Goal: Task Accomplishment & Management: Manage account settings

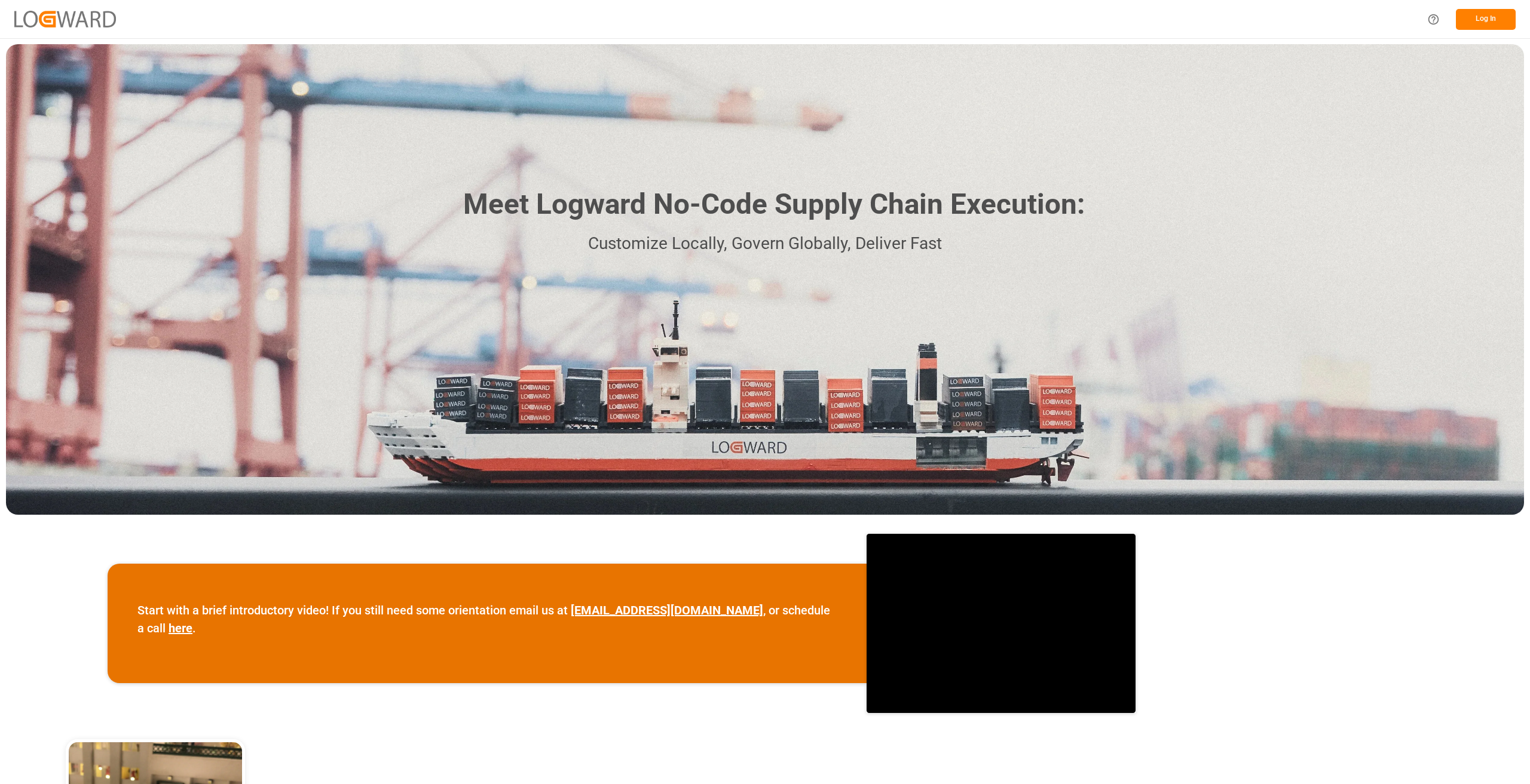
click at [1482, 16] on button "Log In" at bounding box center [1485, 20] width 60 height 21
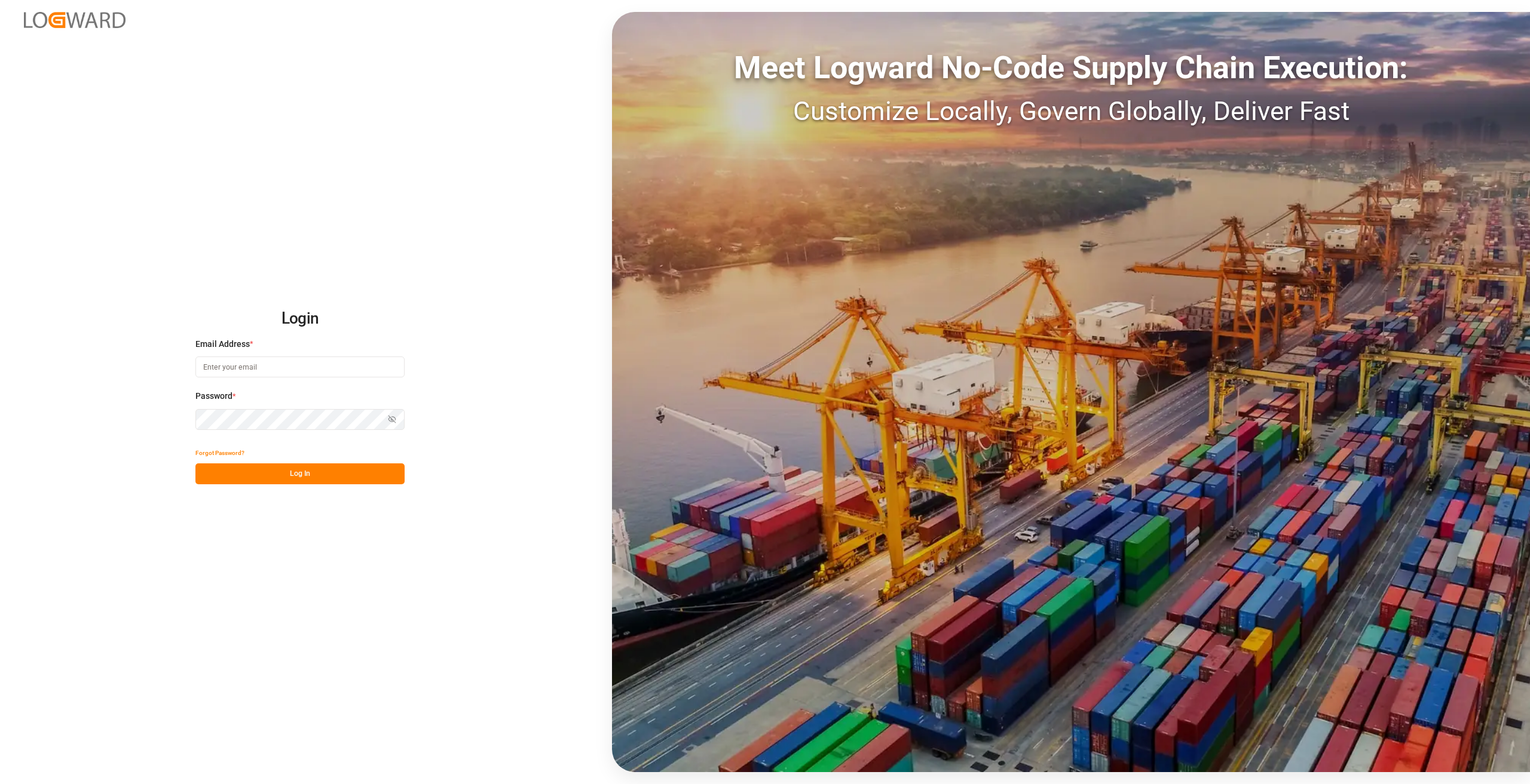
click at [296, 363] on input at bounding box center [300, 367] width 209 height 21
click at [244, 353] on div "Email Address * Email is required." at bounding box center [300, 364] width 209 height 52
click at [244, 368] on input at bounding box center [300, 367] width 209 height 21
type input "[PERSON_NAME][EMAIL_ADDRESS][DOMAIN_NAME]"
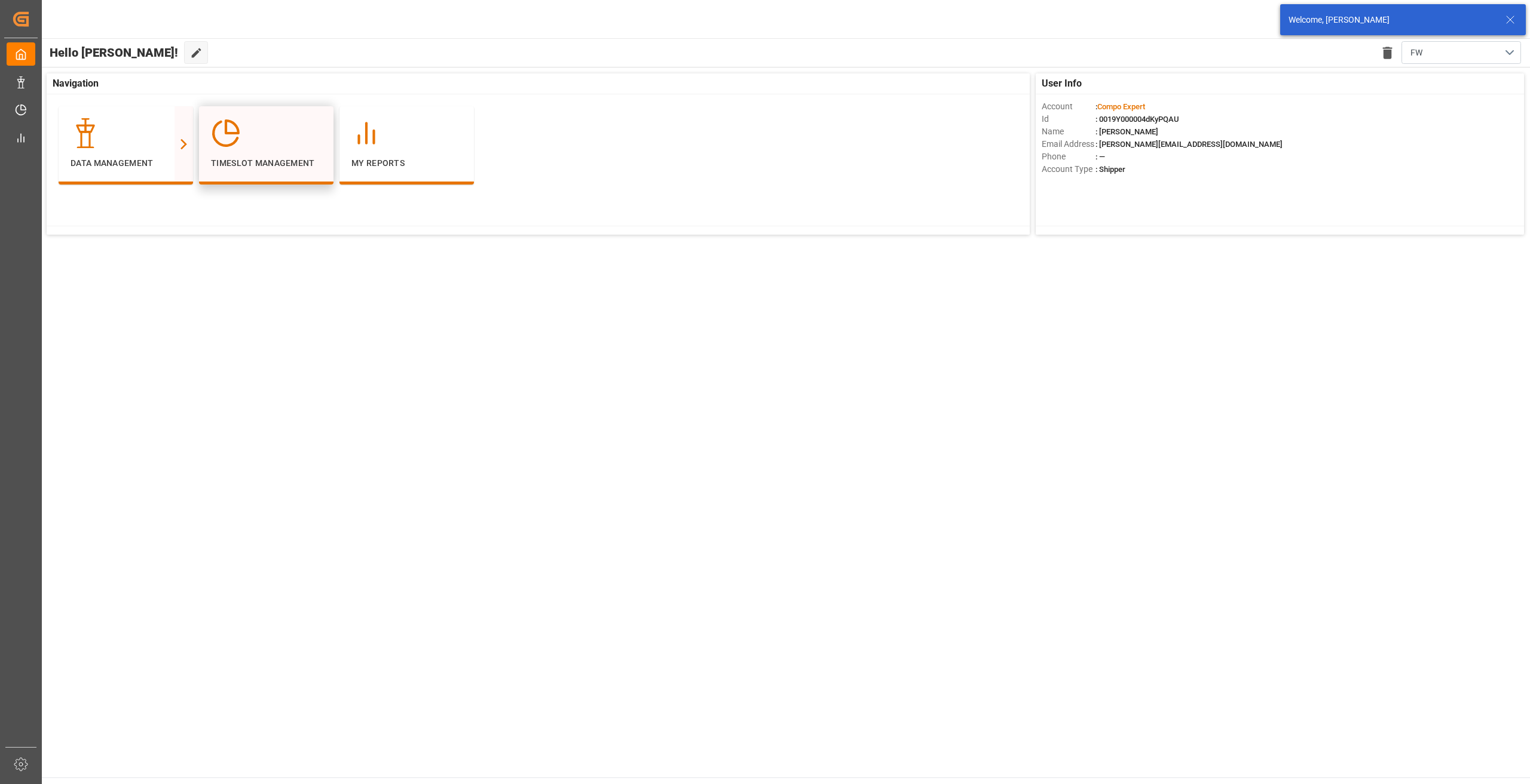
click at [290, 148] on div "Timeslot Management" at bounding box center [266, 144] width 111 height 52
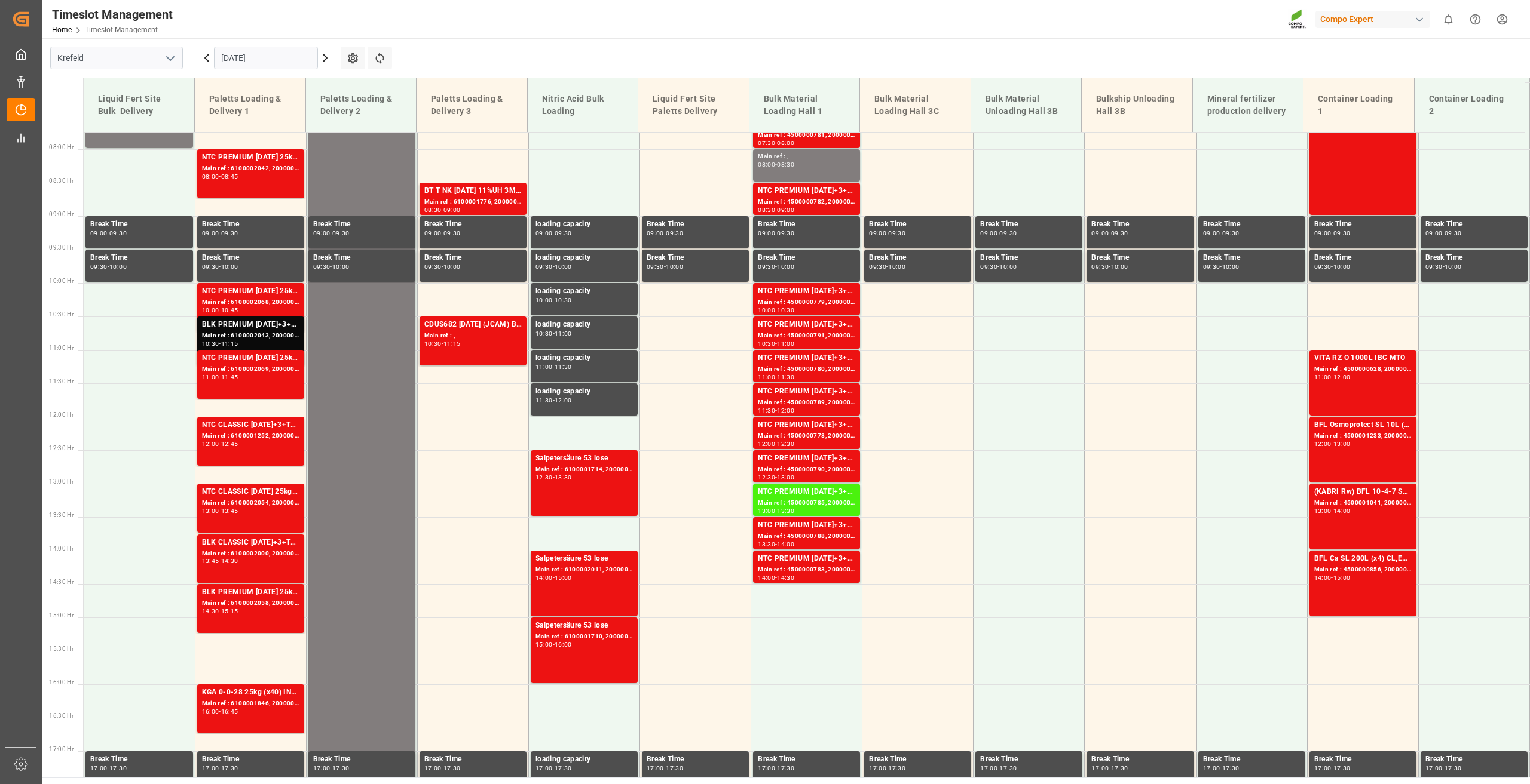
scroll to position [540, 0]
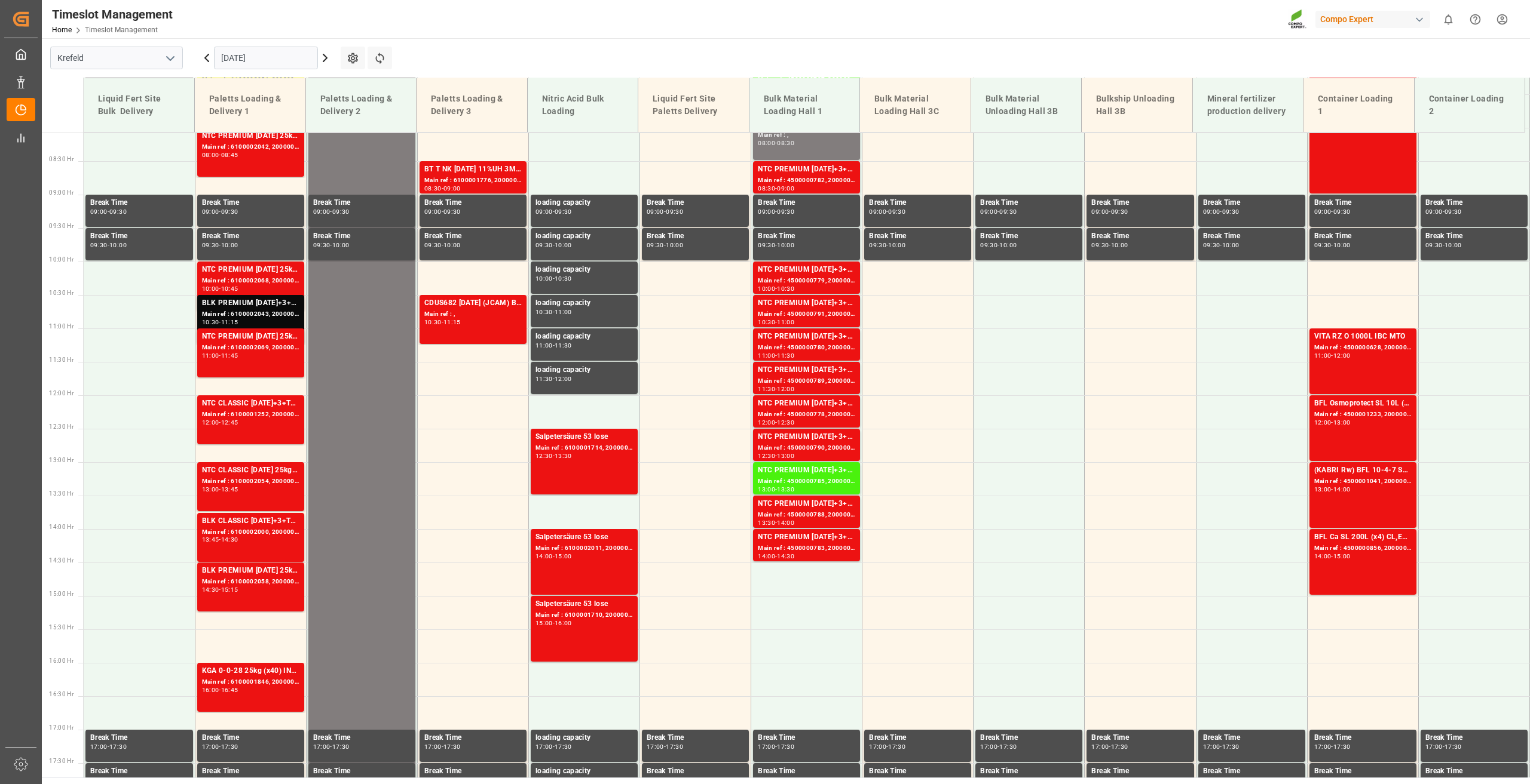
click at [239, 69] on div "[DATE]" at bounding box center [265, 58] width 149 height 39
click at [239, 63] on input "[DATE]" at bounding box center [265, 58] width 104 height 23
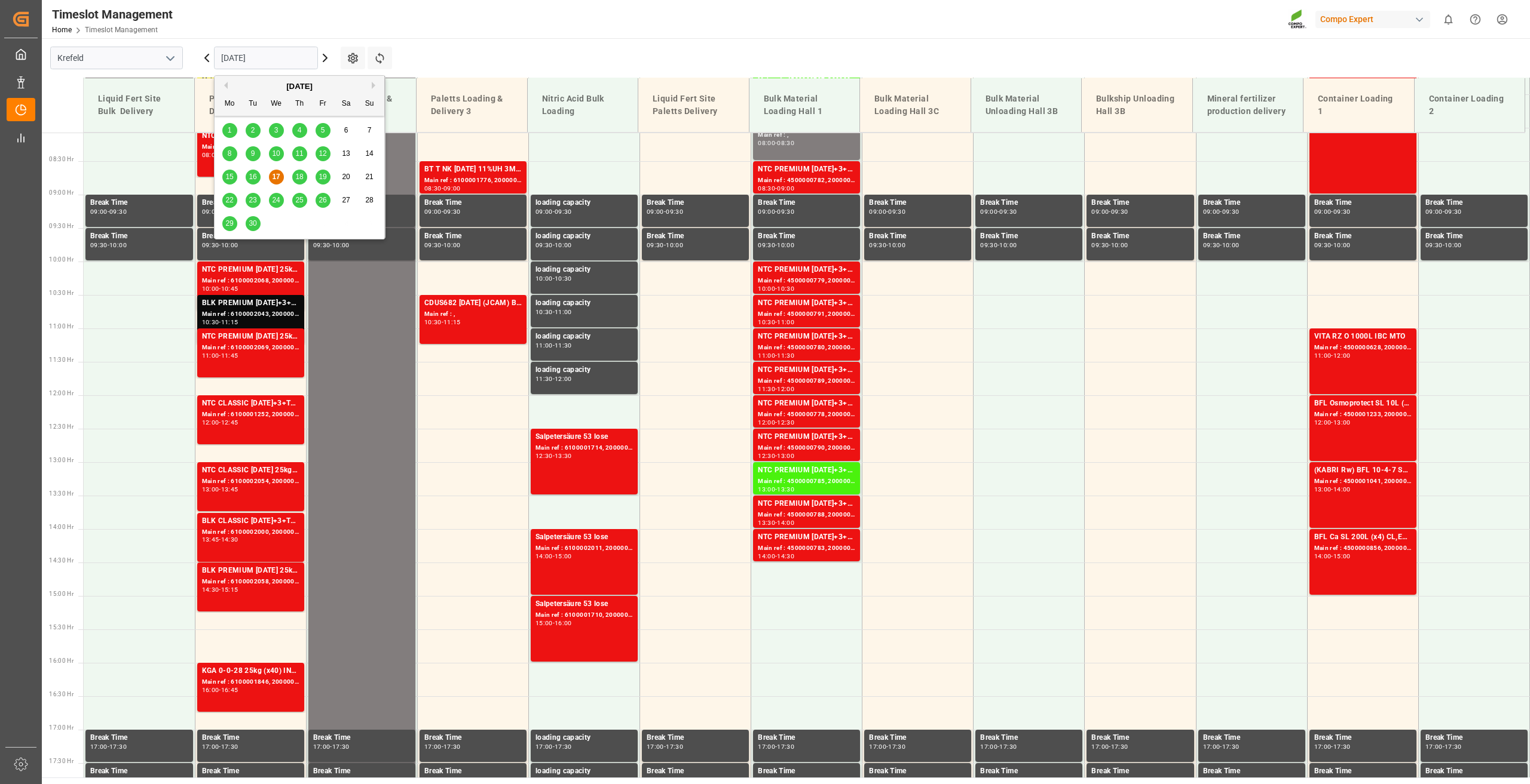
click at [276, 131] on span "3" at bounding box center [277, 130] width 5 height 8
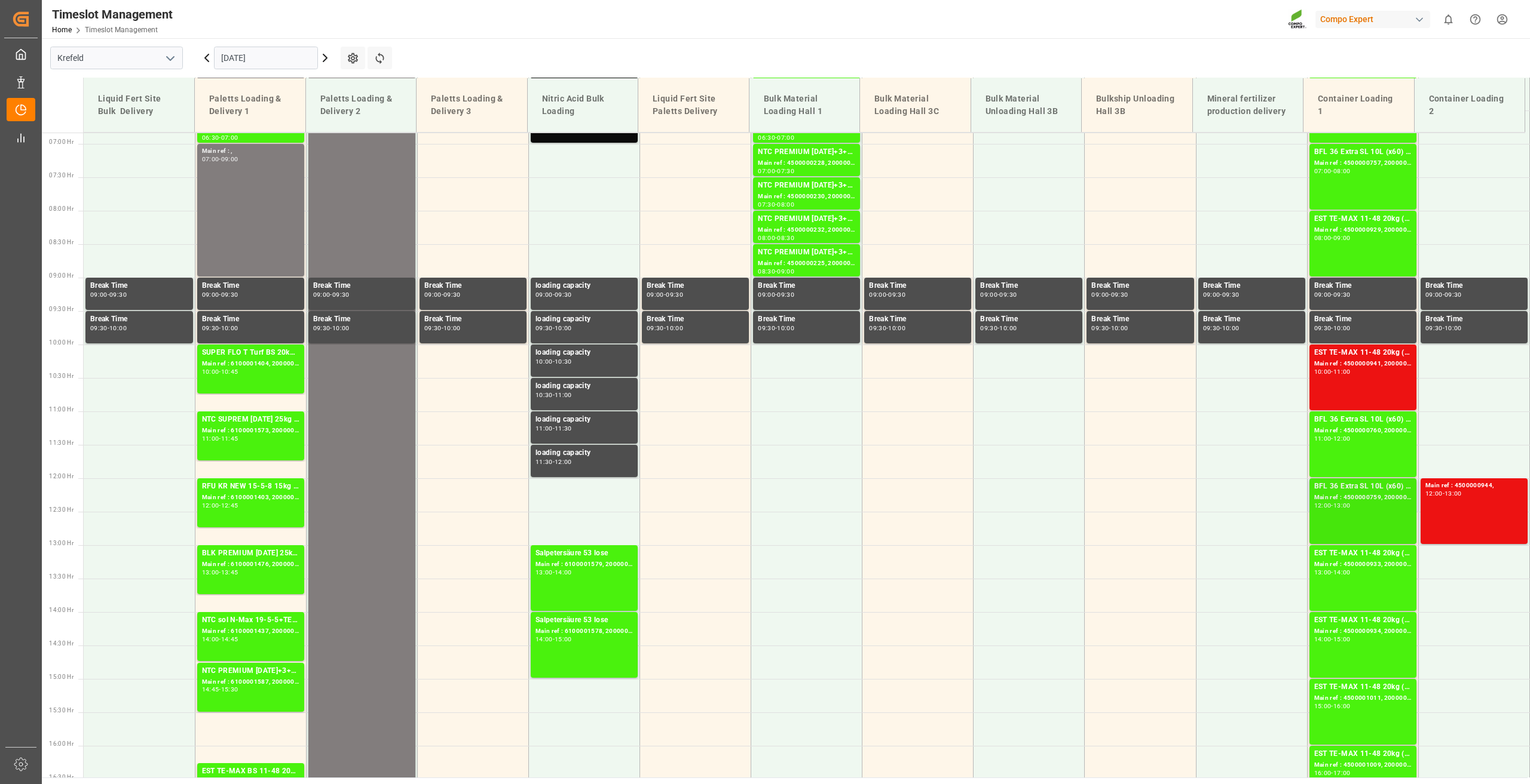
scroll to position [480, 0]
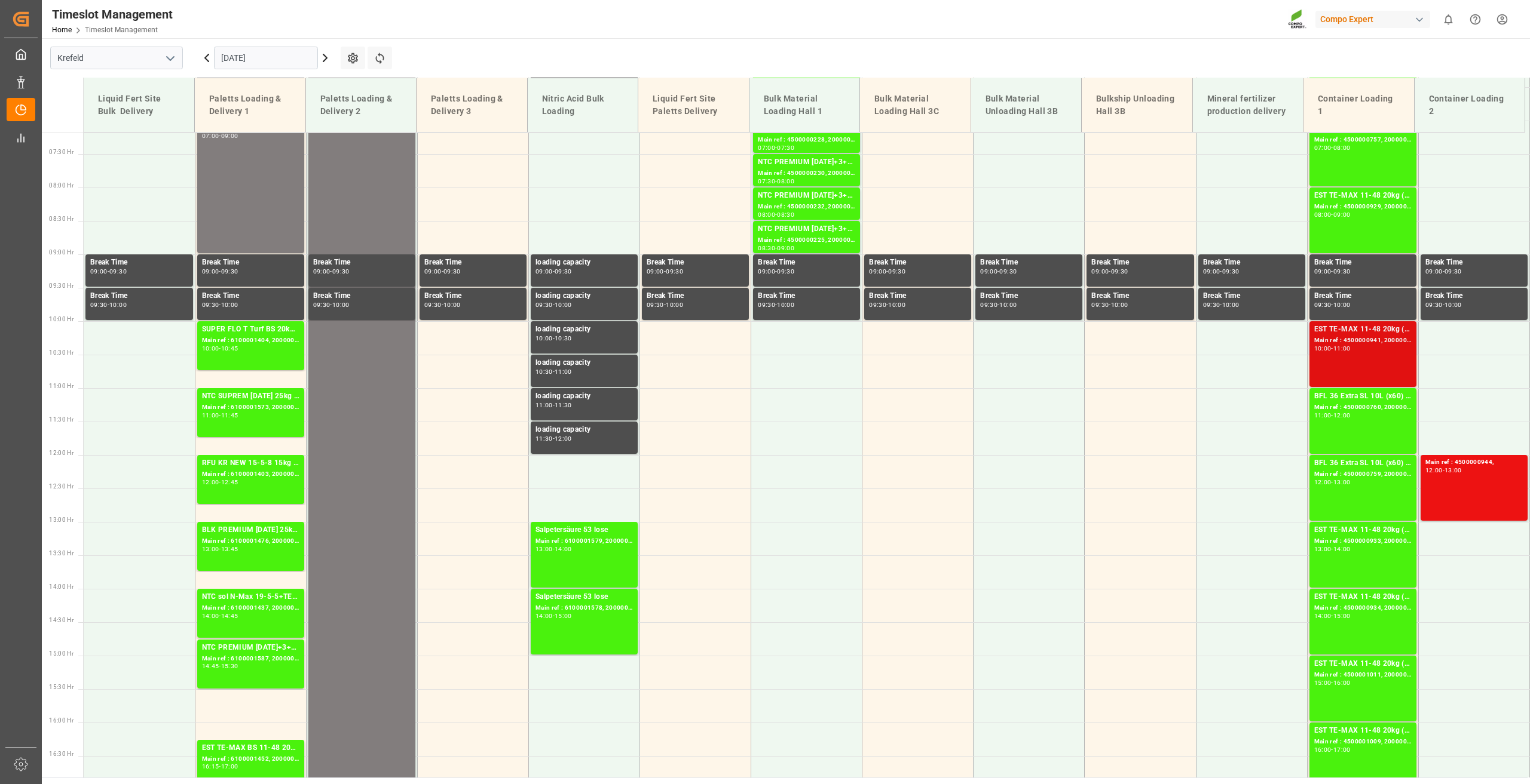
click at [1351, 353] on div "EST TE-MAX 11-48 20kg (x56) WW Main ref : 4500000941, 2000000976 10:00 - 11:00" at bounding box center [1363, 354] width 98 height 61
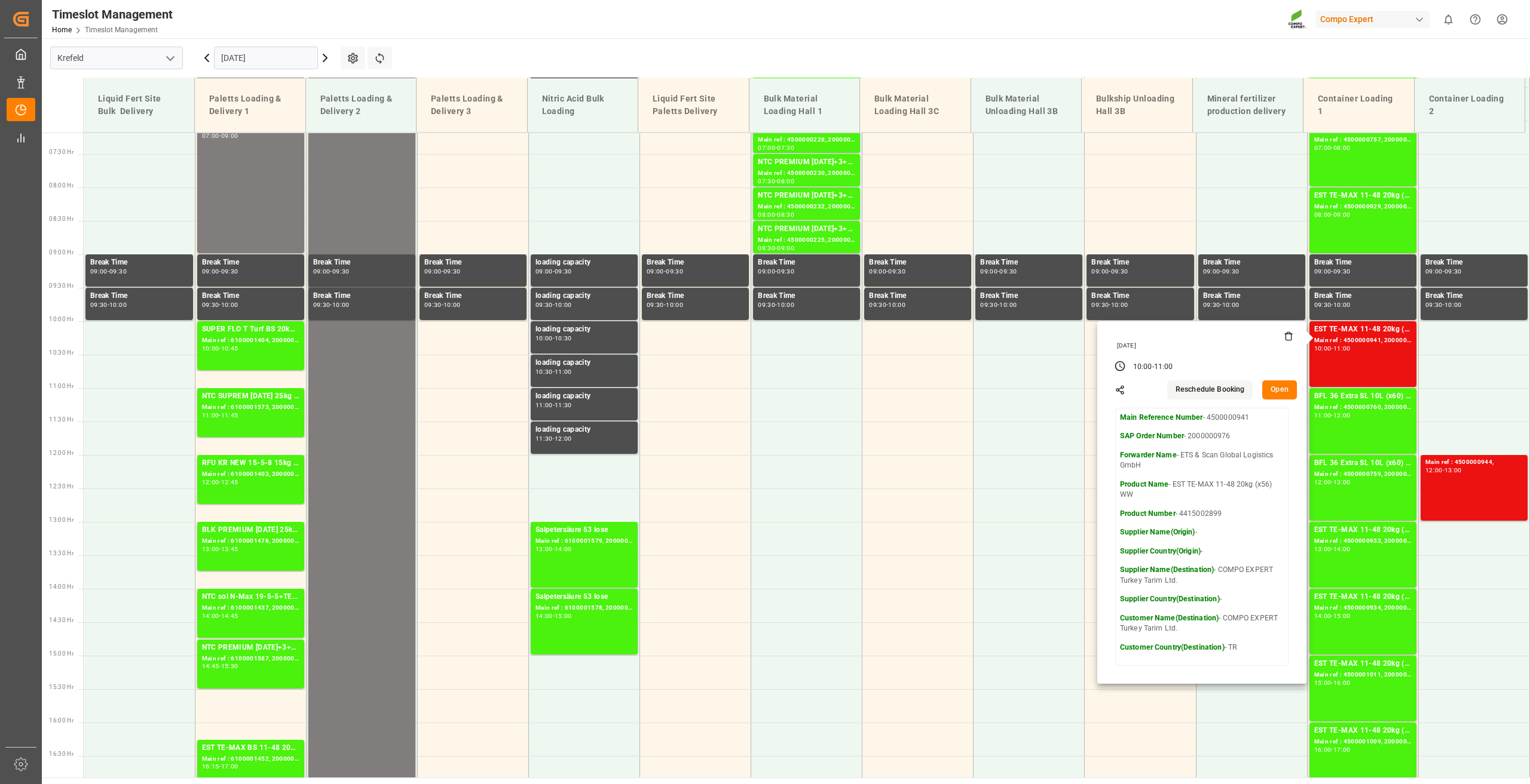
click at [1131, 49] on main "Krefeld 03.09.2025 Settings Refresh Time Slots Liquid Fert Site Bulk Delivery P…" at bounding box center [784, 408] width 1485 height 739
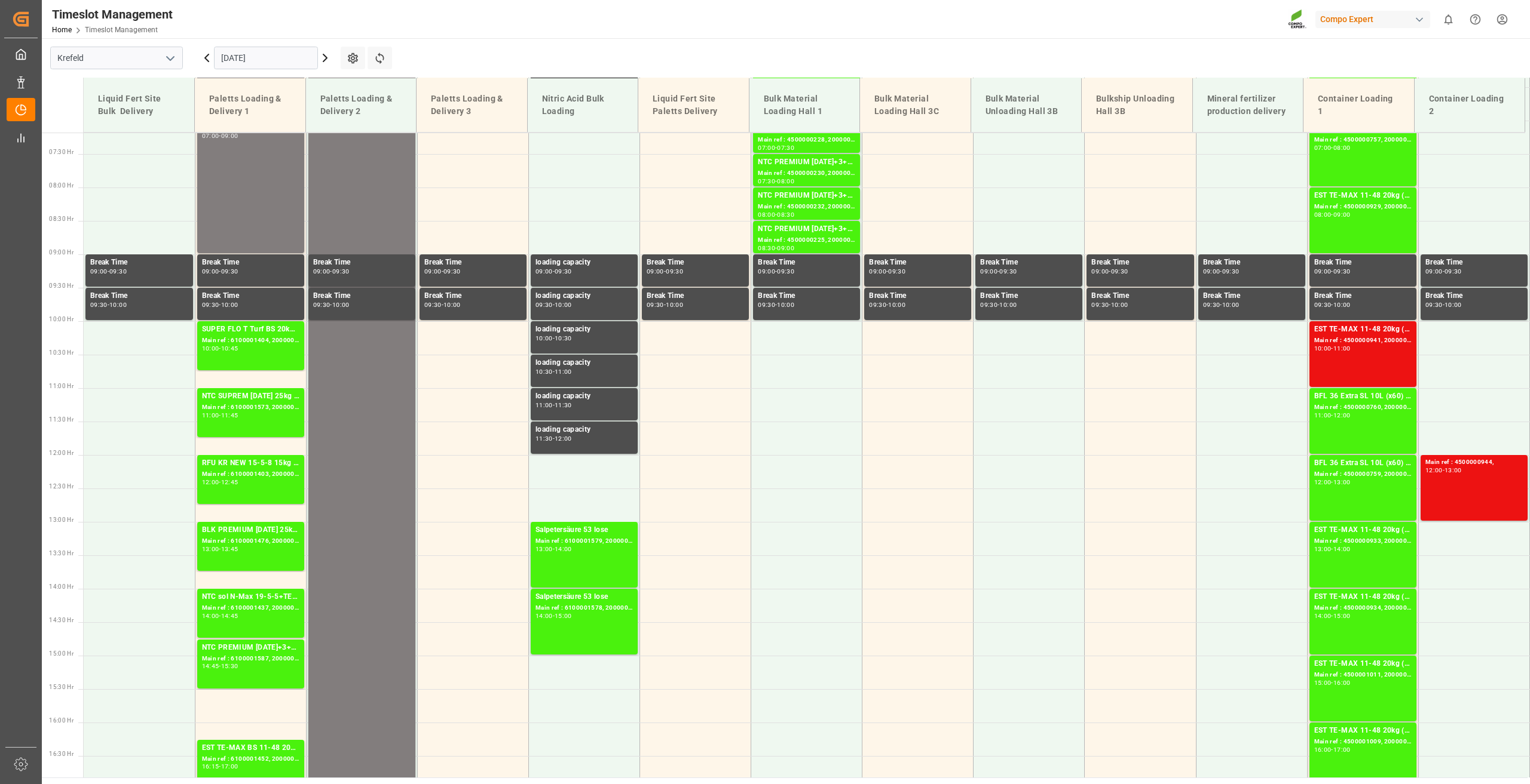
click at [206, 61] on icon at bounding box center [206, 58] width 14 height 14
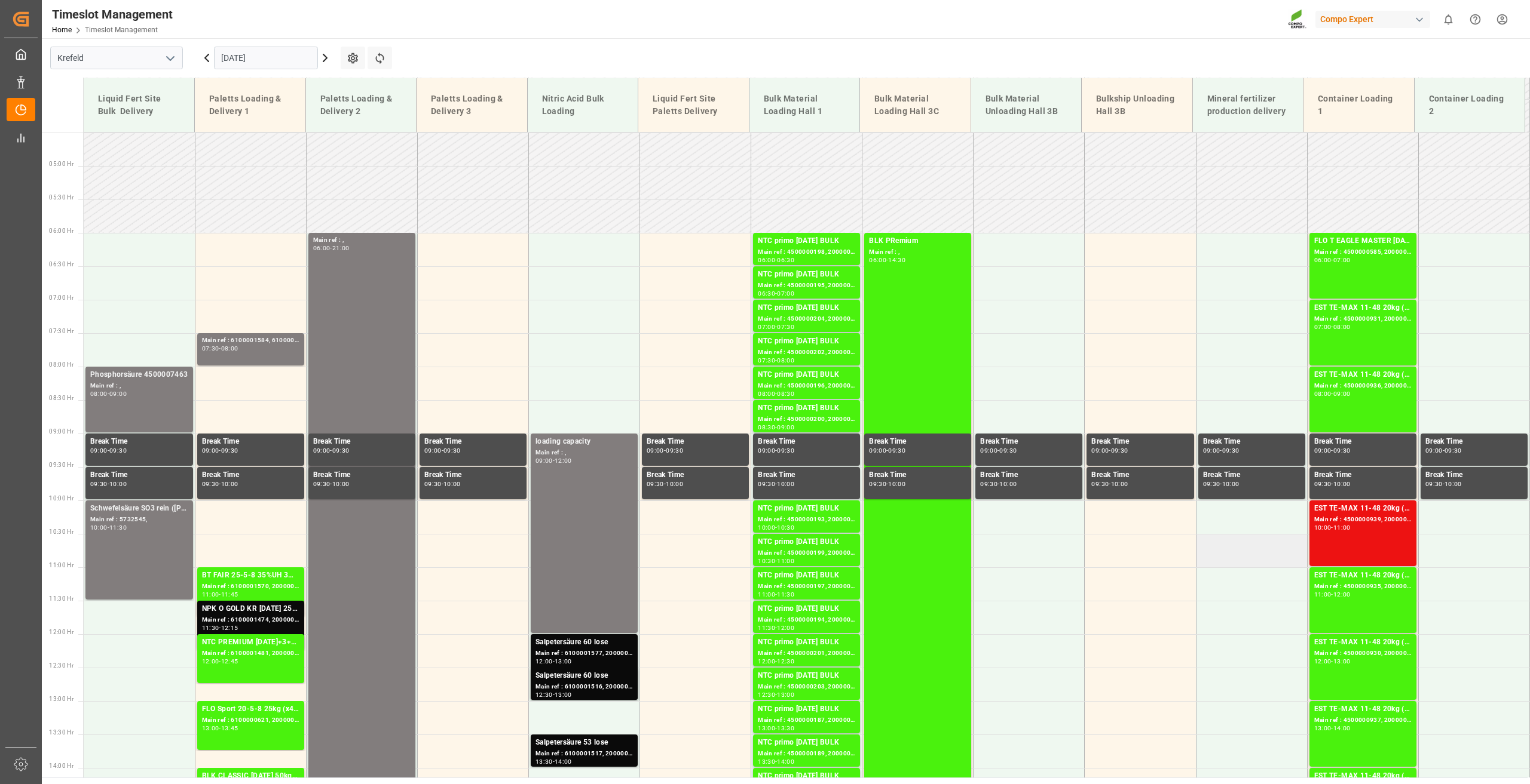
scroll to position [420, 0]
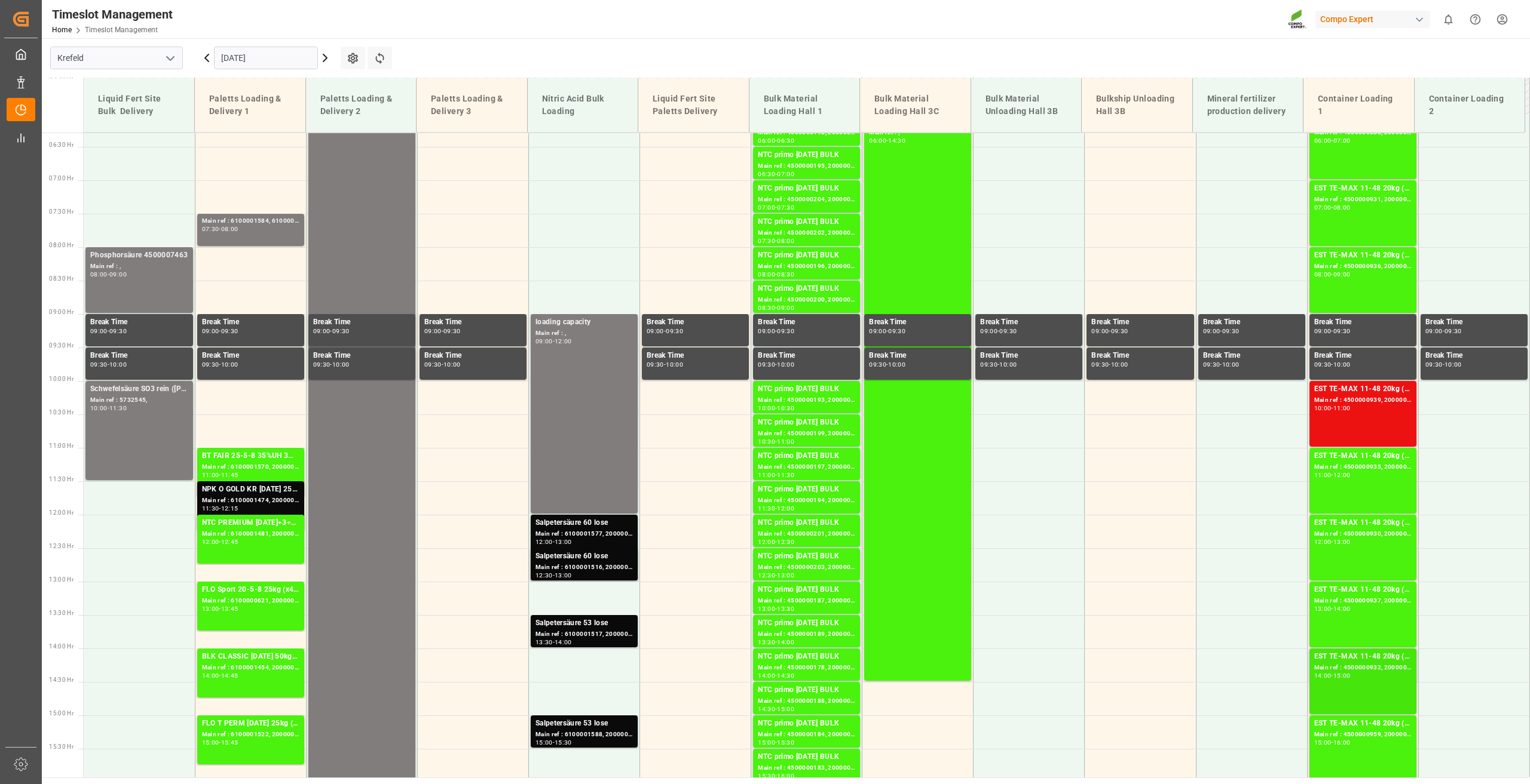
click at [1366, 686] on div "EST TE-MAX 11-48 20kg (x56) WW Main ref : 4500000932, 2000000976 14:00 - 15:00" at bounding box center [1363, 681] width 98 height 61
click at [1370, 538] on div "Main ref : 4500000930, 2000000976" at bounding box center [1363, 534] width 98 height 10
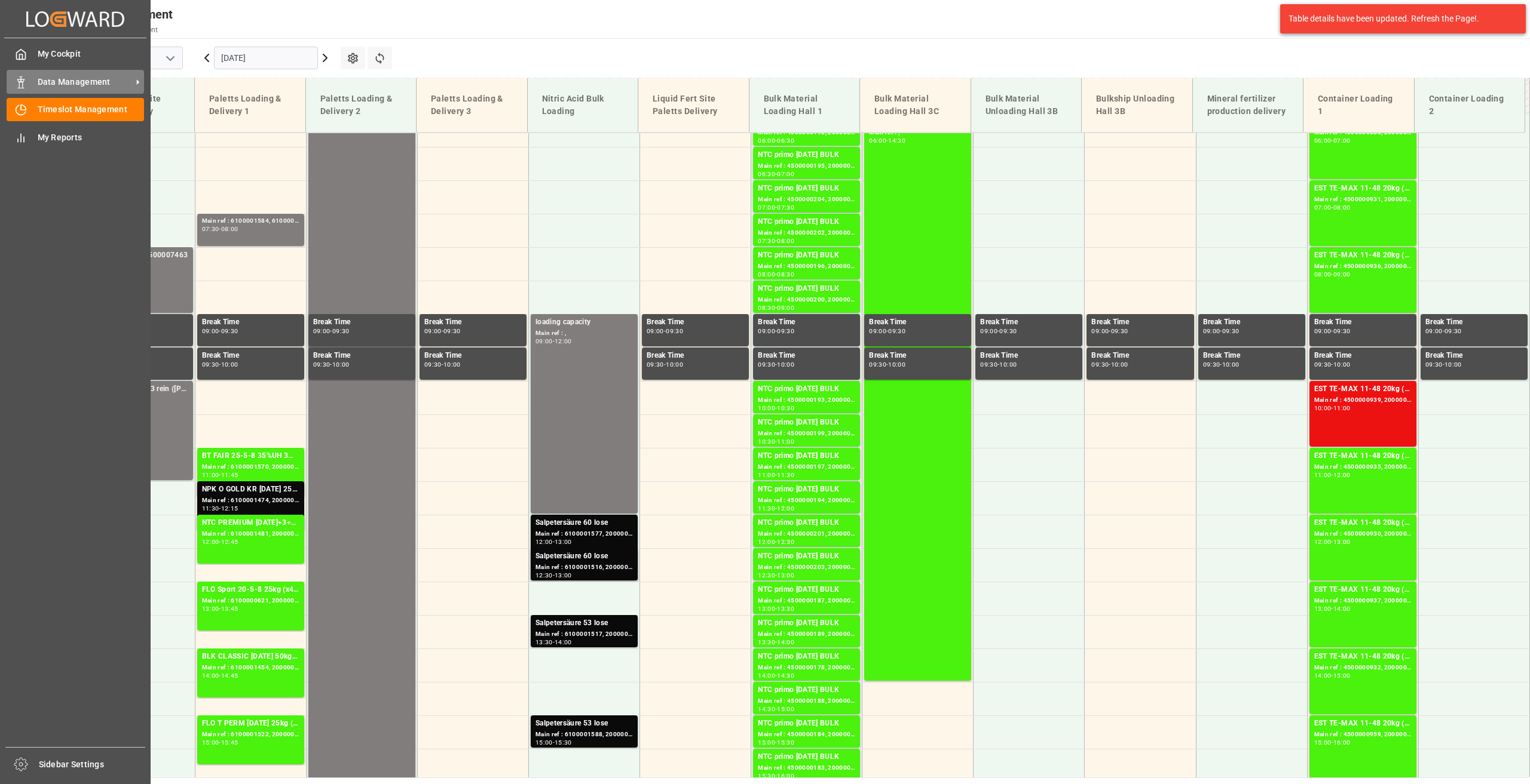
click at [23, 83] on icon at bounding box center [21, 83] width 12 height 12
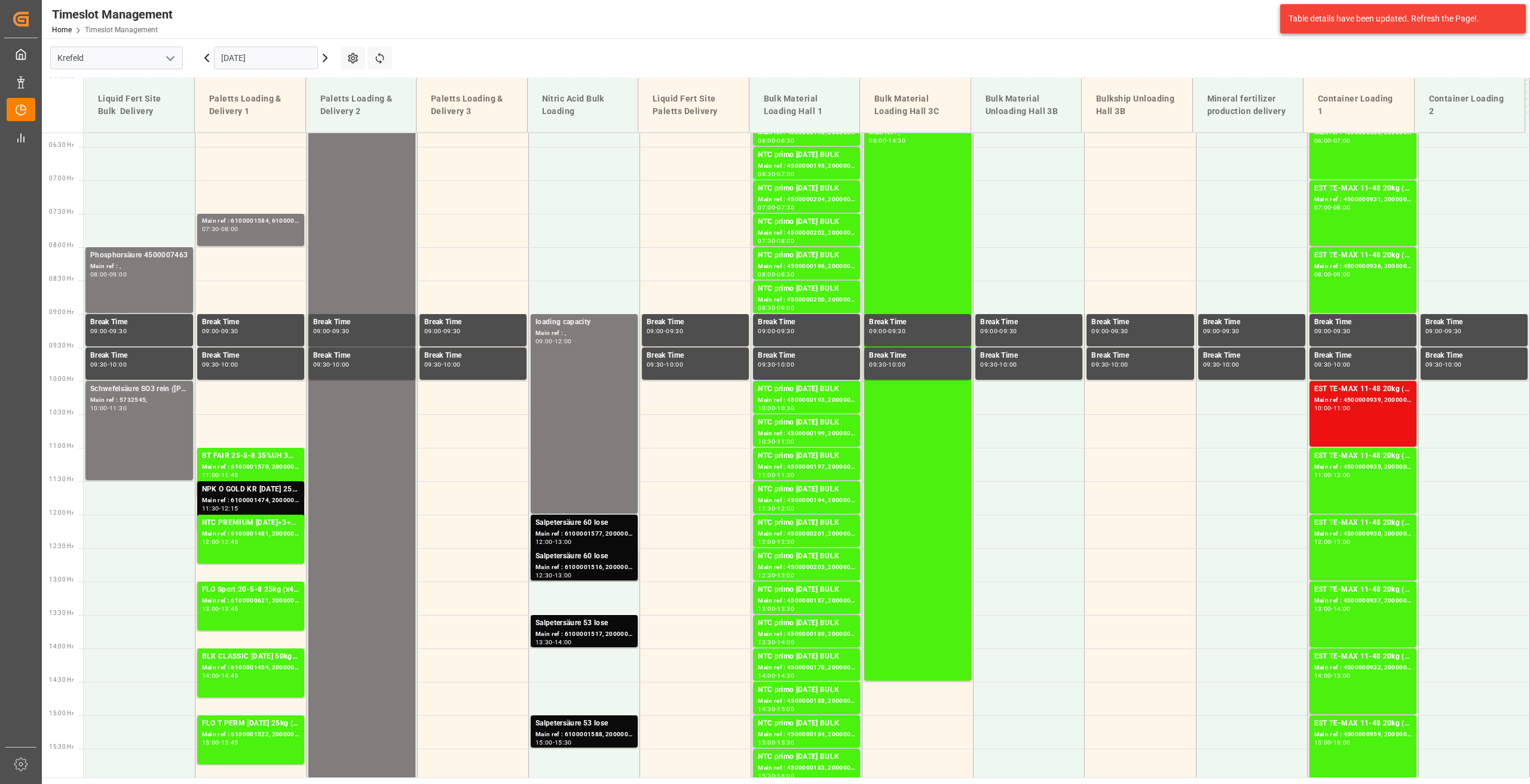
click at [175, 55] on icon "open menu" at bounding box center [170, 58] width 14 height 14
click at [103, 133] on div "La Vall d [PERSON_NAME]" at bounding box center [116, 138] width 131 height 27
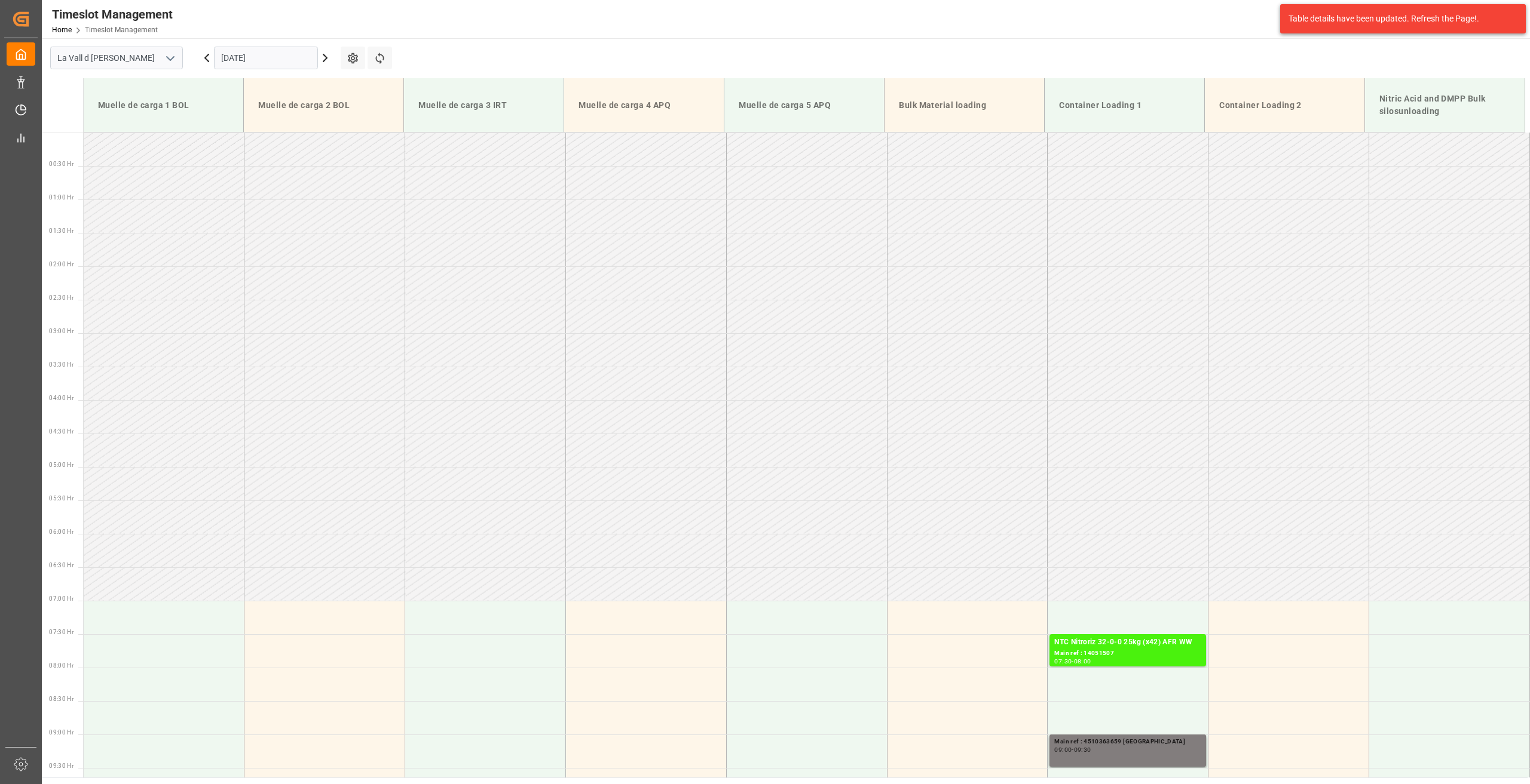
click at [277, 56] on input "02.09.2025" at bounding box center [265, 58] width 104 height 23
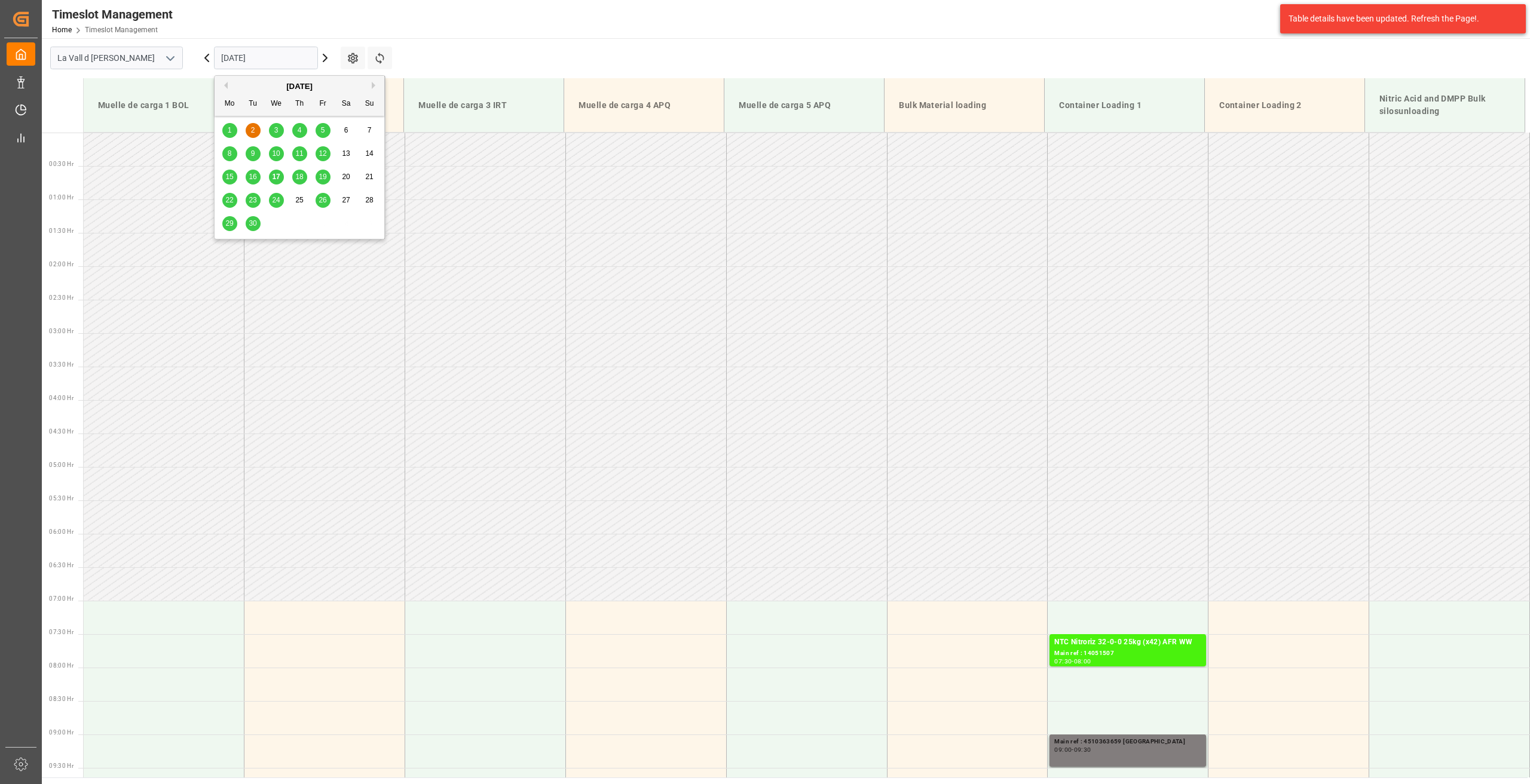
click at [252, 177] on span "16" at bounding box center [252, 176] width 8 height 8
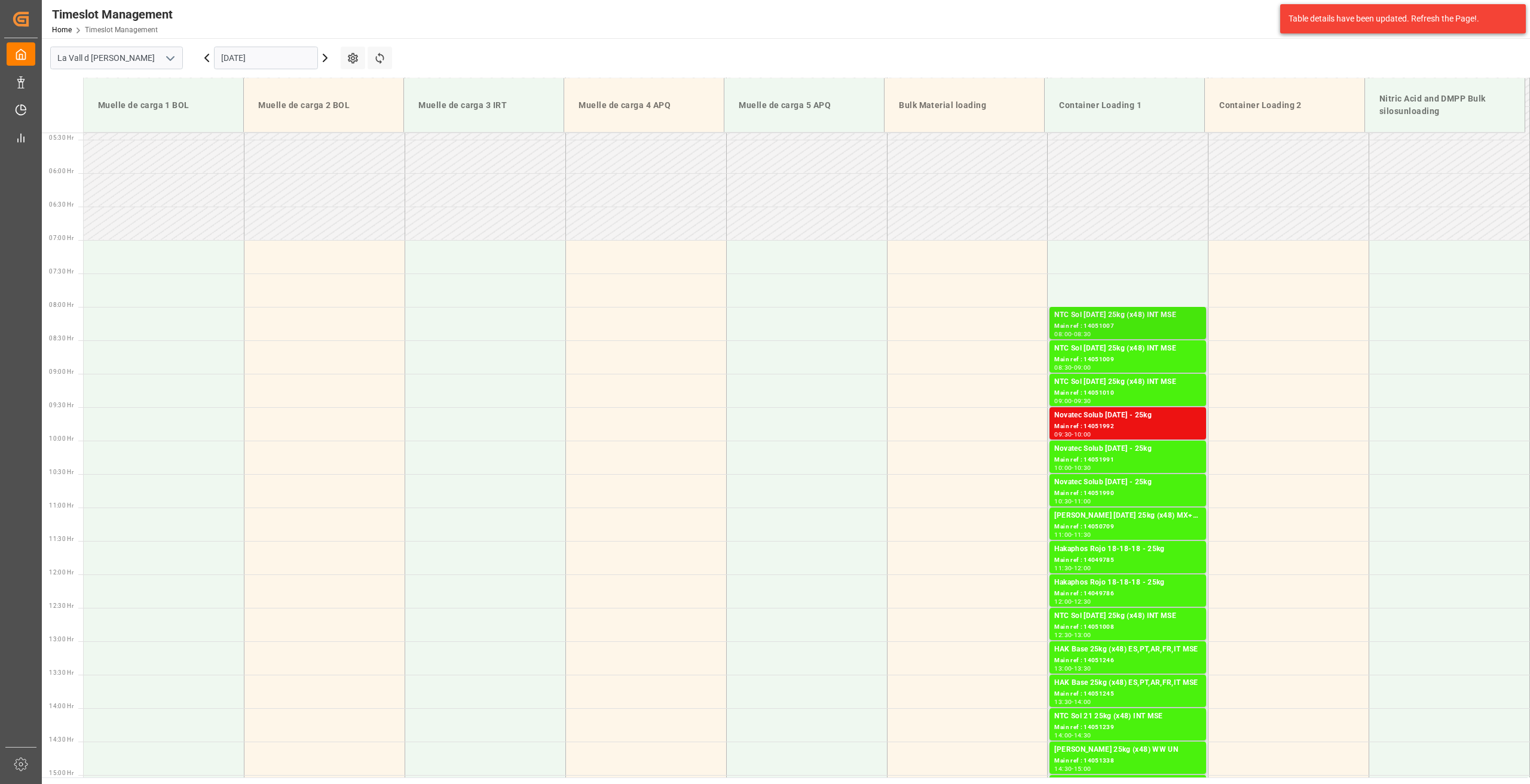
scroll to position [420, 0]
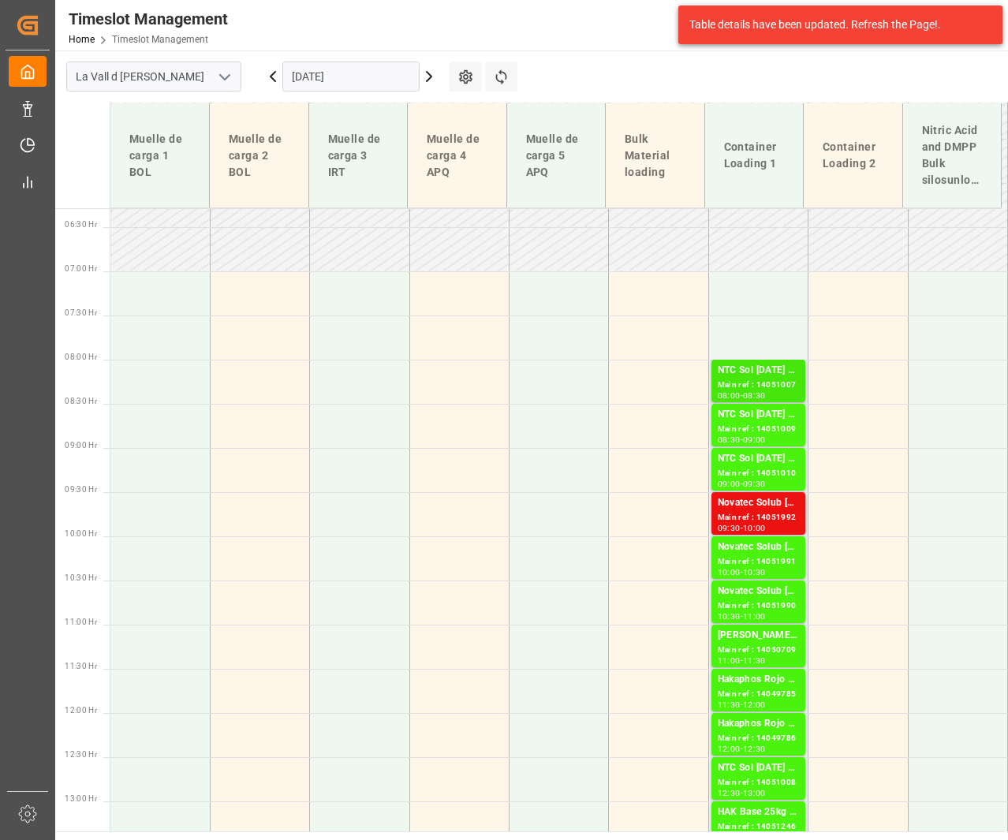
click at [766, 375] on div "NTC Sol 20-5-10 25kg (x48) INT MSE" at bounding box center [758, 371] width 81 height 16
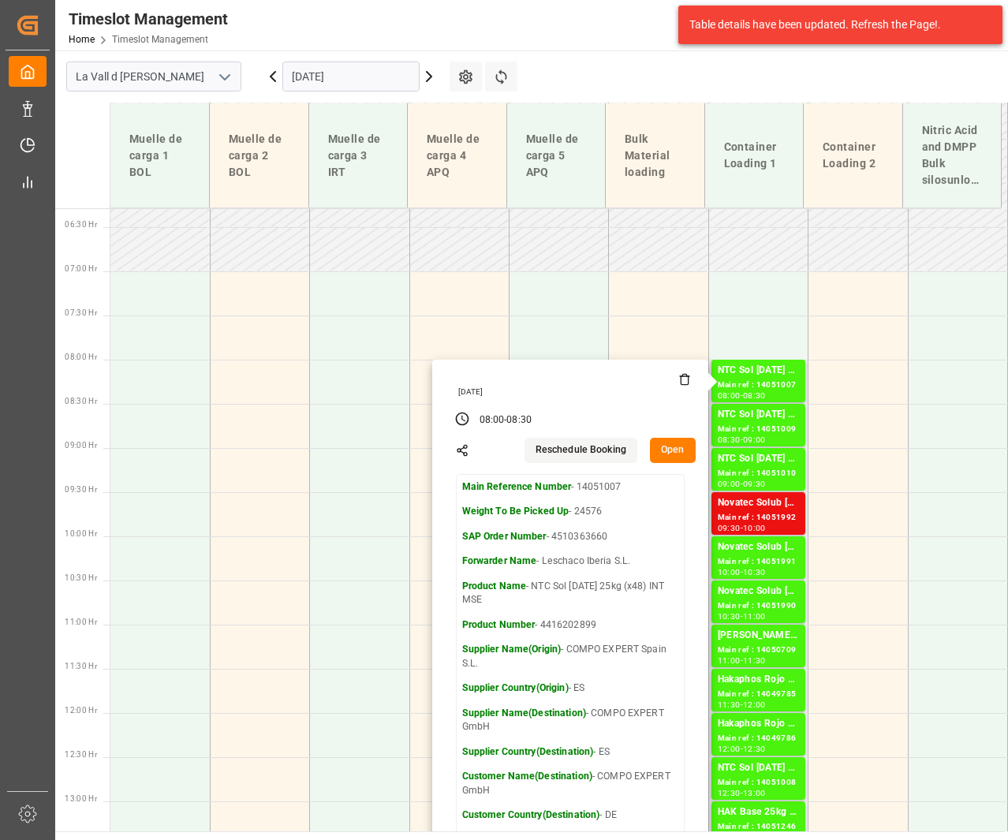
click at [669, 445] on button "Open" at bounding box center [673, 450] width 46 height 25
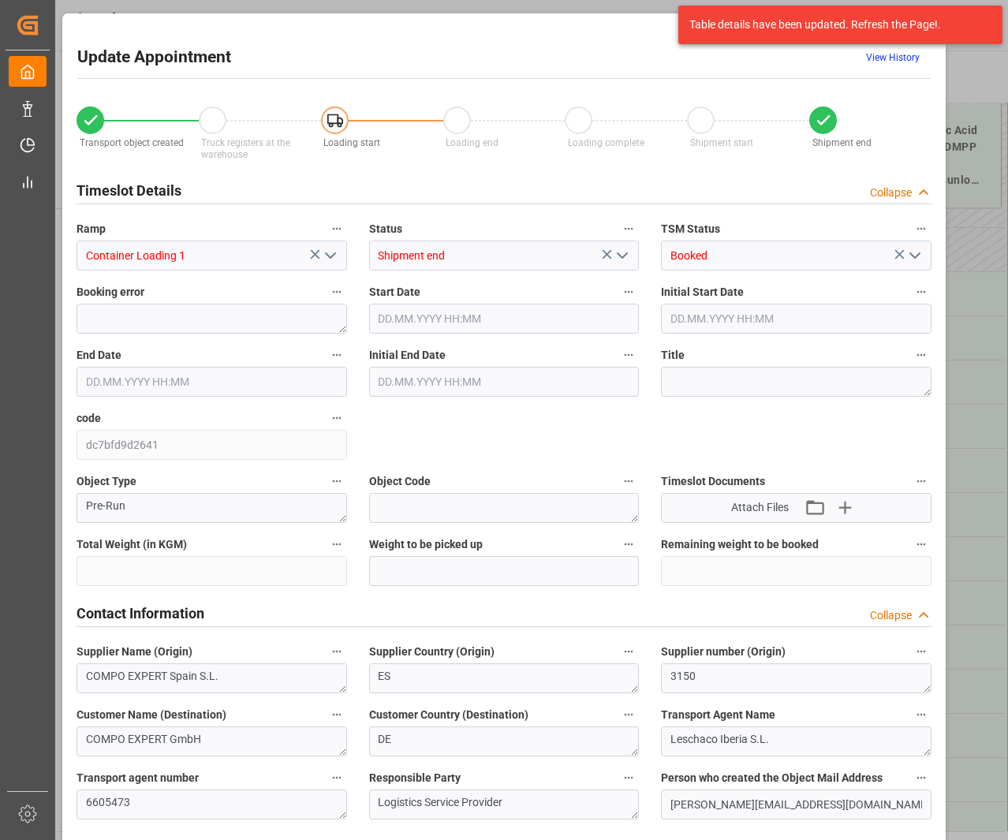
type input "24576"
type input "160"
type input "16.09.2025 08:00"
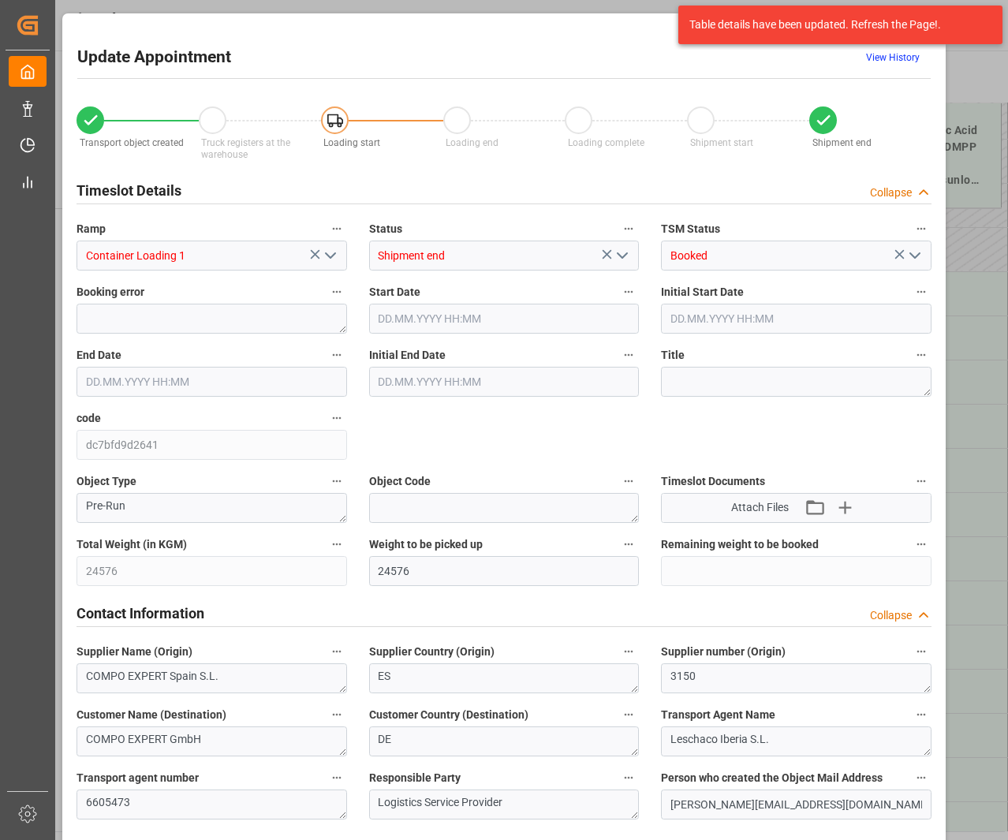
type input "16.09.2025 08:30"
type input "18.08.2025 15:02"
type input "16.09.2025 08:32"
type input "08.09.2025 14:37"
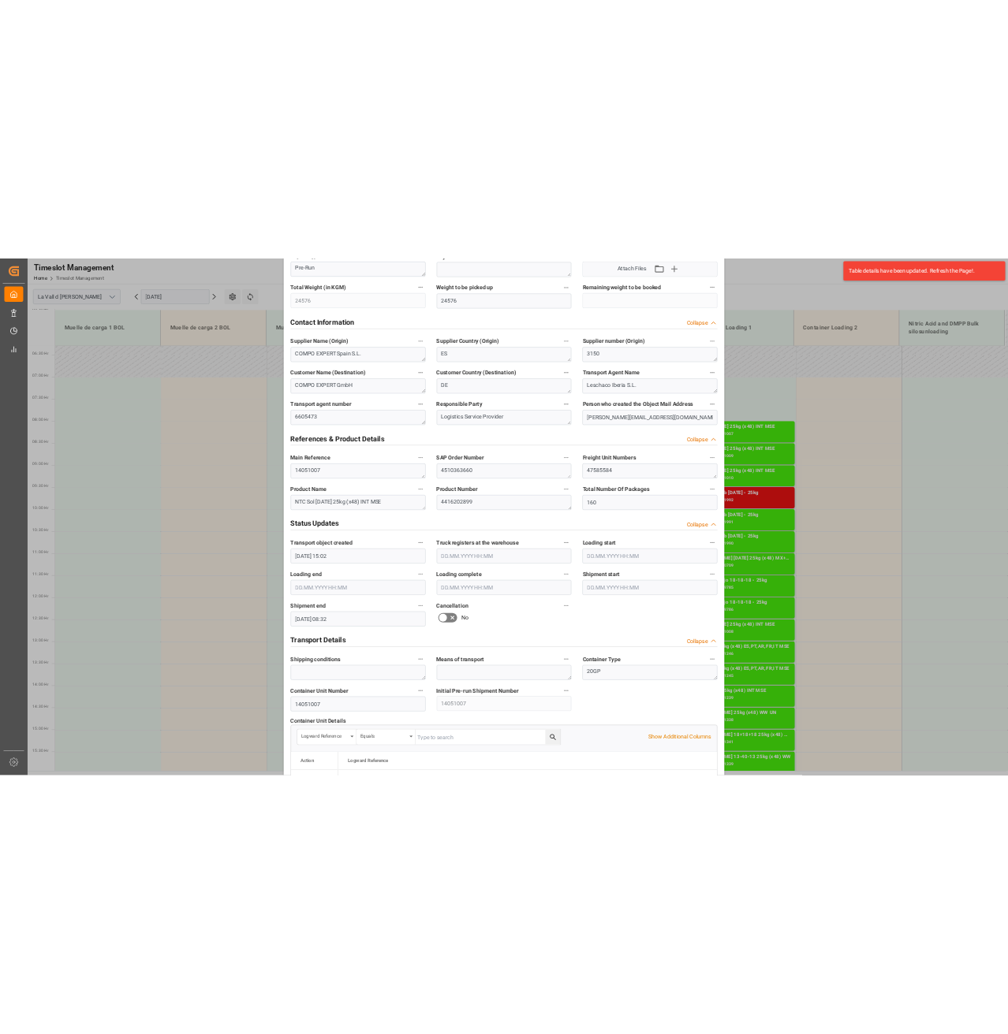
scroll to position [552, 0]
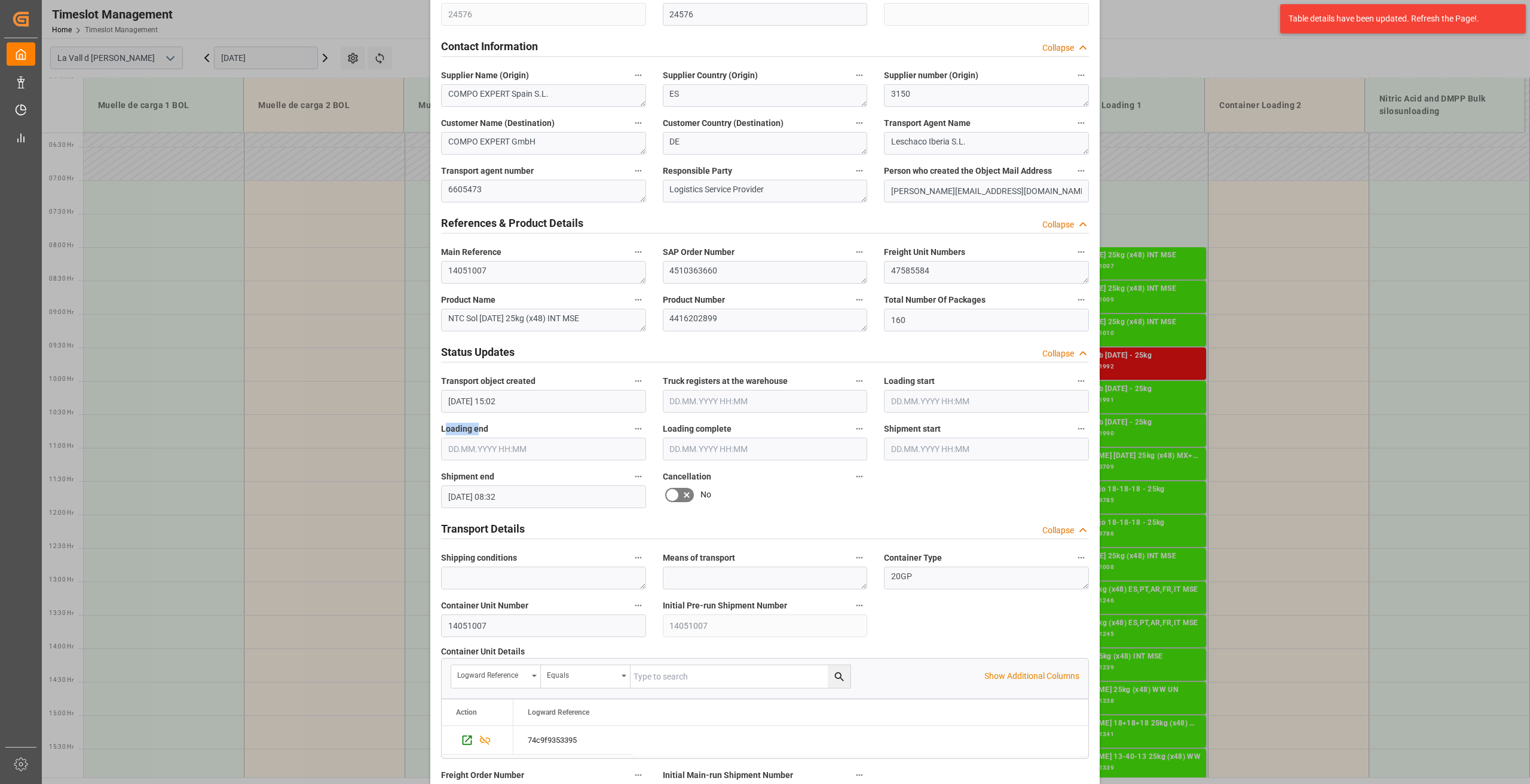
drag, startPoint x: 445, startPoint y: 428, endPoint x: 510, endPoint y: 428, distance: 65.0
click at [510, 428] on label "Loading end" at bounding box center [543, 429] width 205 height 17
drag, startPoint x: 740, startPoint y: 422, endPoint x: 749, endPoint y: 420, distance: 9.2
click at [747, 421] on label "Loading complete" at bounding box center [765, 429] width 205 height 17
click at [711, 427] on span "Loading complete" at bounding box center [696, 429] width 69 height 13
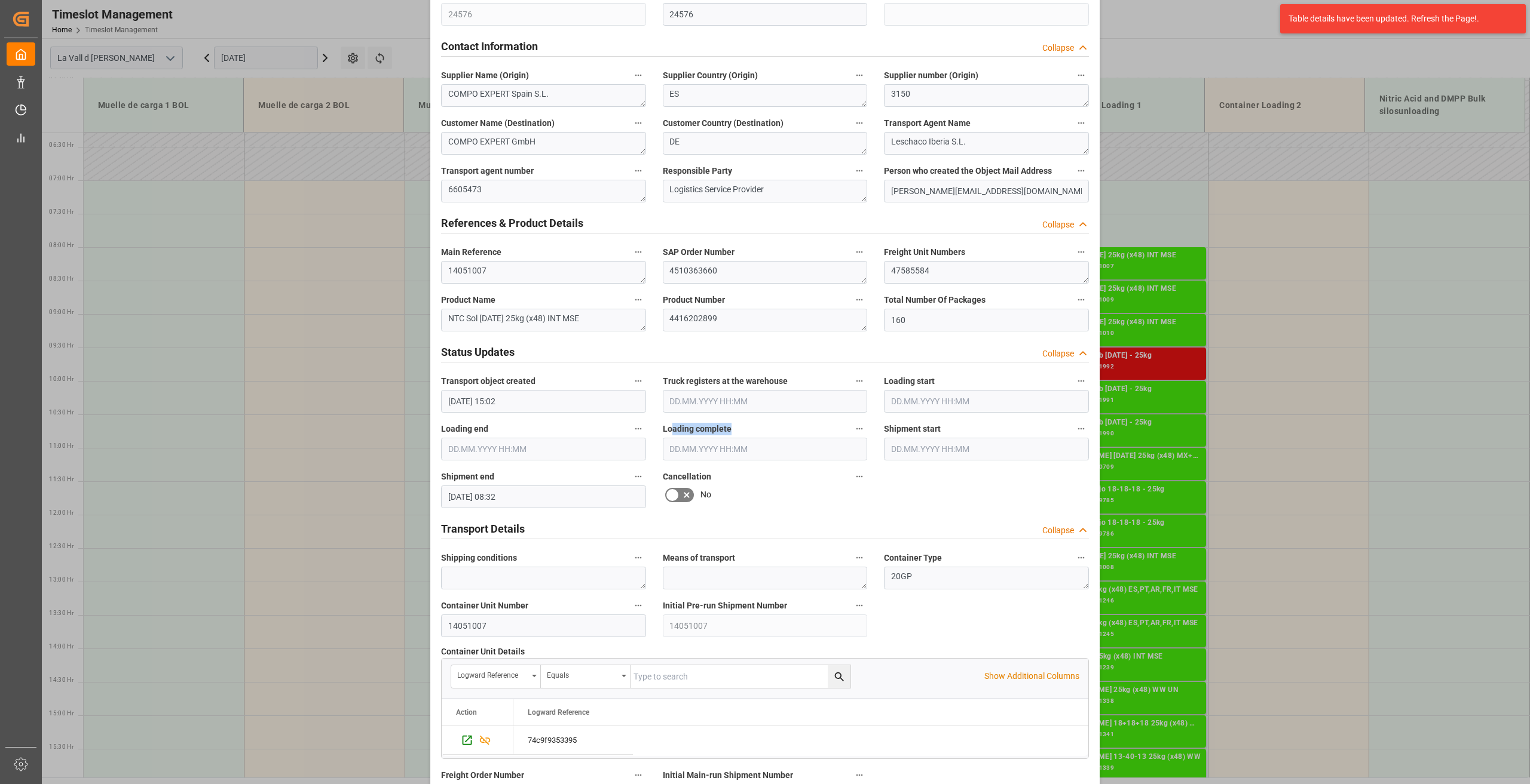
click at [852, 427] on button "Loading complete" at bounding box center [859, 429] width 16 height 16
click at [464, 739] on div at bounding box center [765, 392] width 1530 height 784
click at [464, 742] on icon "Press SPACE to select this row." at bounding box center [467, 740] width 13 height 13
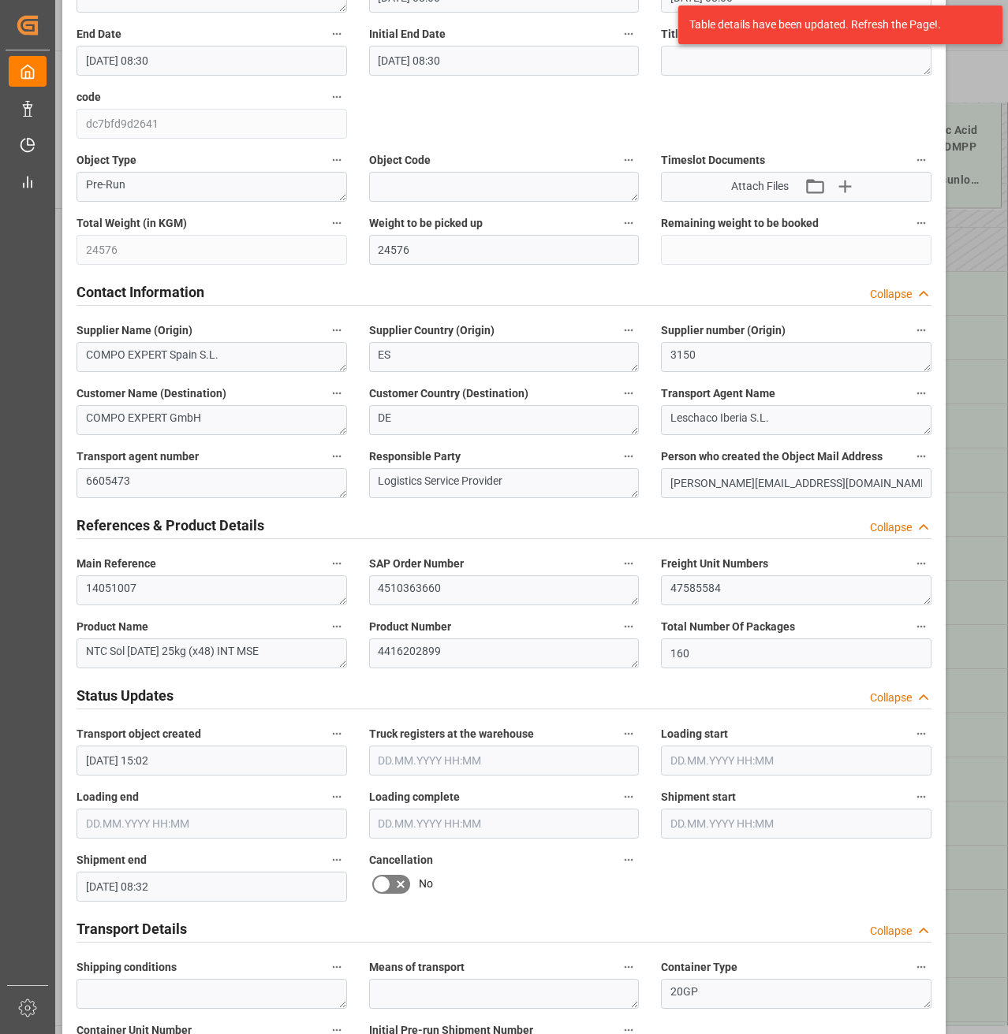
scroll to position [0, 0]
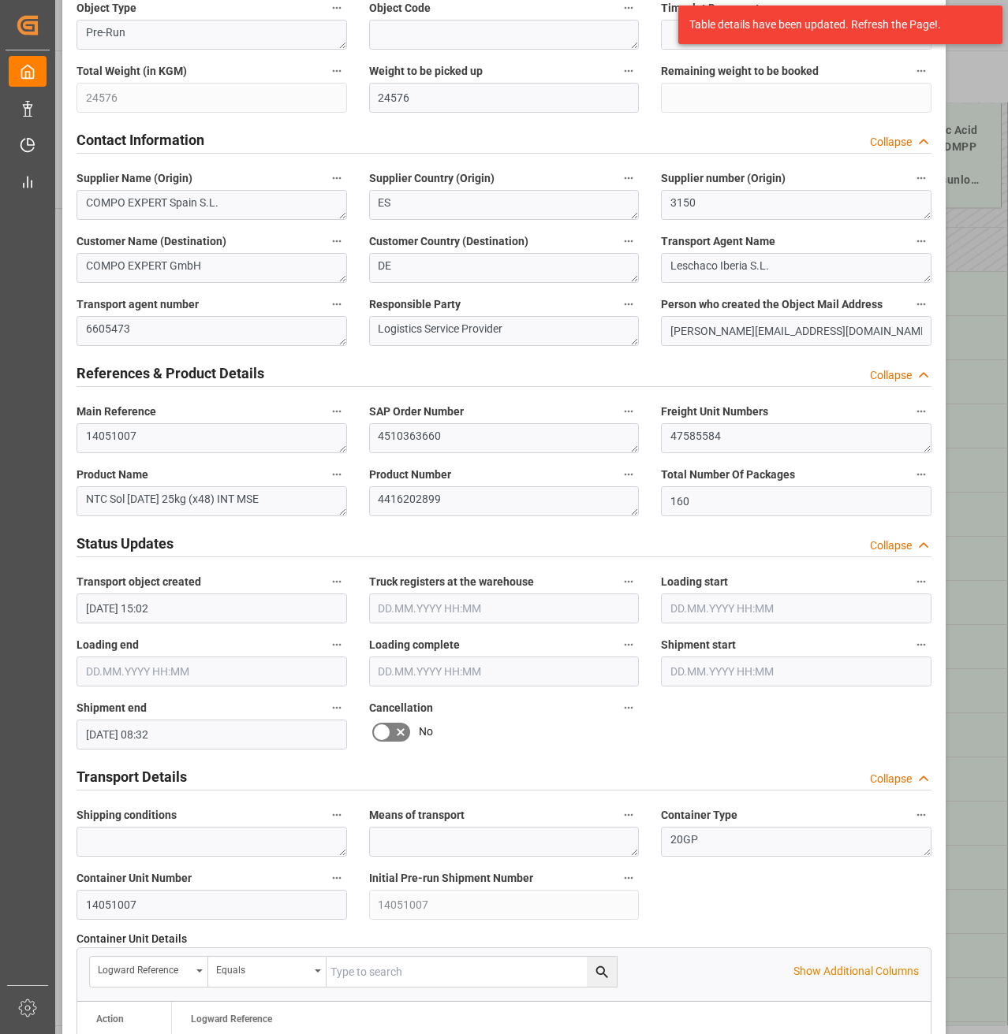
scroll to position [710, 0]
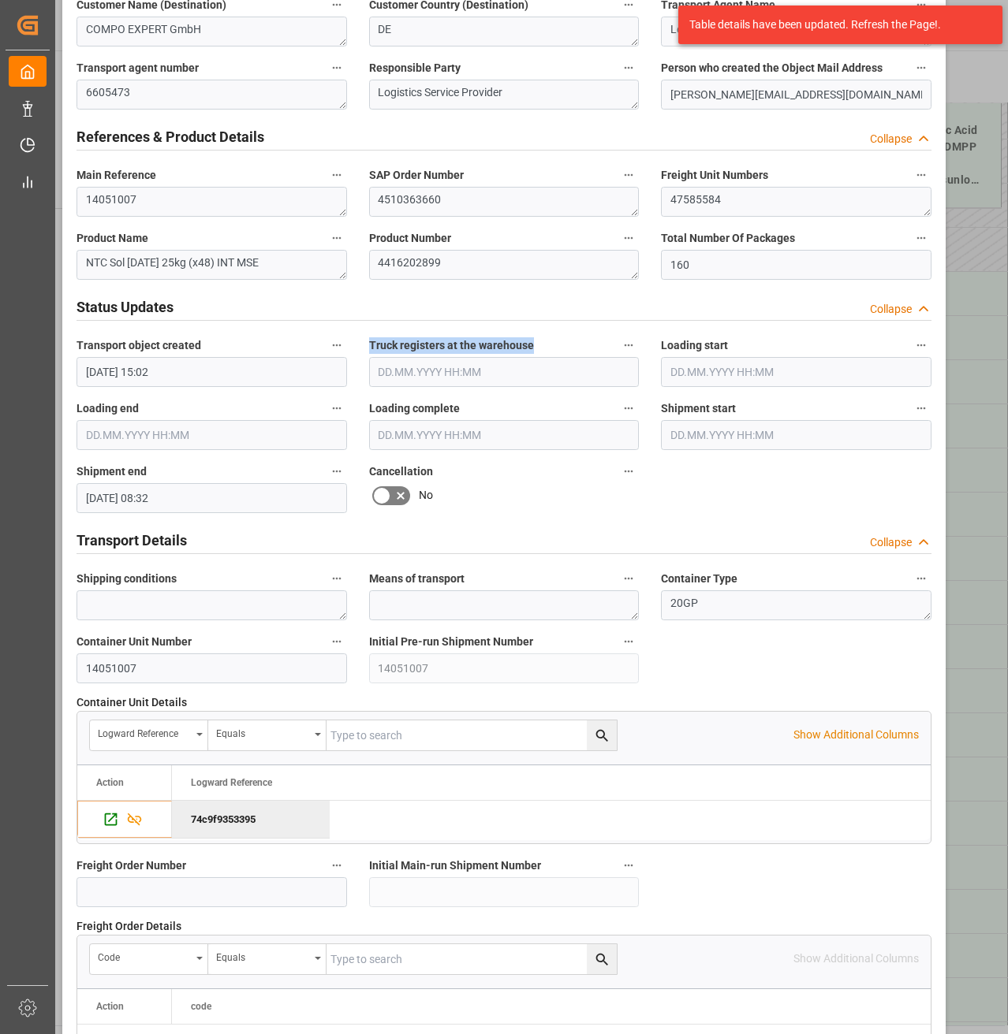
drag, startPoint x: 368, startPoint y: 345, endPoint x: 534, endPoint y: 347, distance: 165.6
click at [534, 347] on label "Truck registers at the warehouse" at bounding box center [504, 346] width 270 height 22
drag, startPoint x: 81, startPoint y: 471, endPoint x: 144, endPoint y: 468, distance: 63.1
click at [144, 468] on label "Shipment end" at bounding box center [211, 472] width 270 height 22
click at [124, 475] on span "Shipment end" at bounding box center [111, 472] width 70 height 17
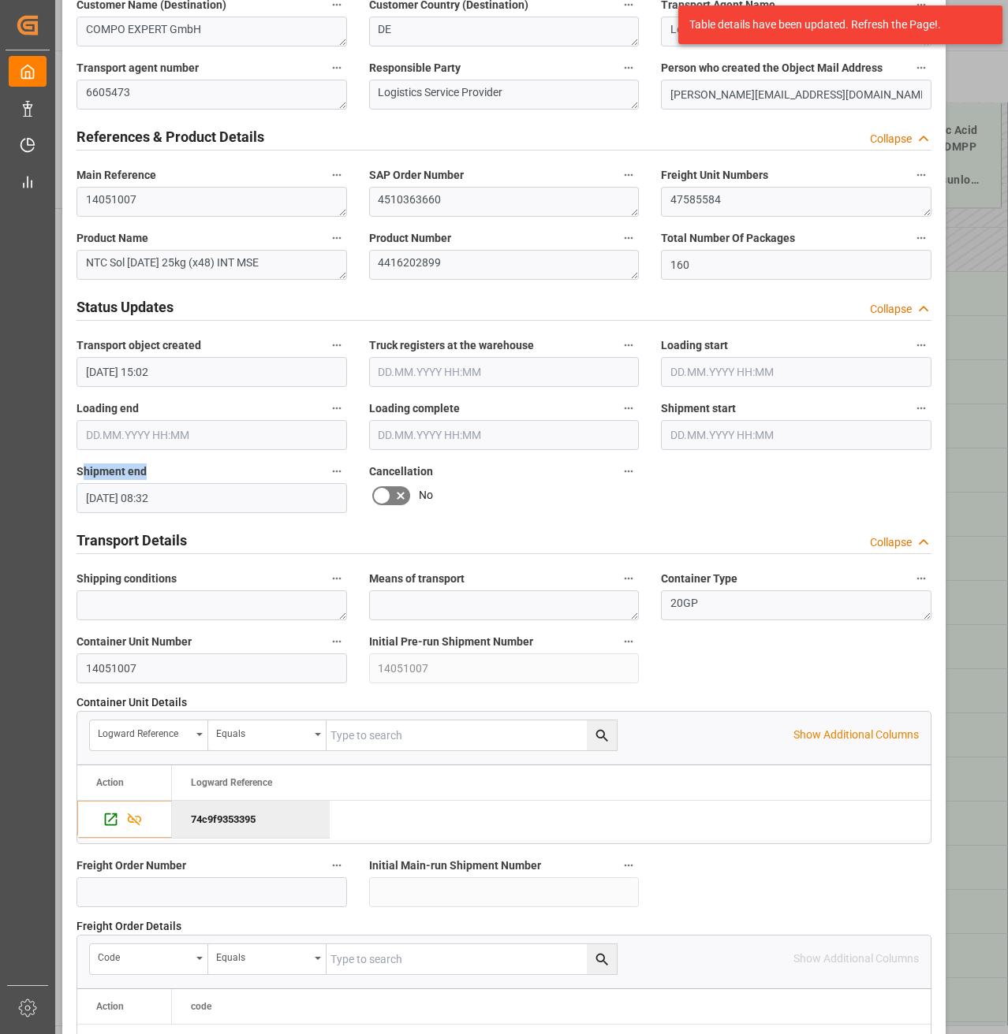
click at [326, 475] on button "Shipment end" at bounding box center [336, 471] width 21 height 21
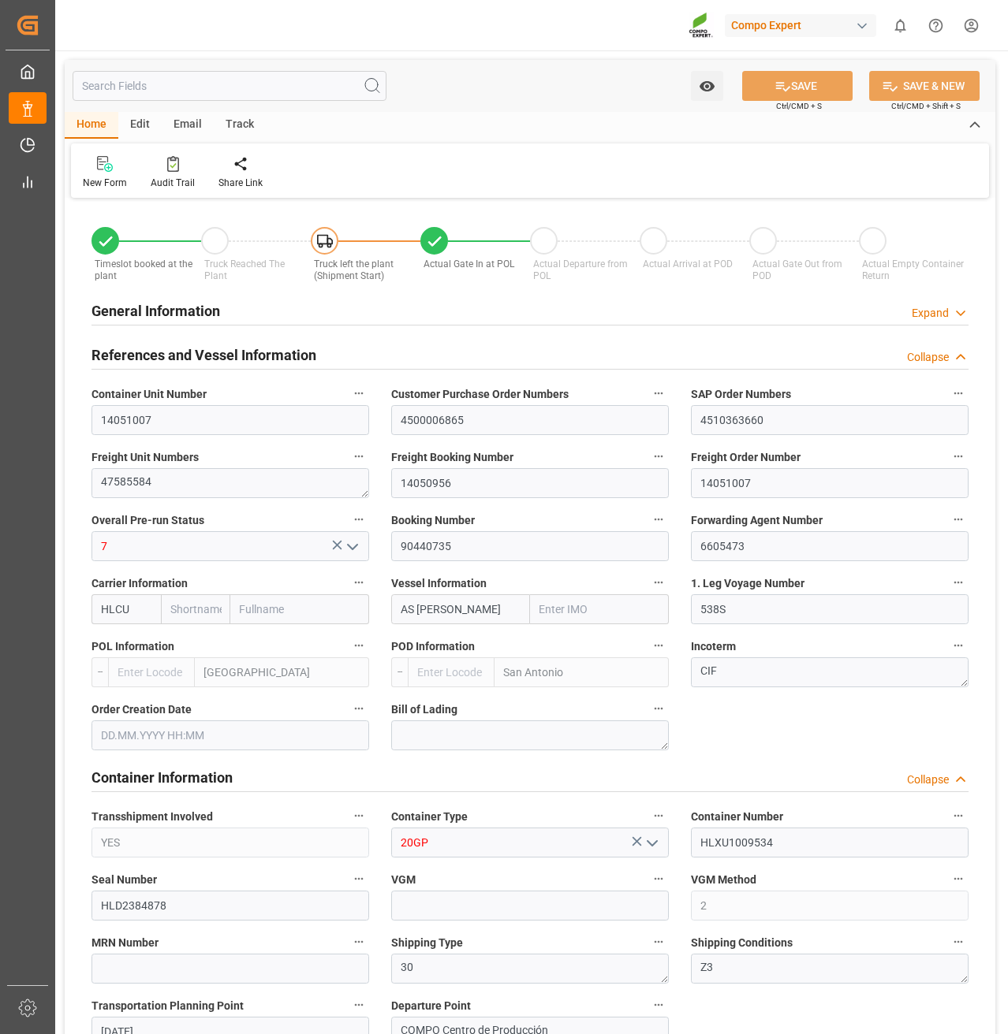
type input "HLCU"
type input "9330549"
type input "ESVLC"
type input "CLSAI"
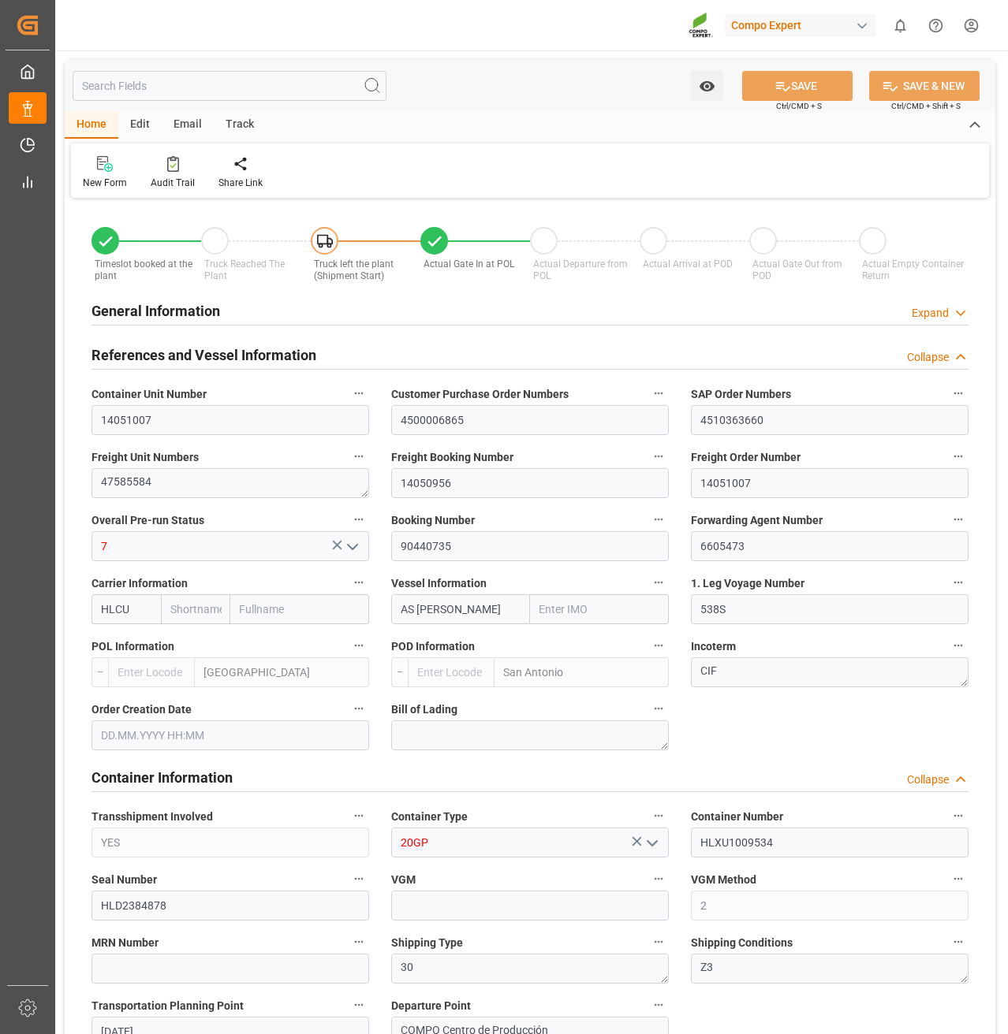
type input "7"
type input "0"
type input "8"
type input "0"
type input "160"
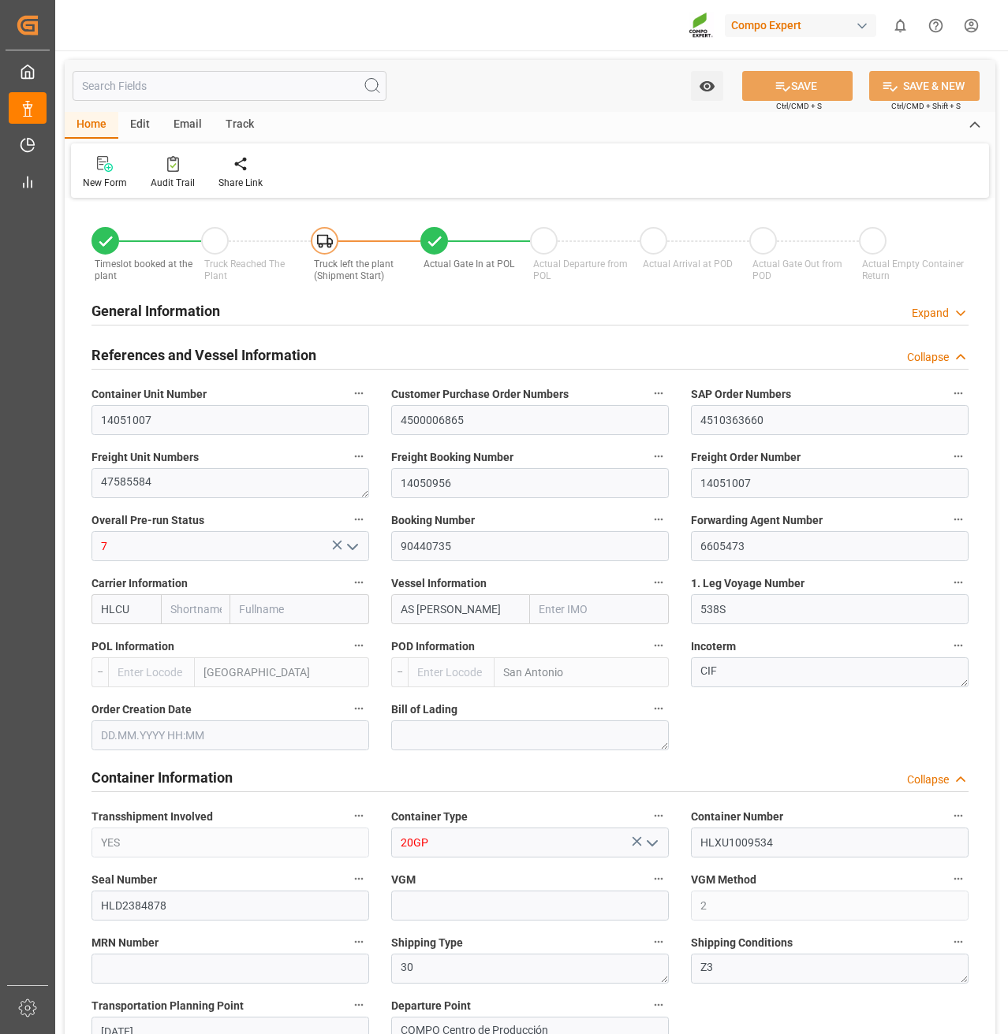
type input "24576"
type input "ESVLC"
type input "CLSAI"
type input "18.08.2025 15:02"
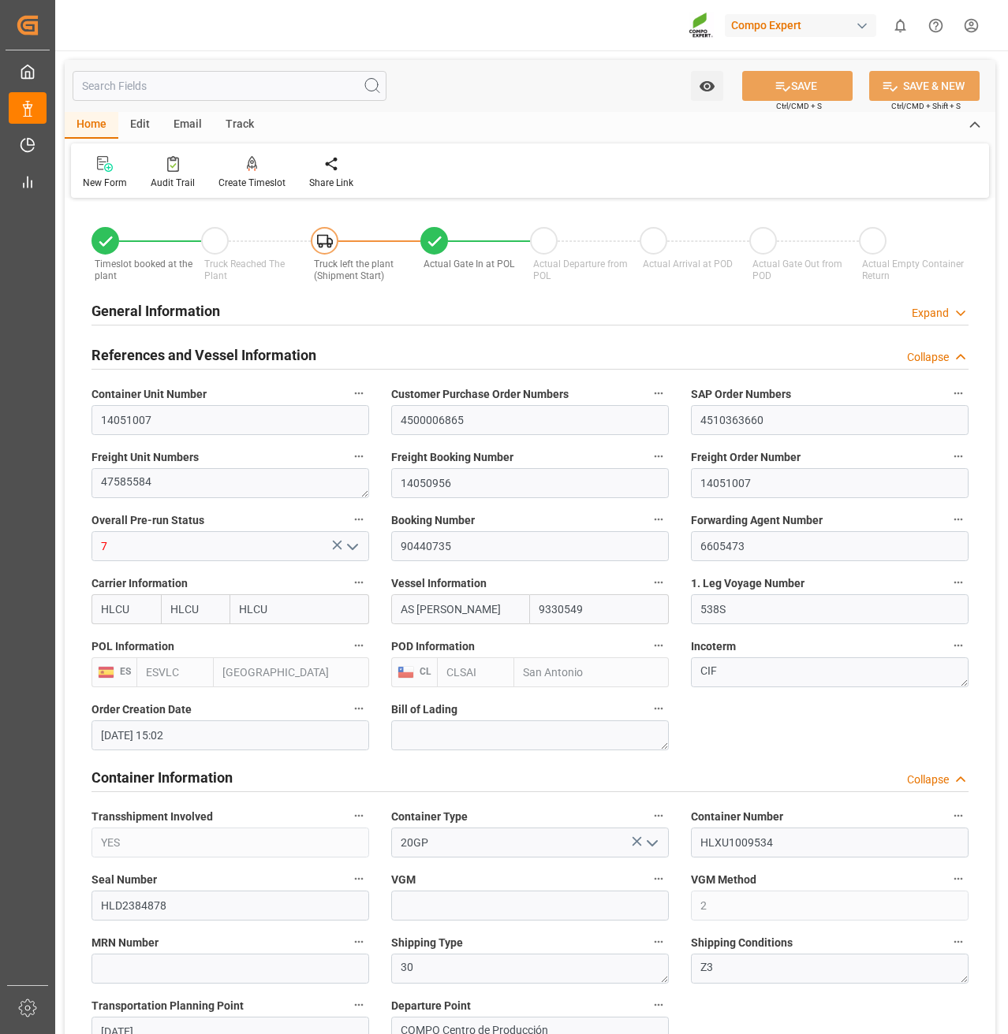
type input "16.09.2025 08:32"
type input "04.09.2025"
type input "16.09.2025 09:56"
type input "20.09.2025 13:00"
type input "20.09.2025 14:00"
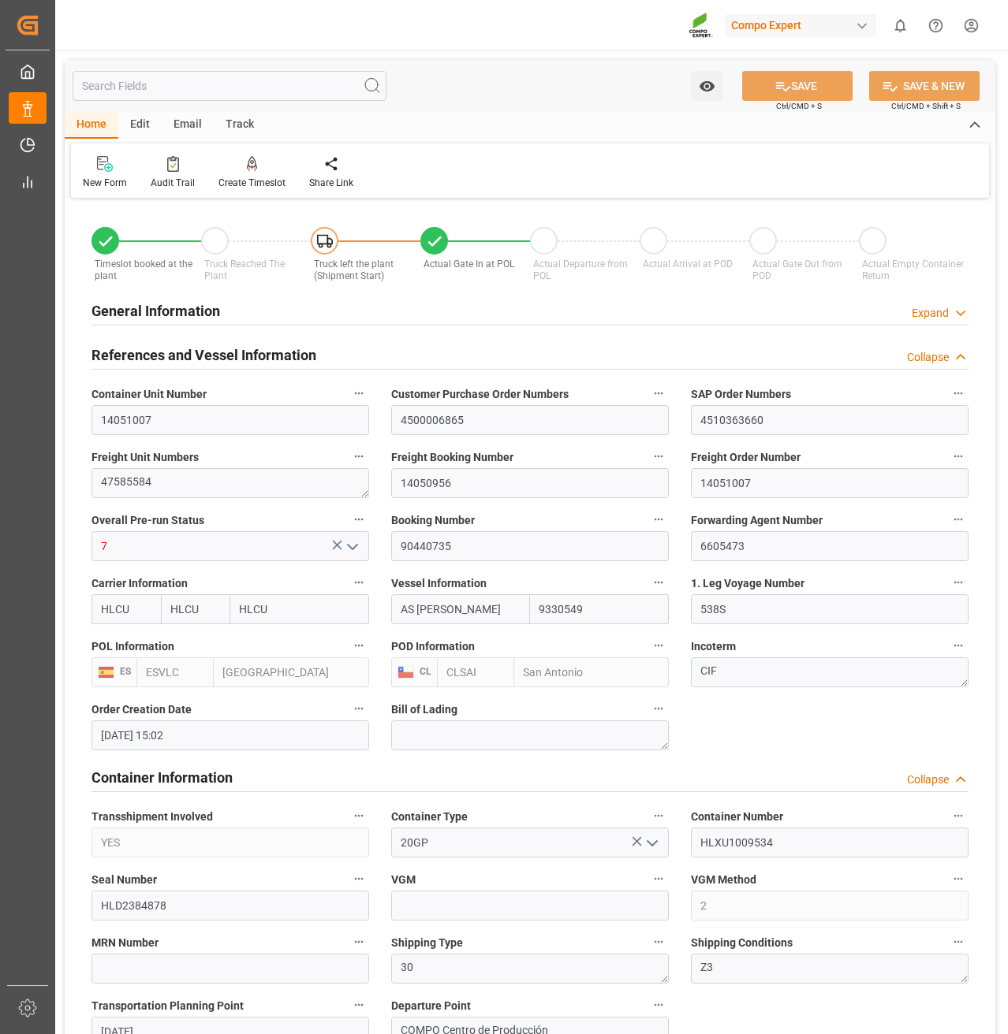
type input "28.10.2025 23:00"
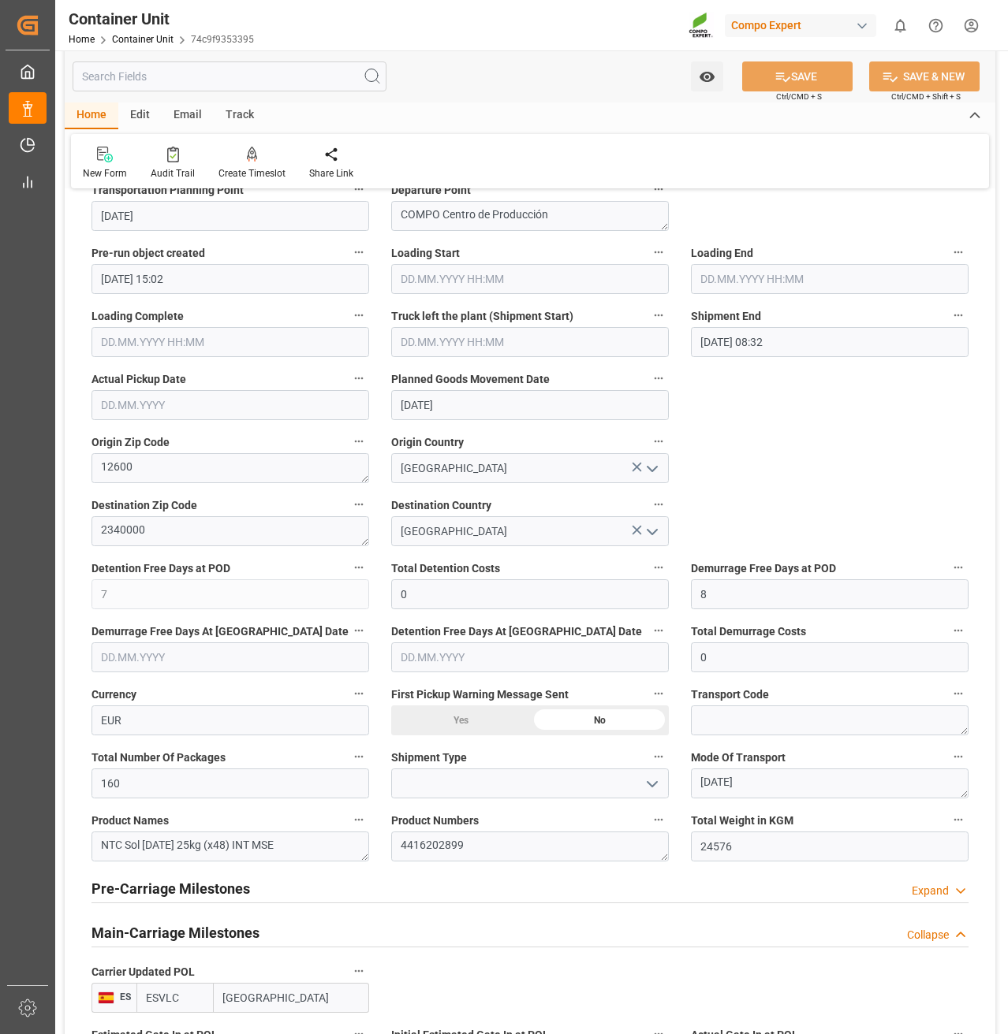
scroll to position [788, 0]
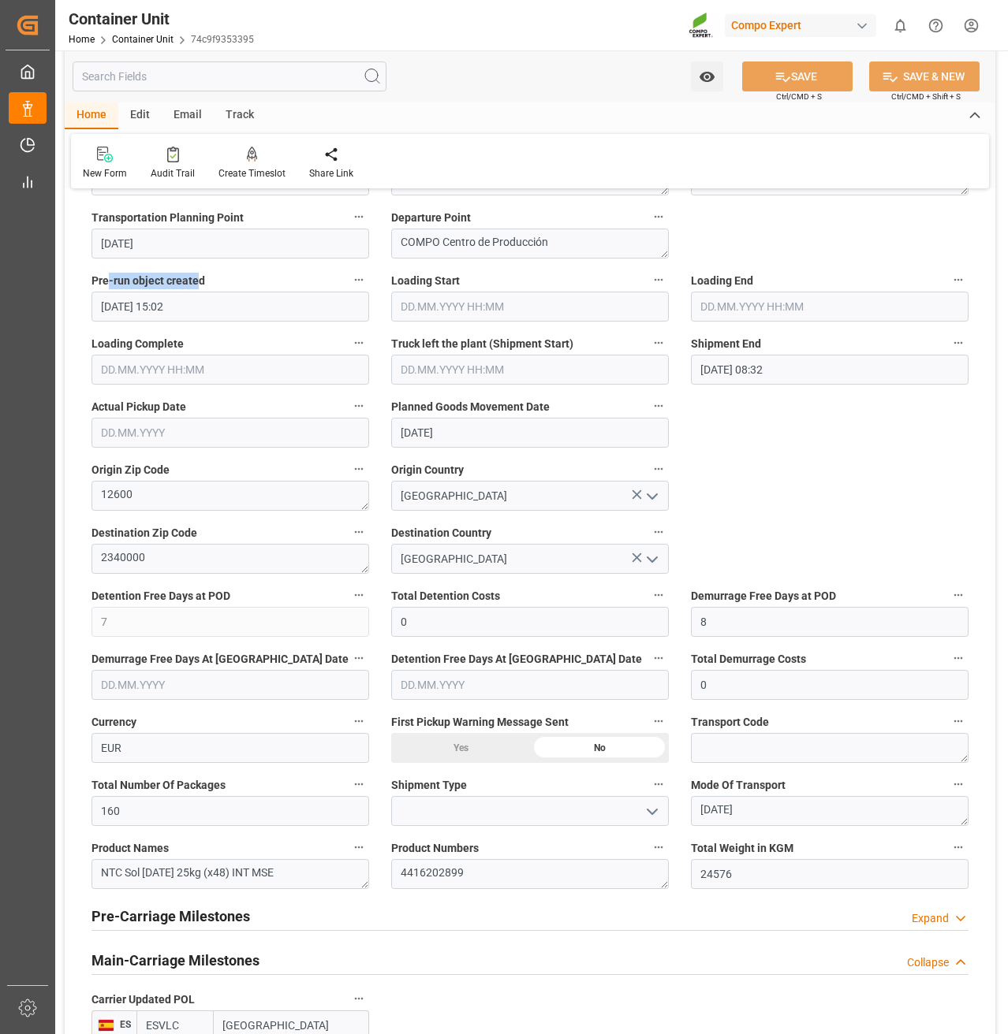
drag, startPoint x: 107, startPoint y: 280, endPoint x: 196, endPoint y: 277, distance: 88.4
click at [196, 277] on span "Pre-run object created" at bounding box center [148, 281] width 114 height 17
click at [453, 285] on span "Loading Start" at bounding box center [425, 281] width 69 height 17
click at [648, 285] on button "Loading Start" at bounding box center [658, 280] width 21 height 21
click at [430, 293] on div at bounding box center [504, 517] width 1008 height 1034
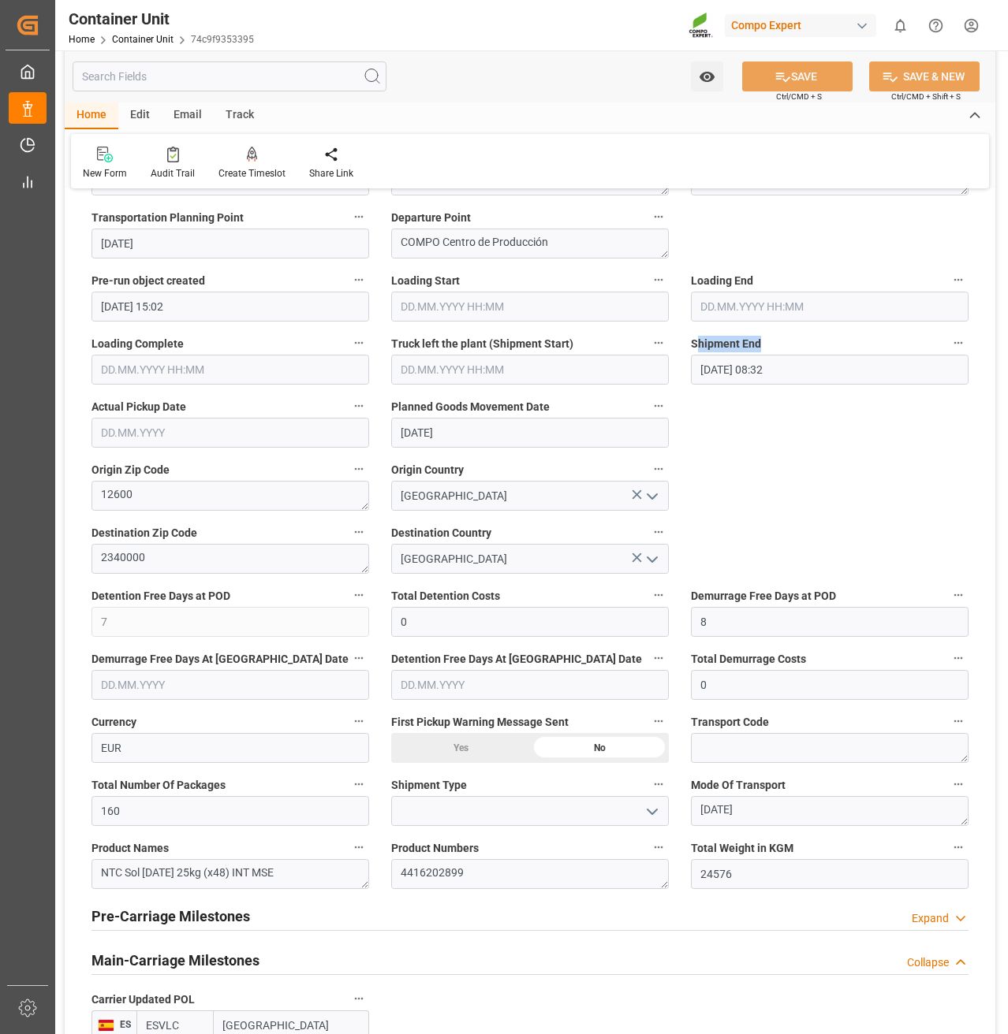
drag, startPoint x: 747, startPoint y: 337, endPoint x: 773, endPoint y: 338, distance: 25.3
click at [773, 338] on label "Shipment End" at bounding box center [830, 344] width 278 height 22
click at [768, 370] on input "16.09.2025 08:32" at bounding box center [830, 370] width 278 height 30
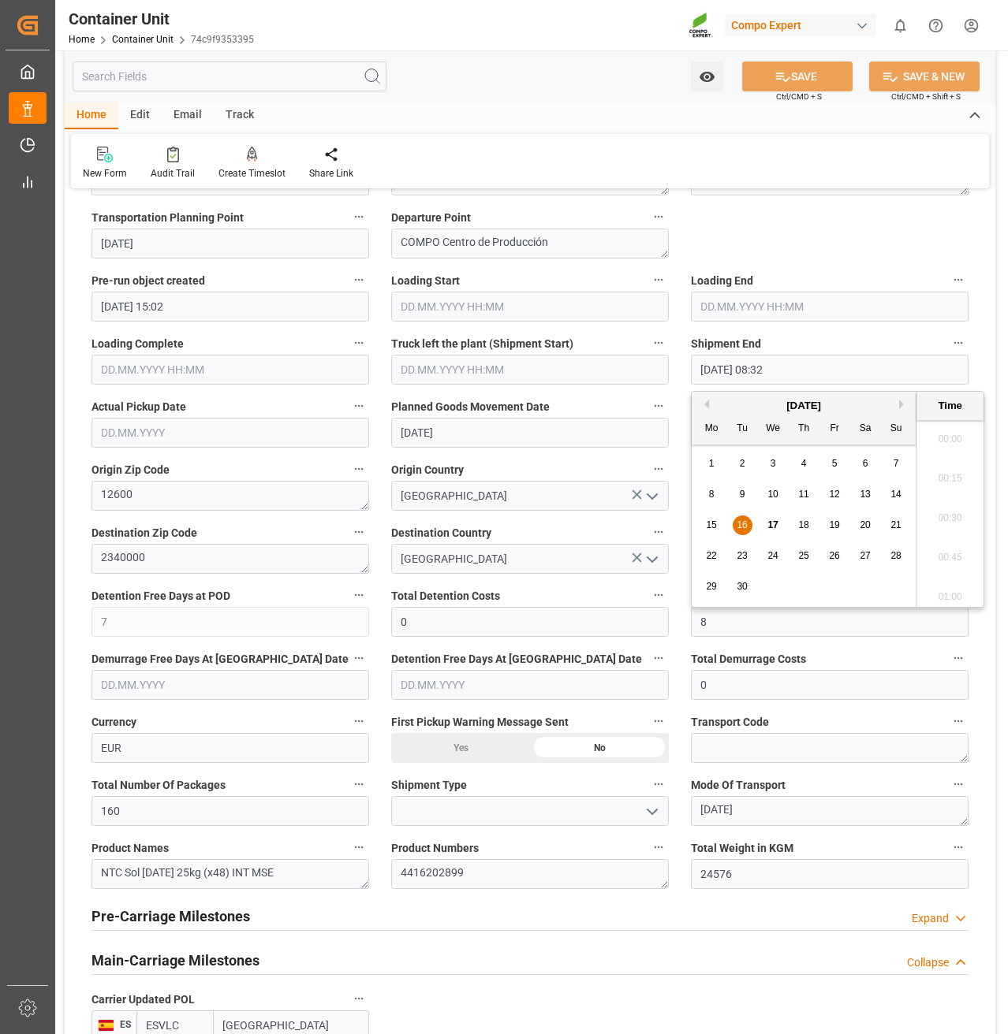
scroll to position [1267, 0]
click at [787, 333] on label "Shipment End" at bounding box center [830, 344] width 278 height 22
click at [948, 333] on button "Shipment End" at bounding box center [958, 343] width 21 height 21
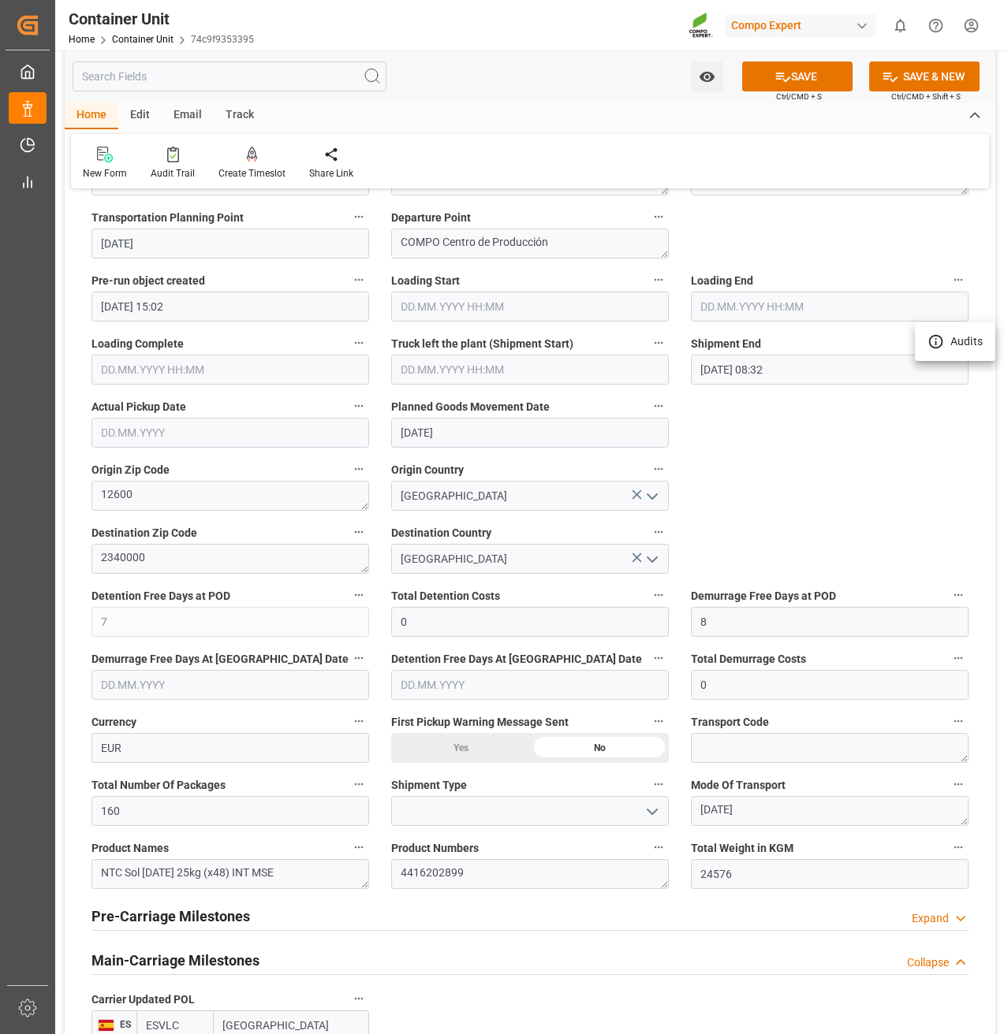
click at [810, 445] on div at bounding box center [504, 517] width 1008 height 1034
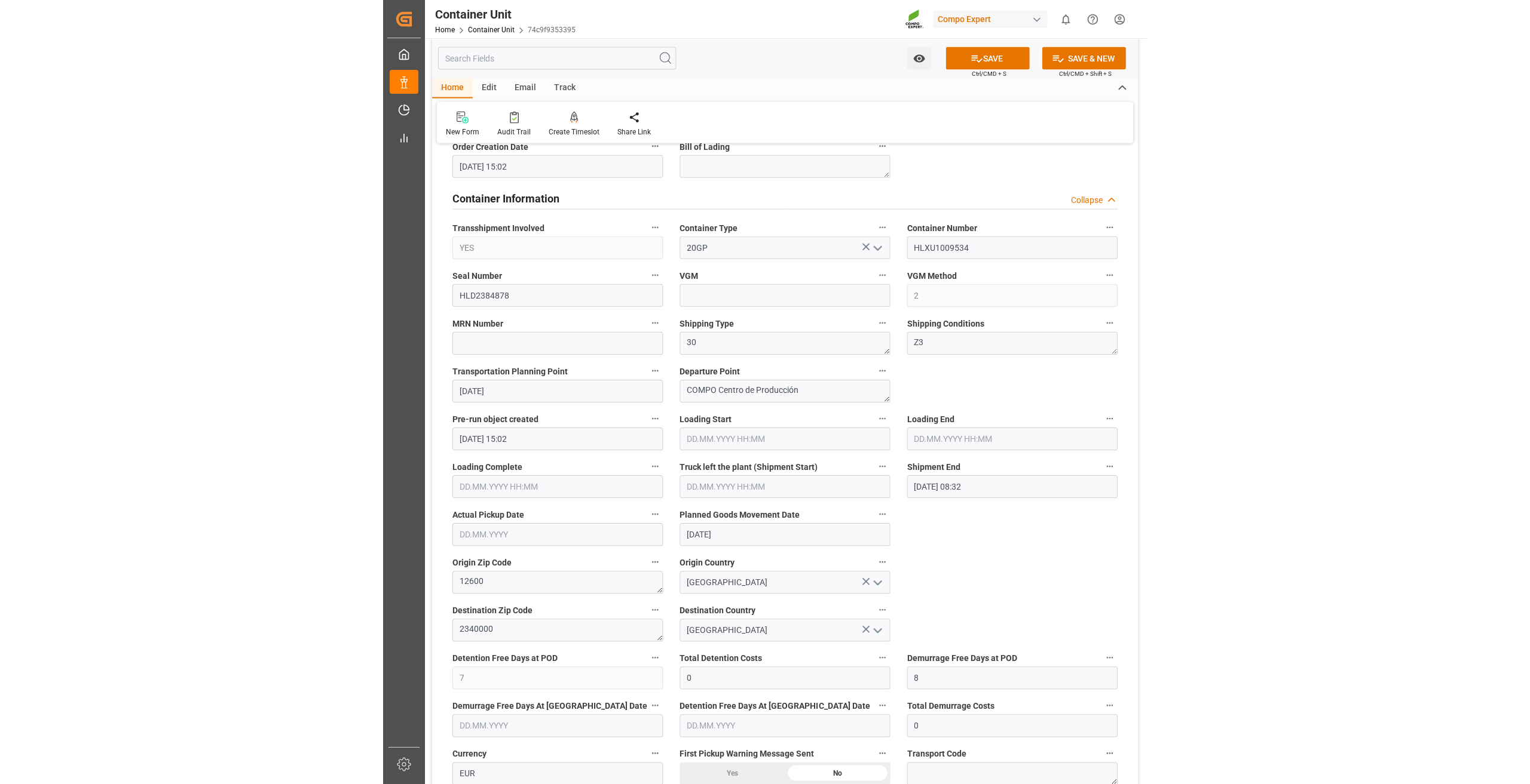
scroll to position [418, 0]
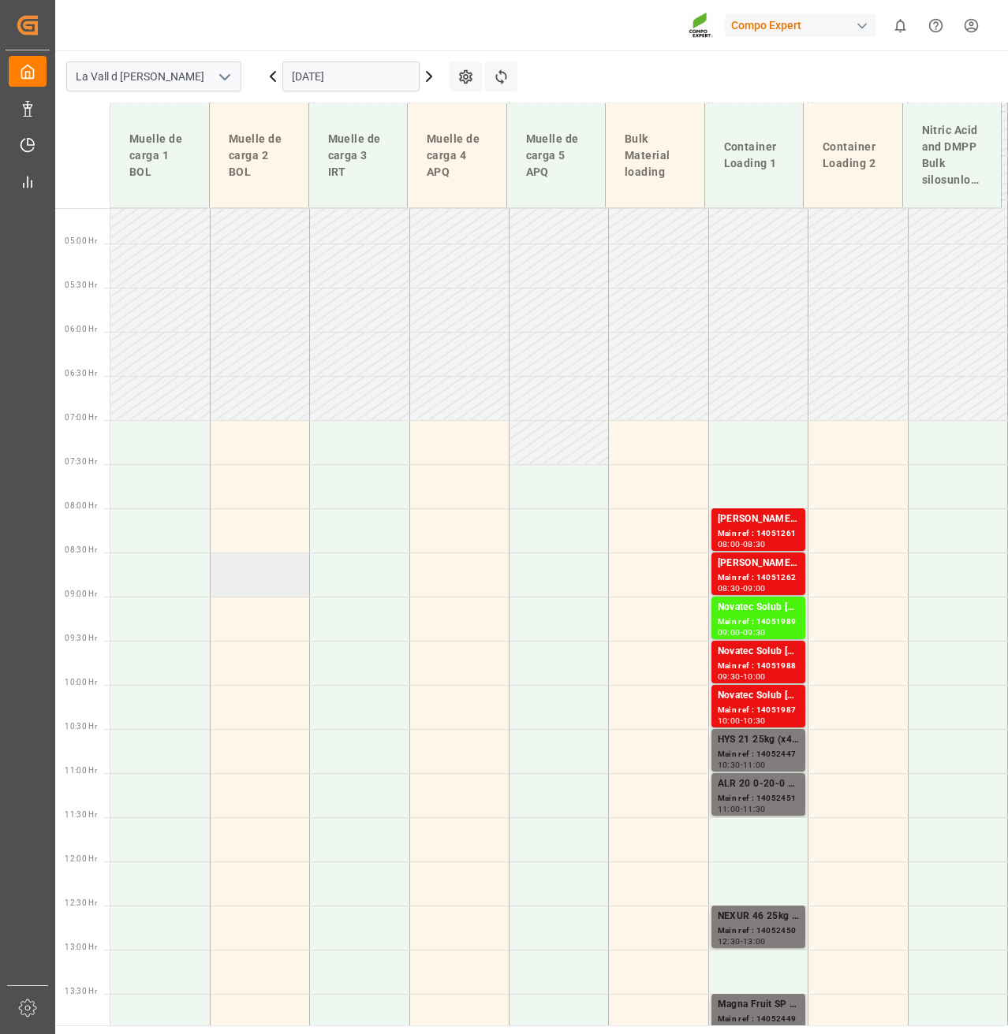
scroll to position [115, 0]
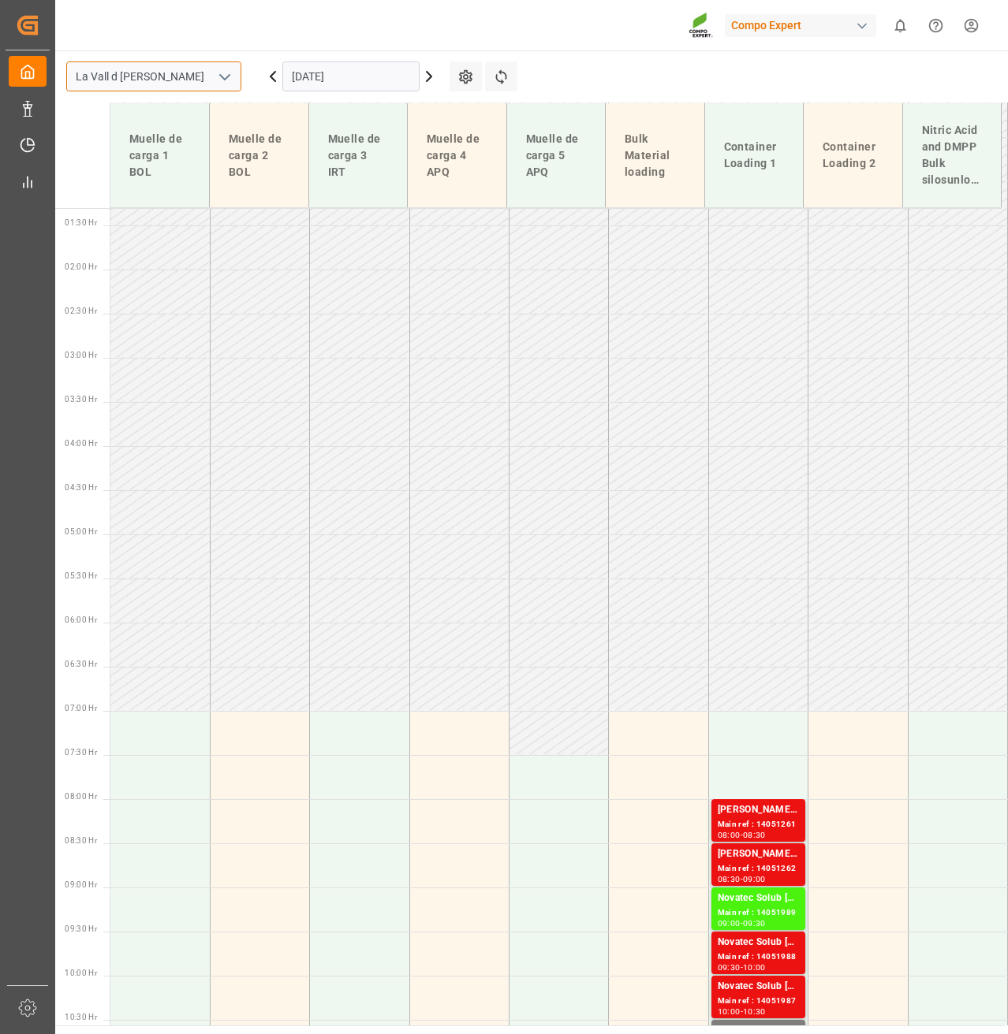
click at [235, 74] on input "La Vall d [PERSON_NAME]" at bounding box center [153, 77] width 175 height 30
click at [226, 73] on icon "open menu" at bounding box center [224, 77] width 19 height 19
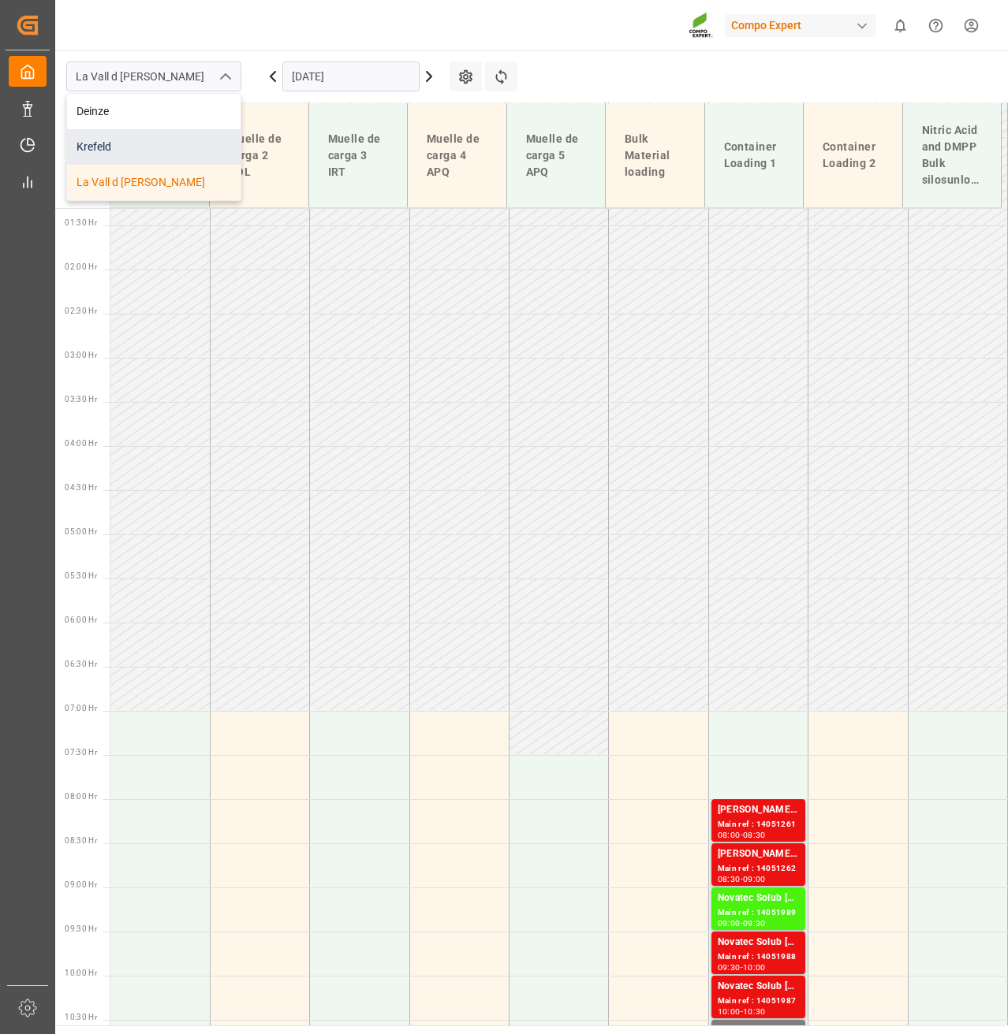
click at [132, 145] on div "Krefeld" at bounding box center [153, 146] width 173 height 35
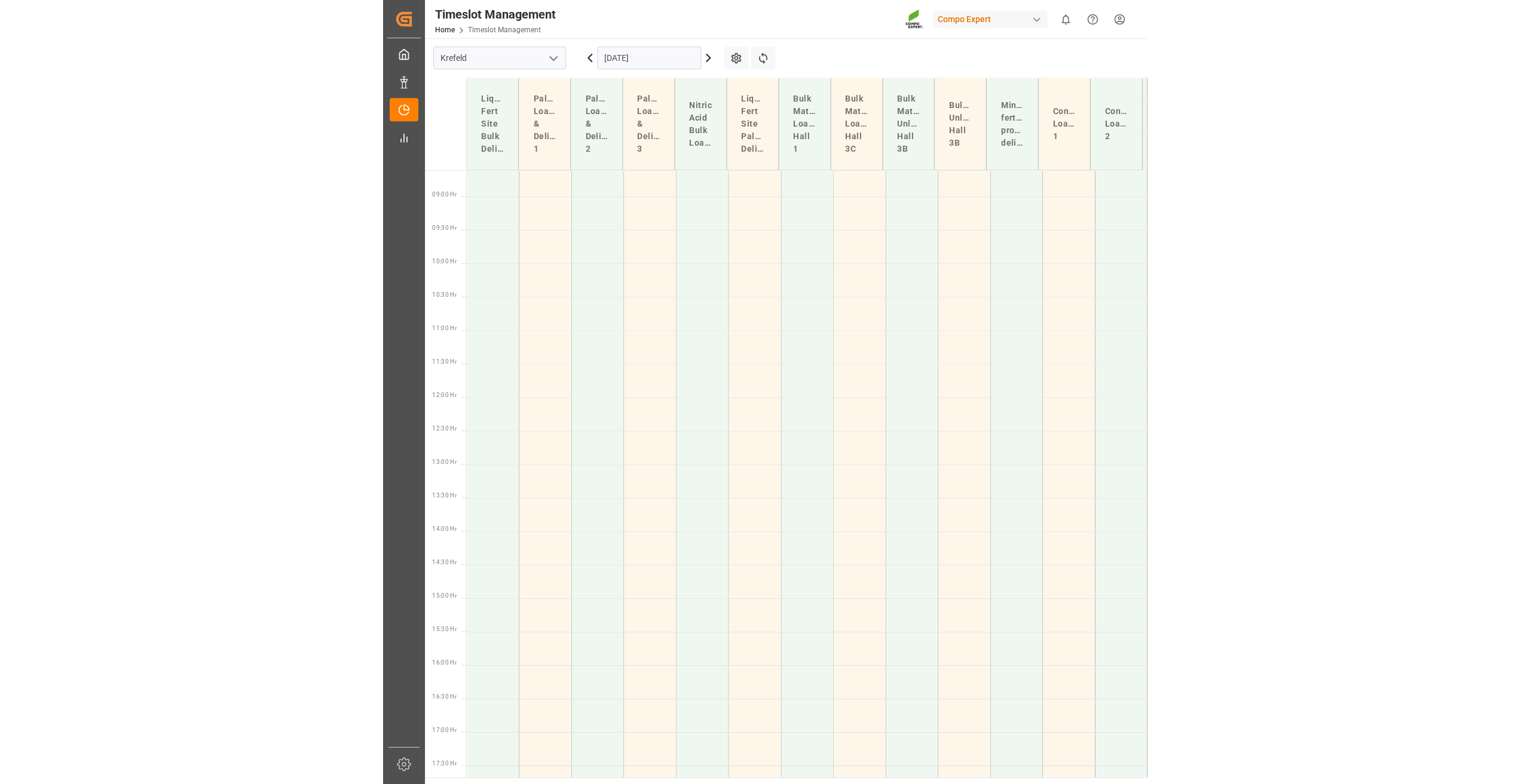
scroll to position [577, 0]
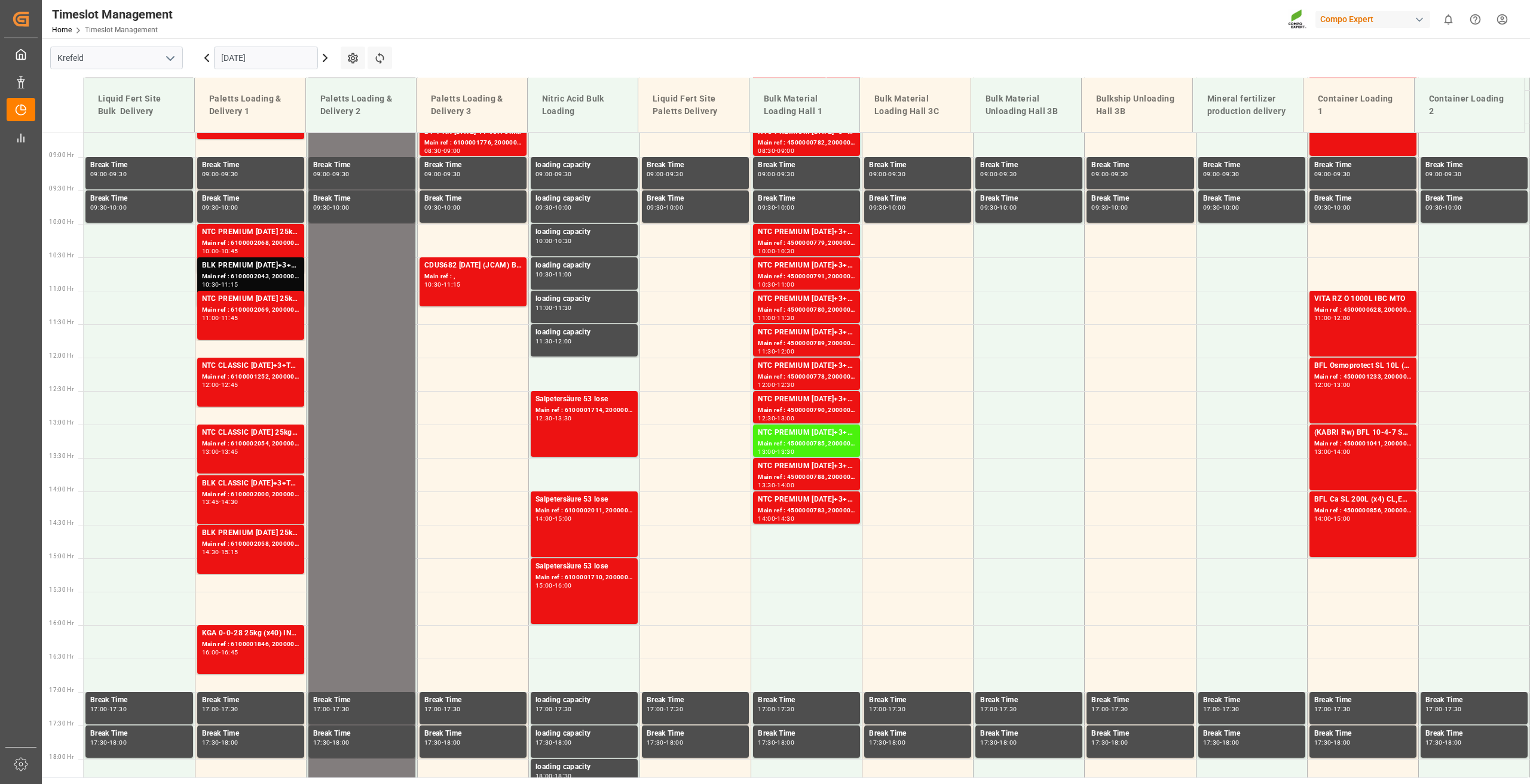
click at [208, 58] on icon at bounding box center [206, 58] width 14 height 14
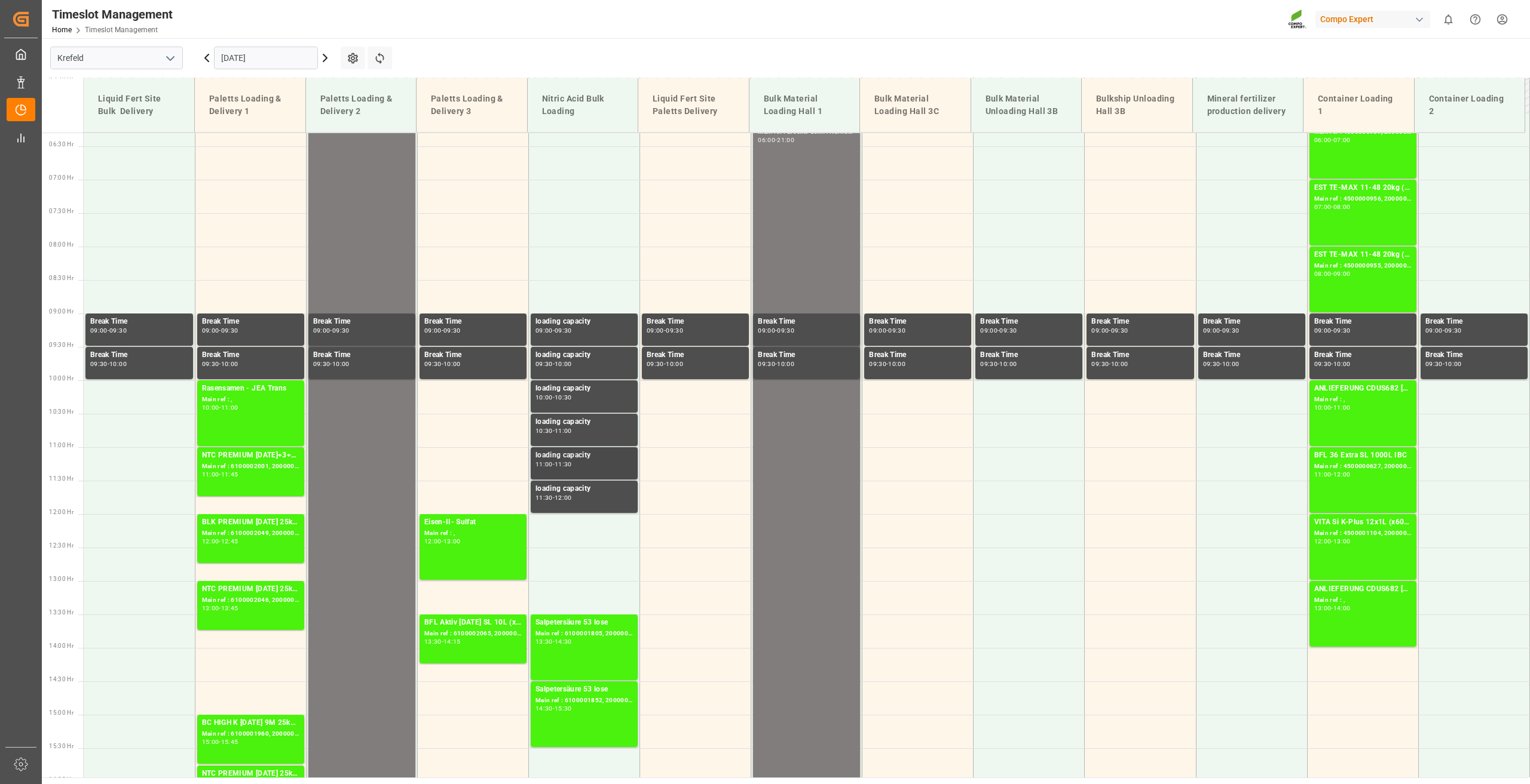
scroll to position [420, 0]
click at [206, 62] on icon at bounding box center [206, 58] width 14 height 14
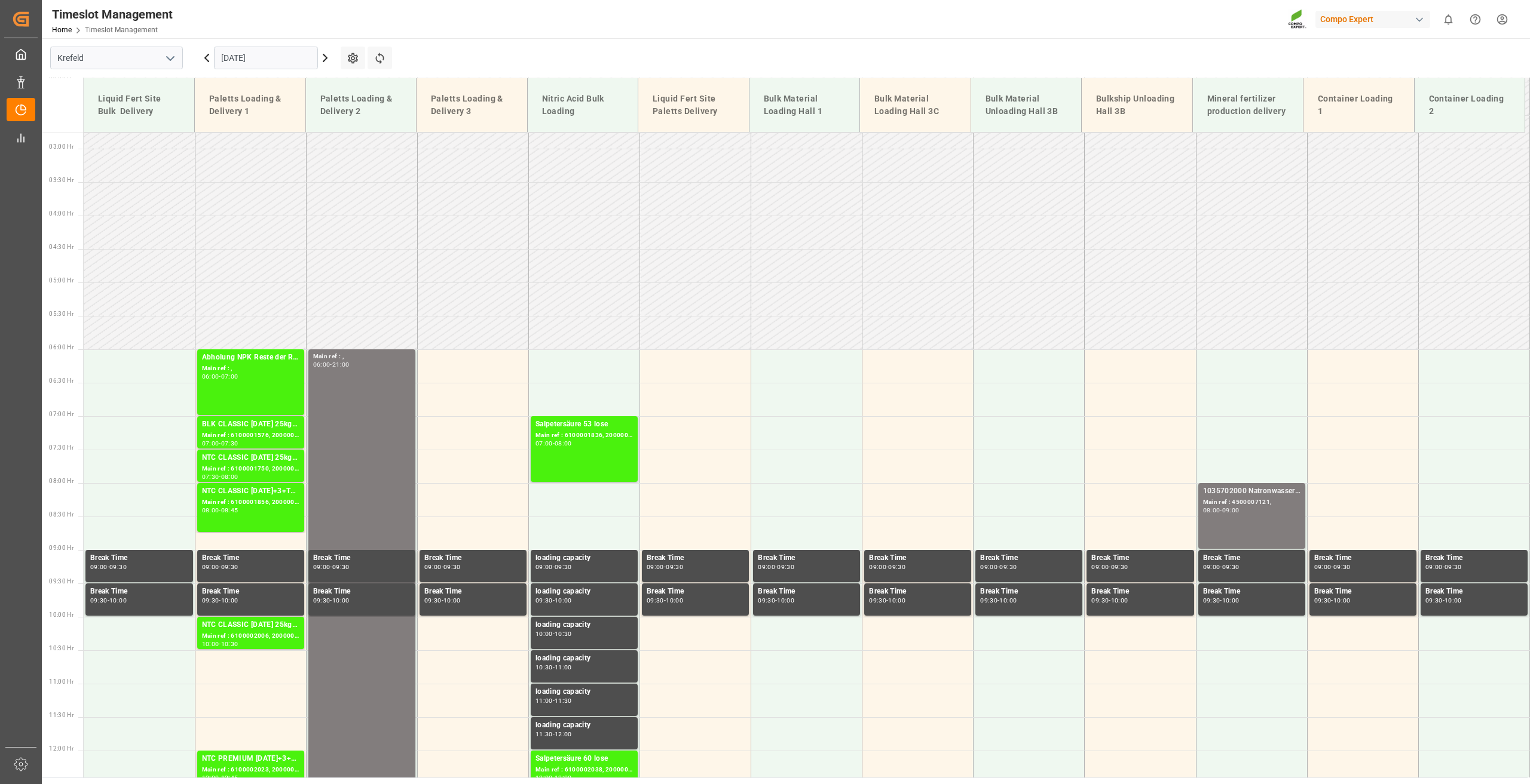
scroll to position [182, 0]
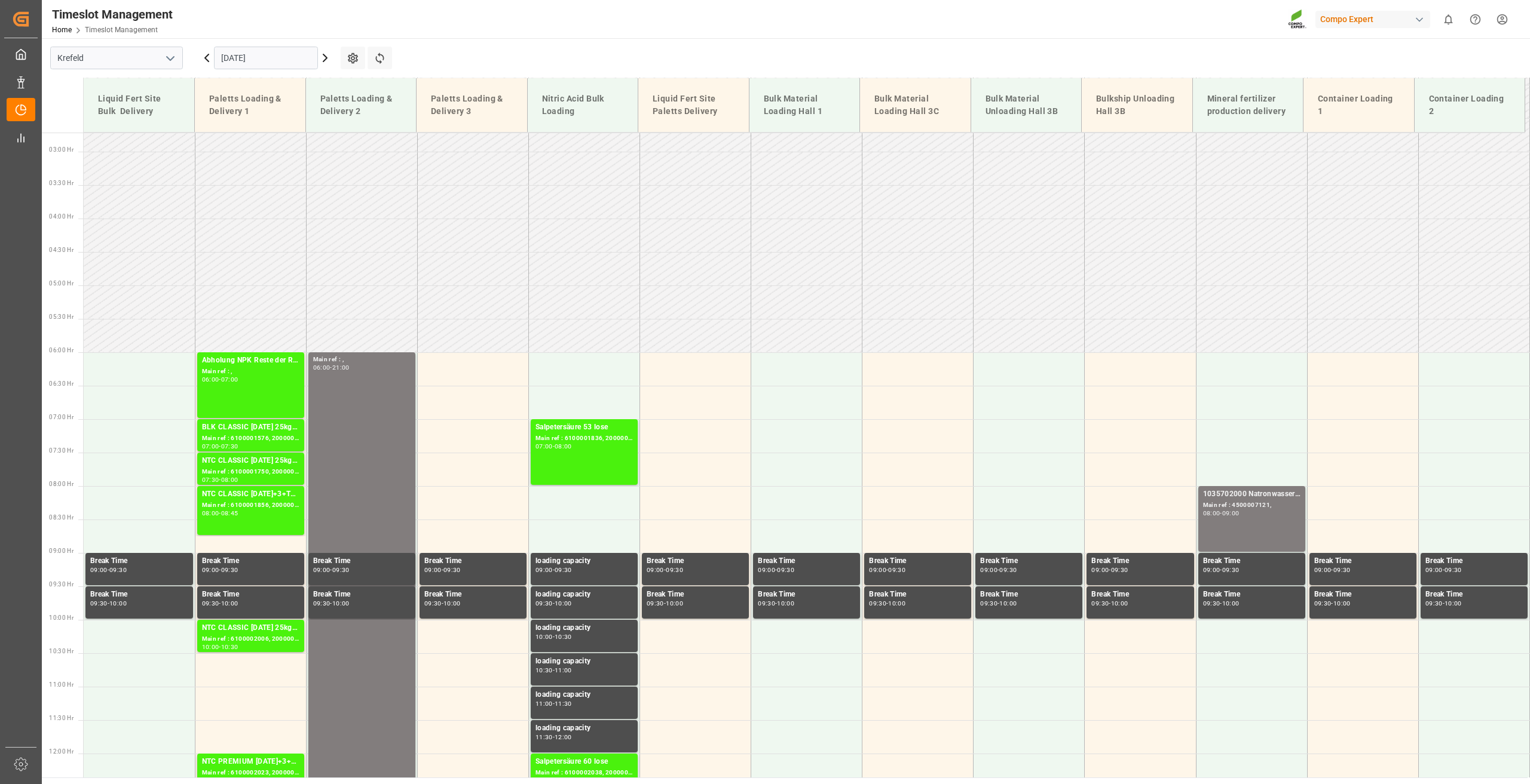
click at [239, 58] on input "[DATE]" at bounding box center [265, 58] width 104 height 23
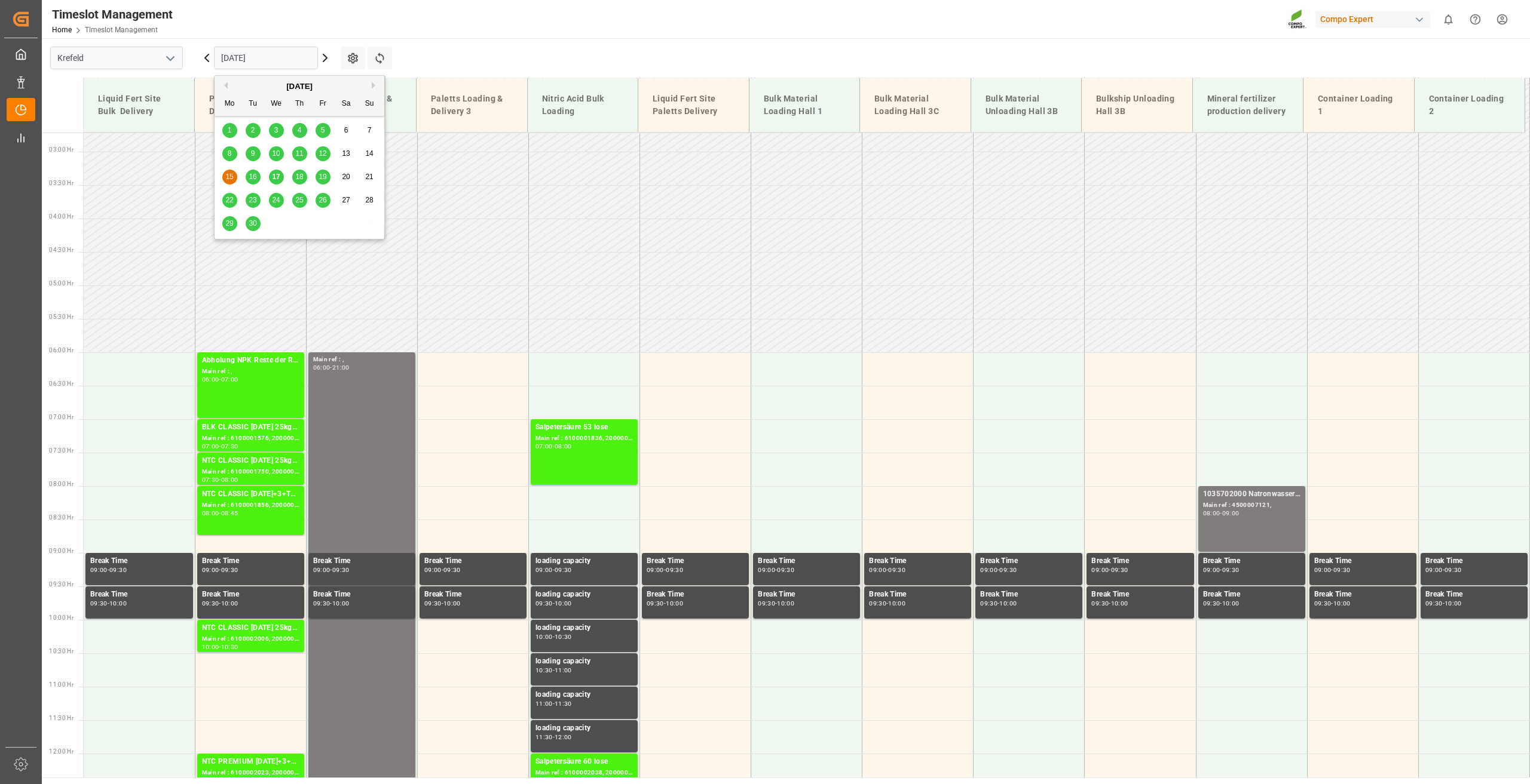
click at [589, 40] on main "Krefeld 15.09.2025 Settings Refresh Time Slots Liquid Fert Site Bulk Delivery P…" at bounding box center [784, 408] width 1485 height 739
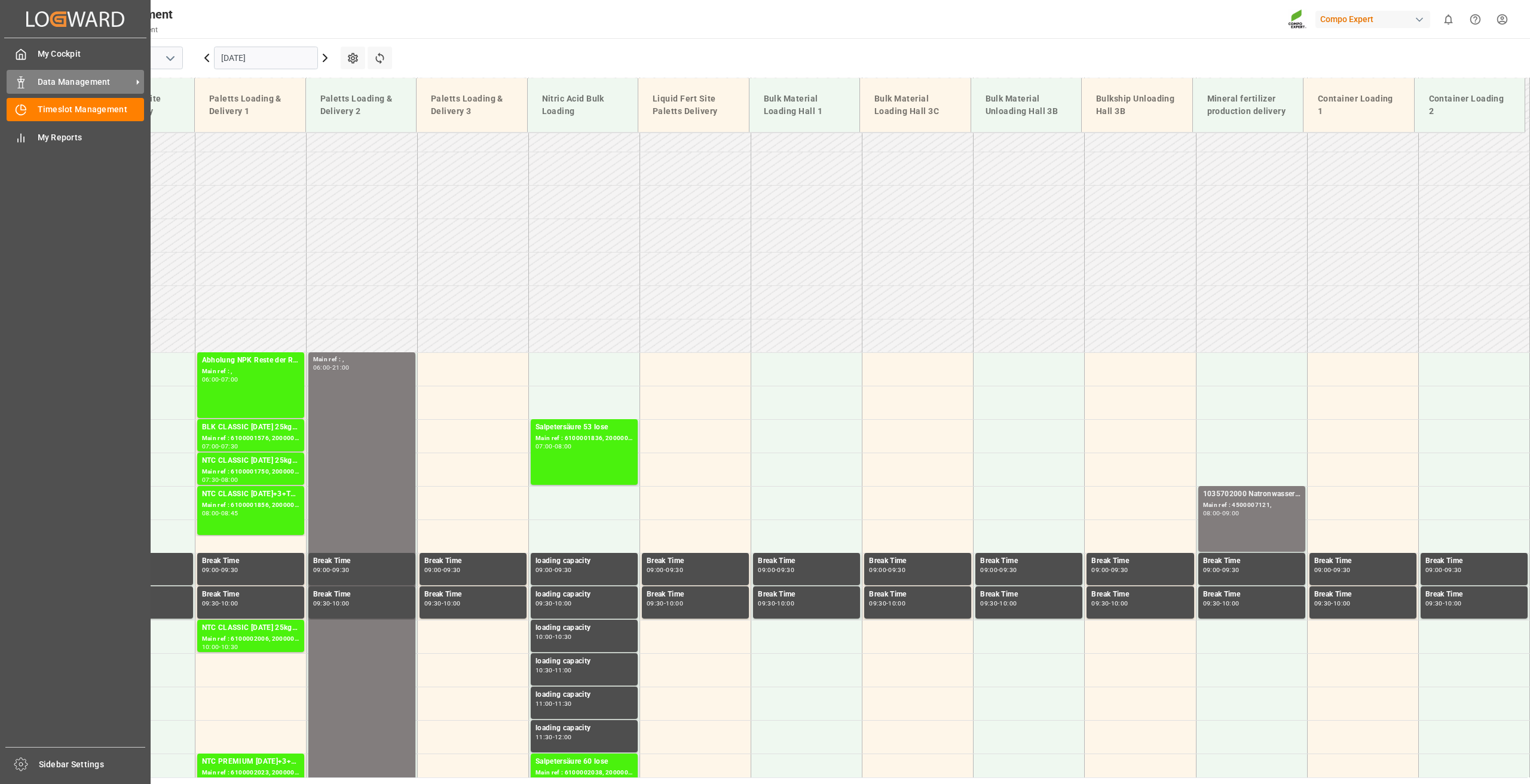
click at [34, 80] on div "Data Management Data Management" at bounding box center [75, 81] width 137 height 23
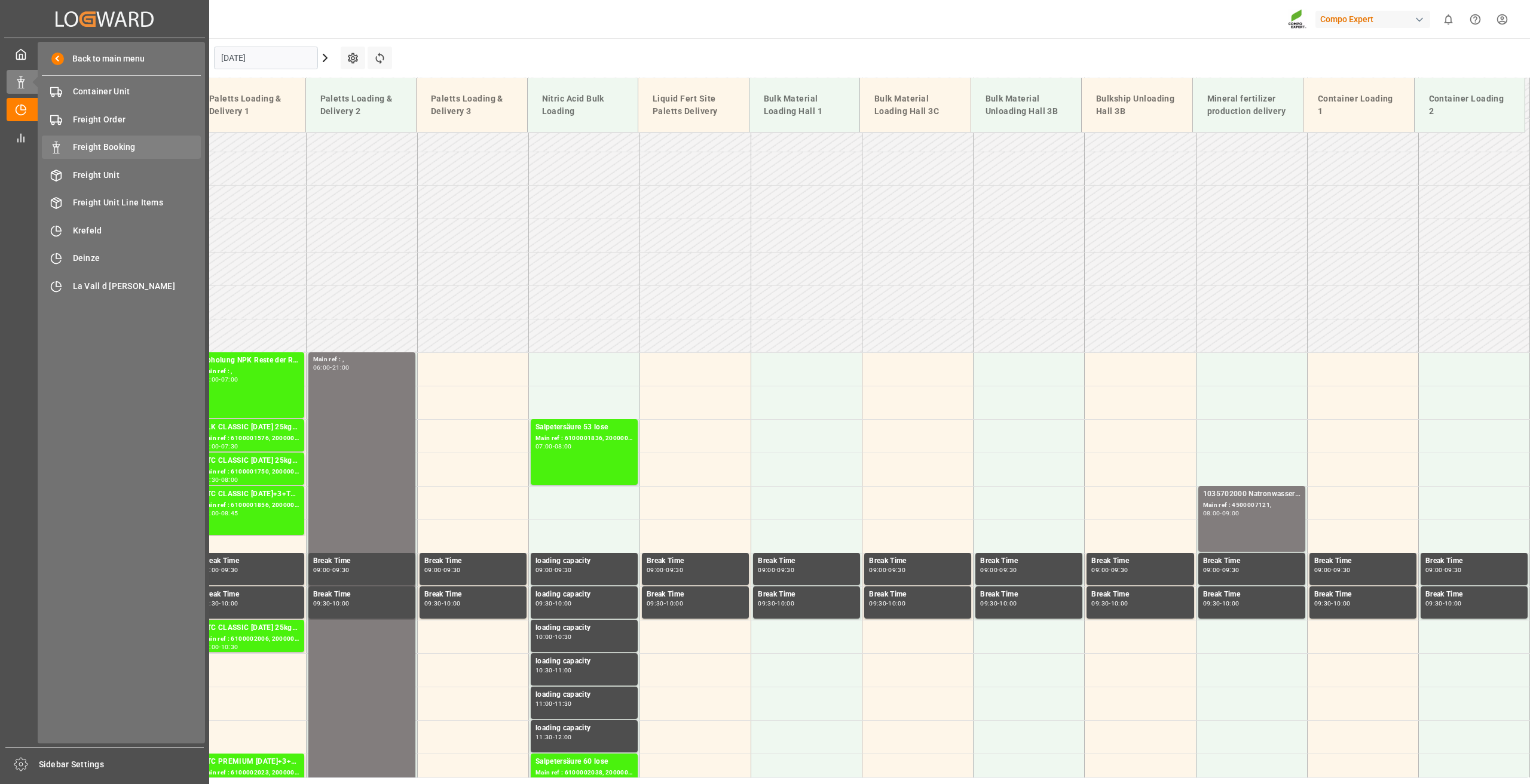
click at [117, 145] on span "Freight Booking" at bounding box center [137, 147] width 129 height 13
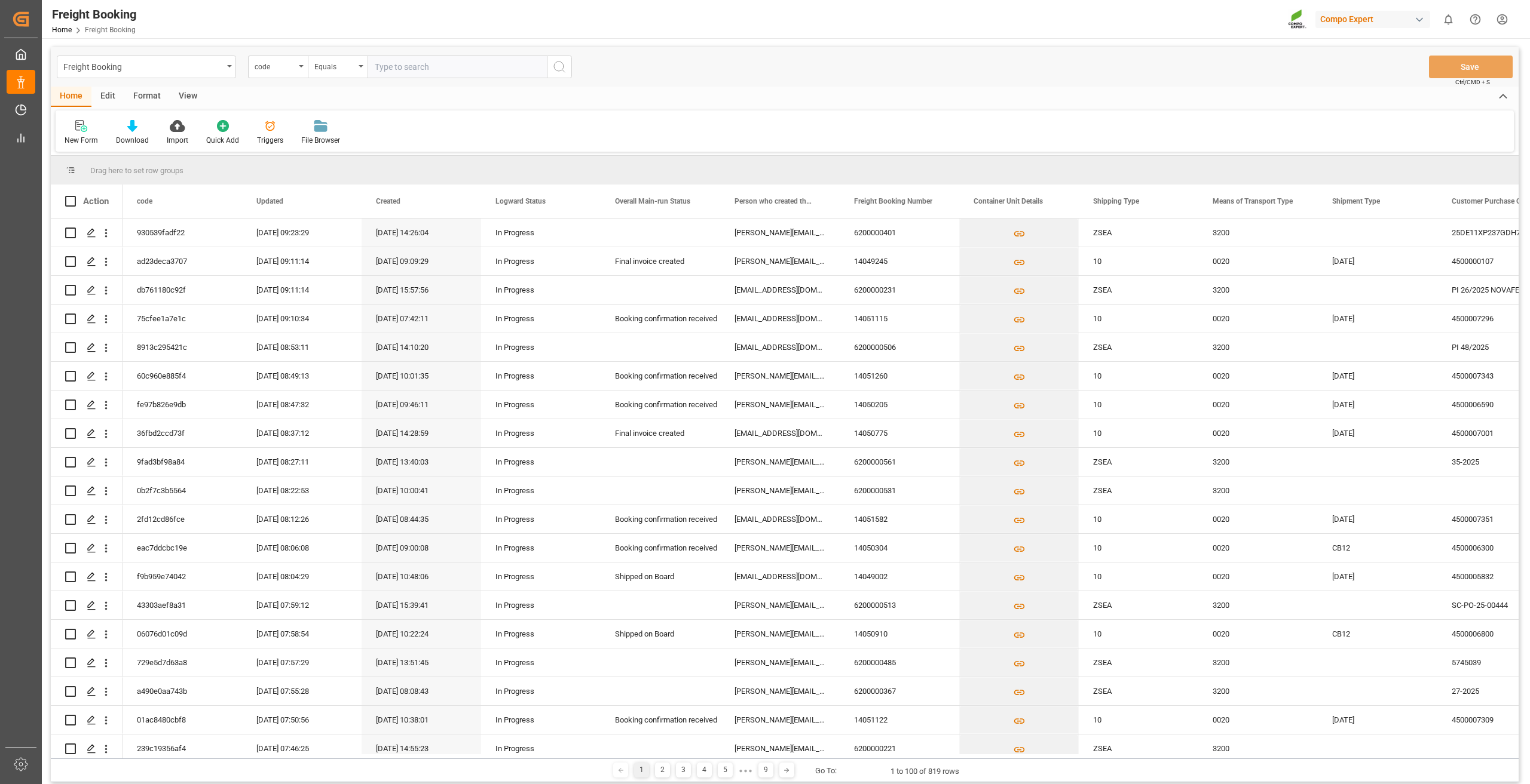
click at [148, 95] on div "Format" at bounding box center [147, 96] width 45 height 20
click at [89, 124] on div at bounding box center [82, 126] width 36 height 13
click at [83, 172] on div "Freight Booking code Equals Save Ctrl/CMD + S Home Edit Format View Filter Rows…" at bounding box center [784, 414] width 1468 height 736
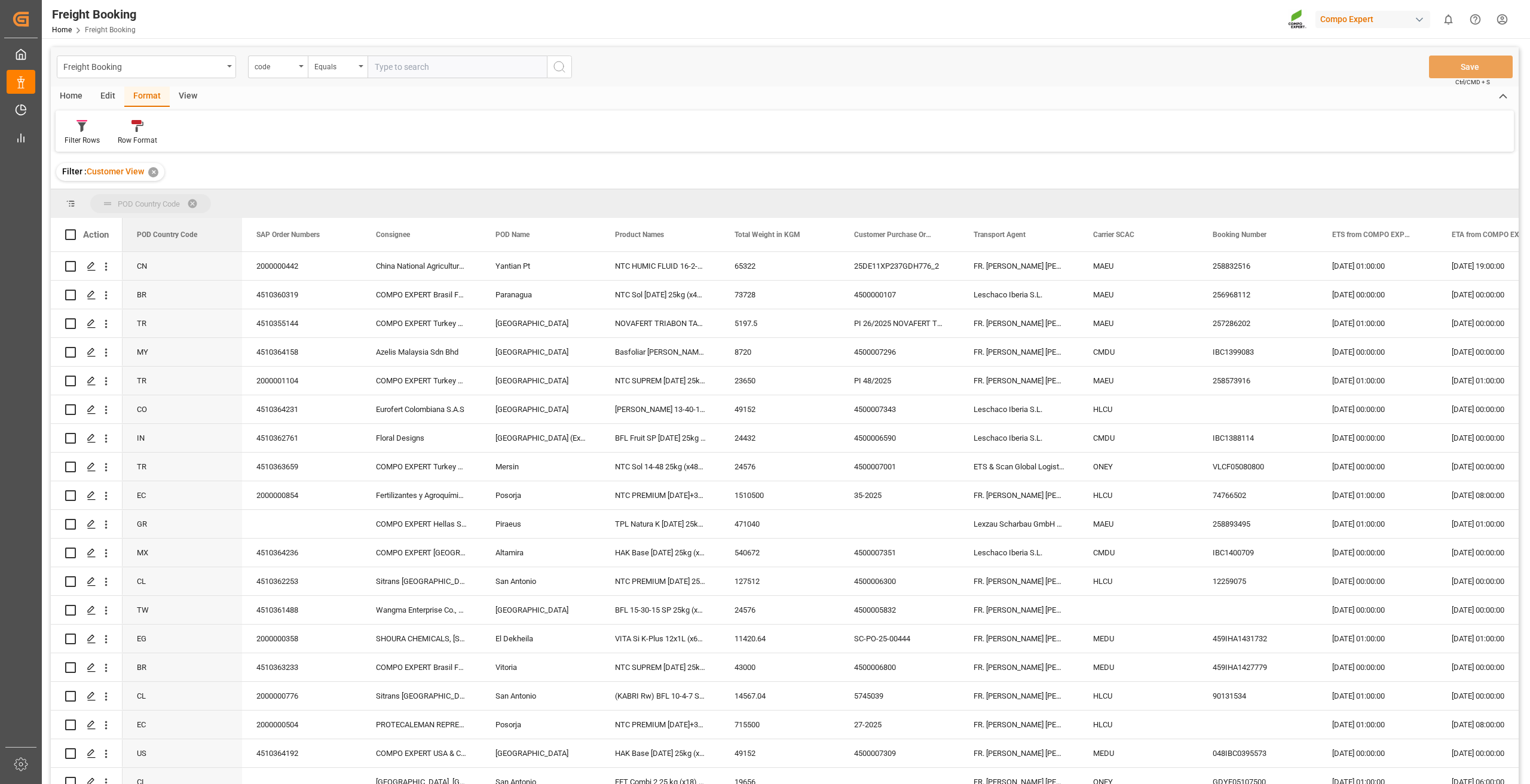
drag, startPoint x: 168, startPoint y: 234, endPoint x: 183, endPoint y: 201, distance: 36.2
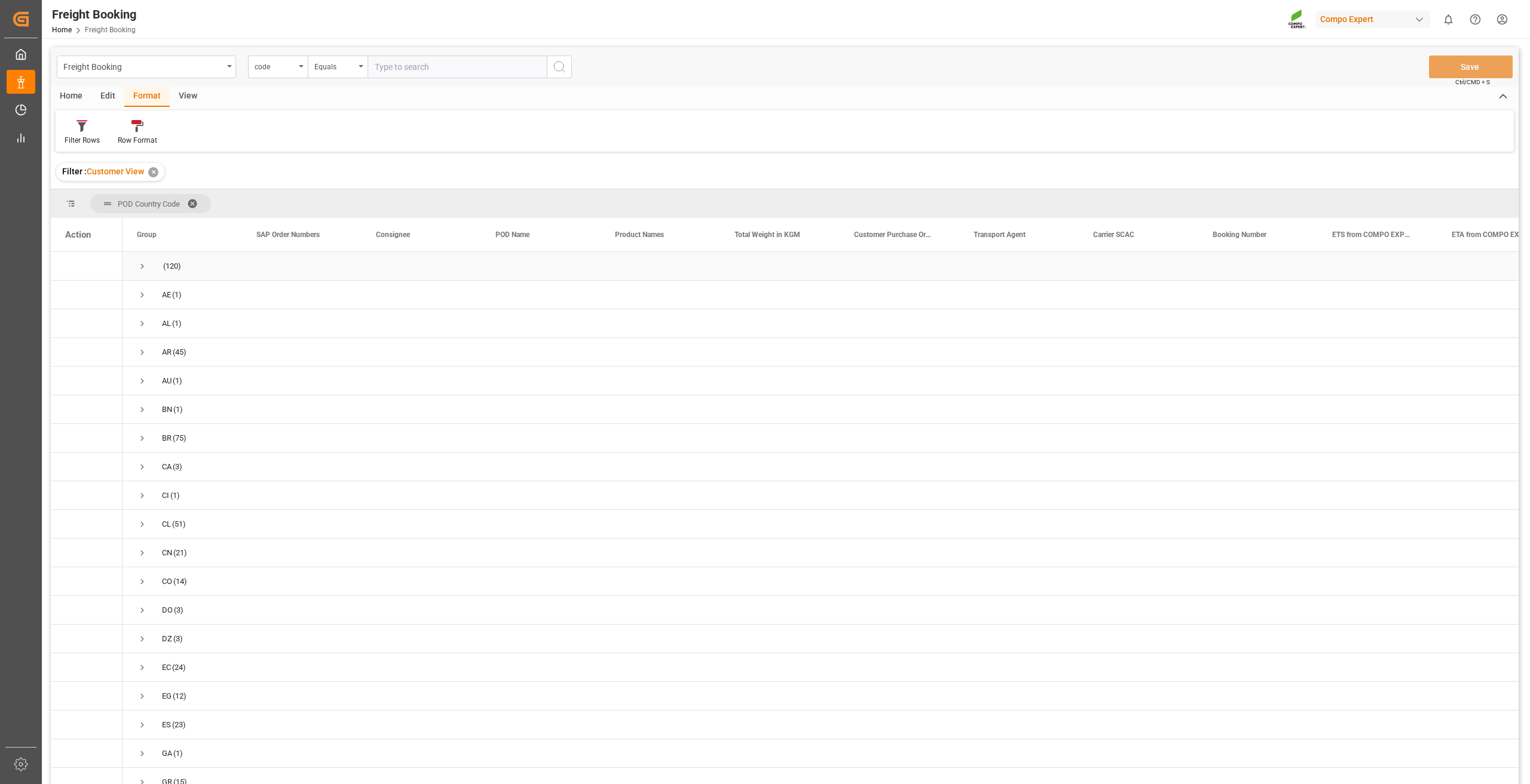
click at [138, 266] on span "Press SPACE to select this row." at bounding box center [142, 267] width 11 height 11
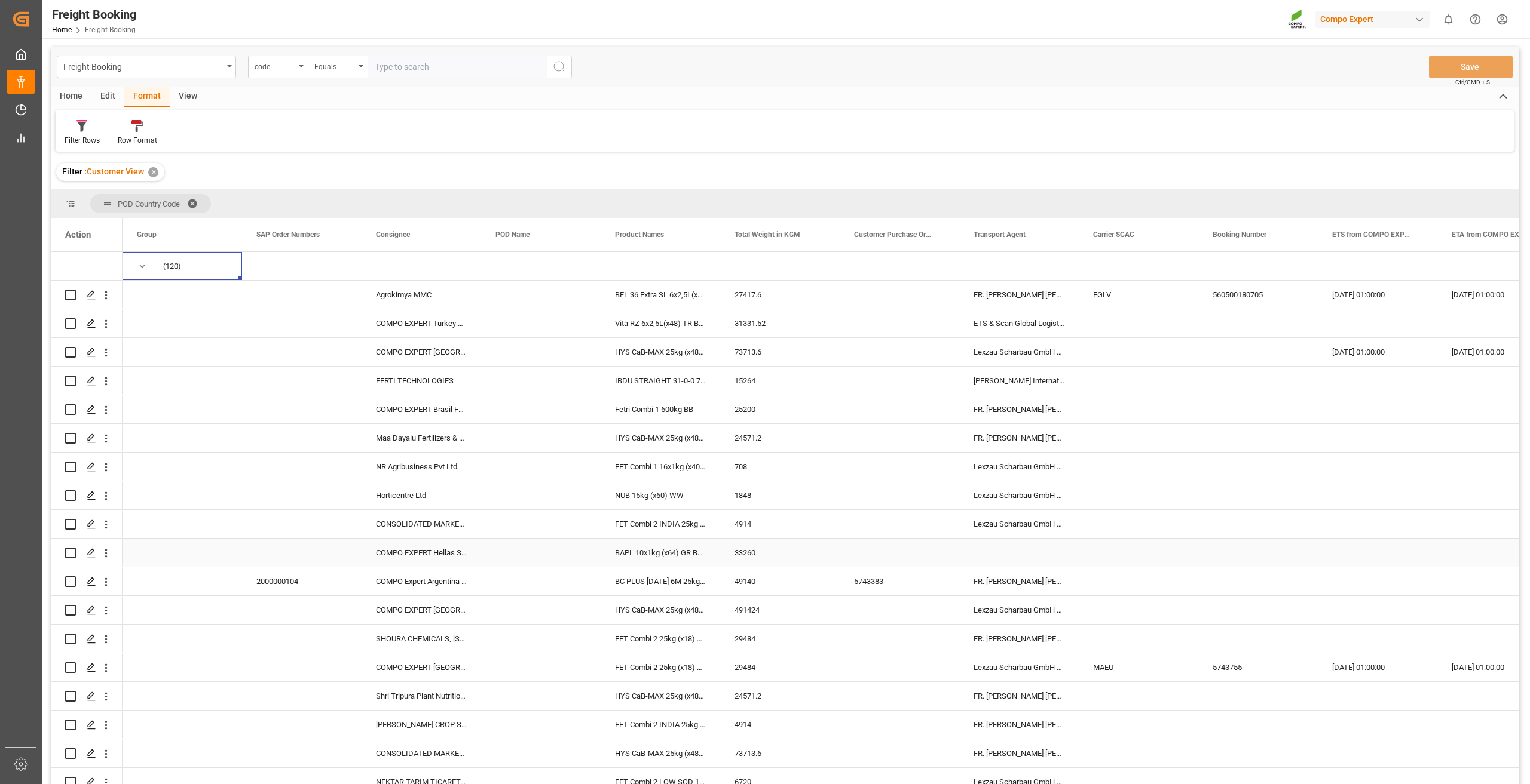
click at [507, 547] on div "Press SPACE to select this row." at bounding box center [541, 552] width 120 height 28
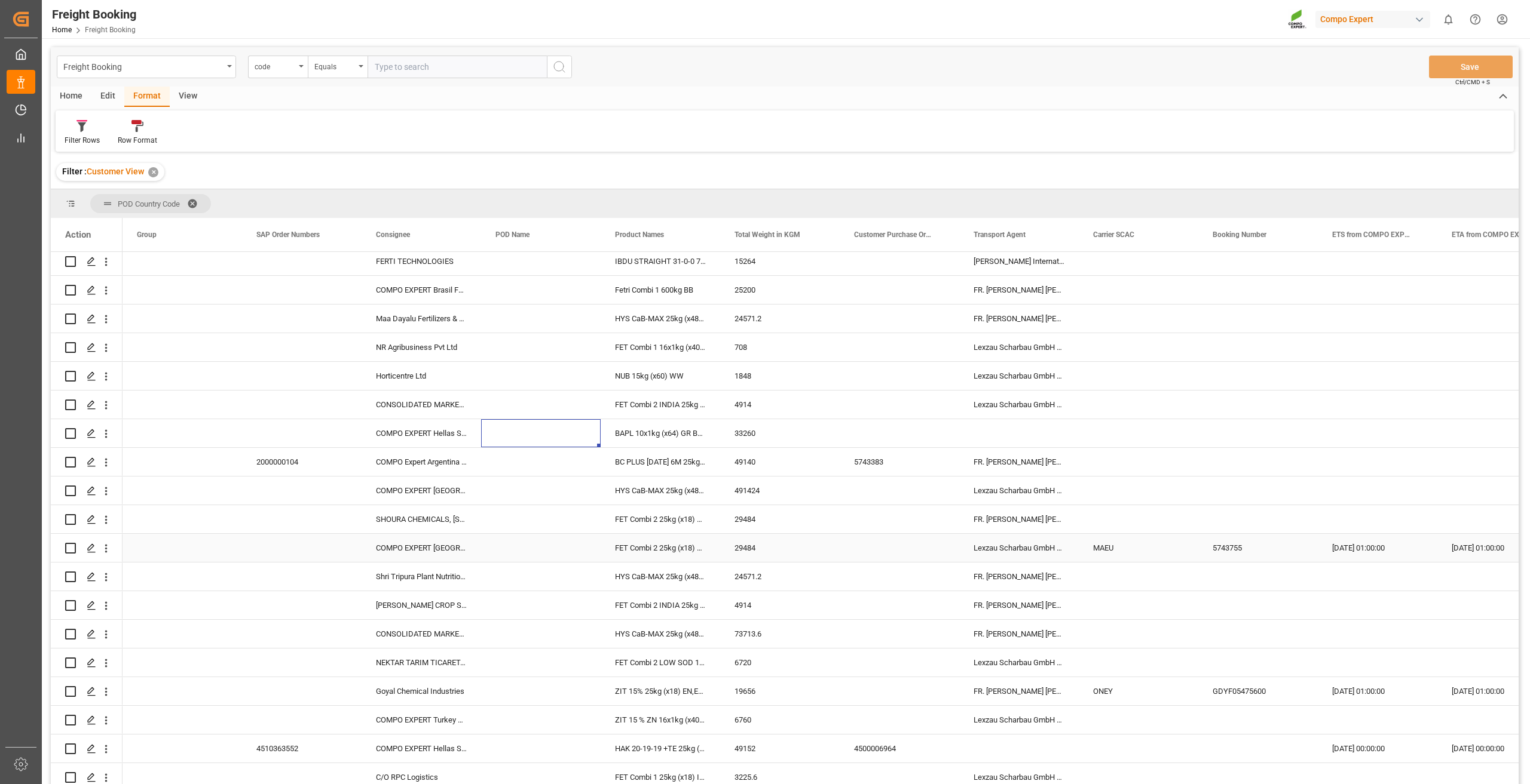
scroll to position [180, 0]
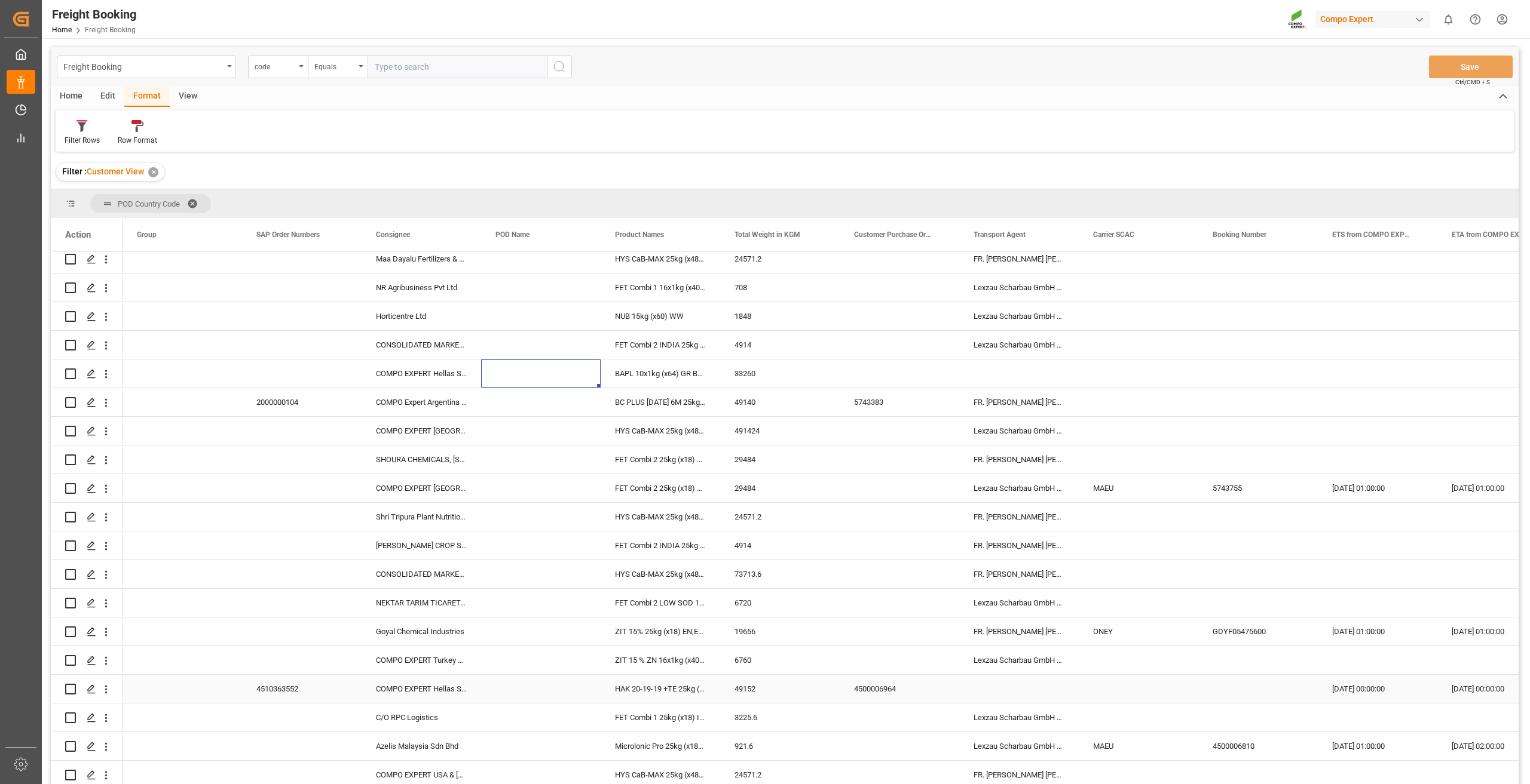
click at [442, 688] on div "COMPO EXPERT Hellas S.A." at bounding box center [421, 689] width 120 height 28
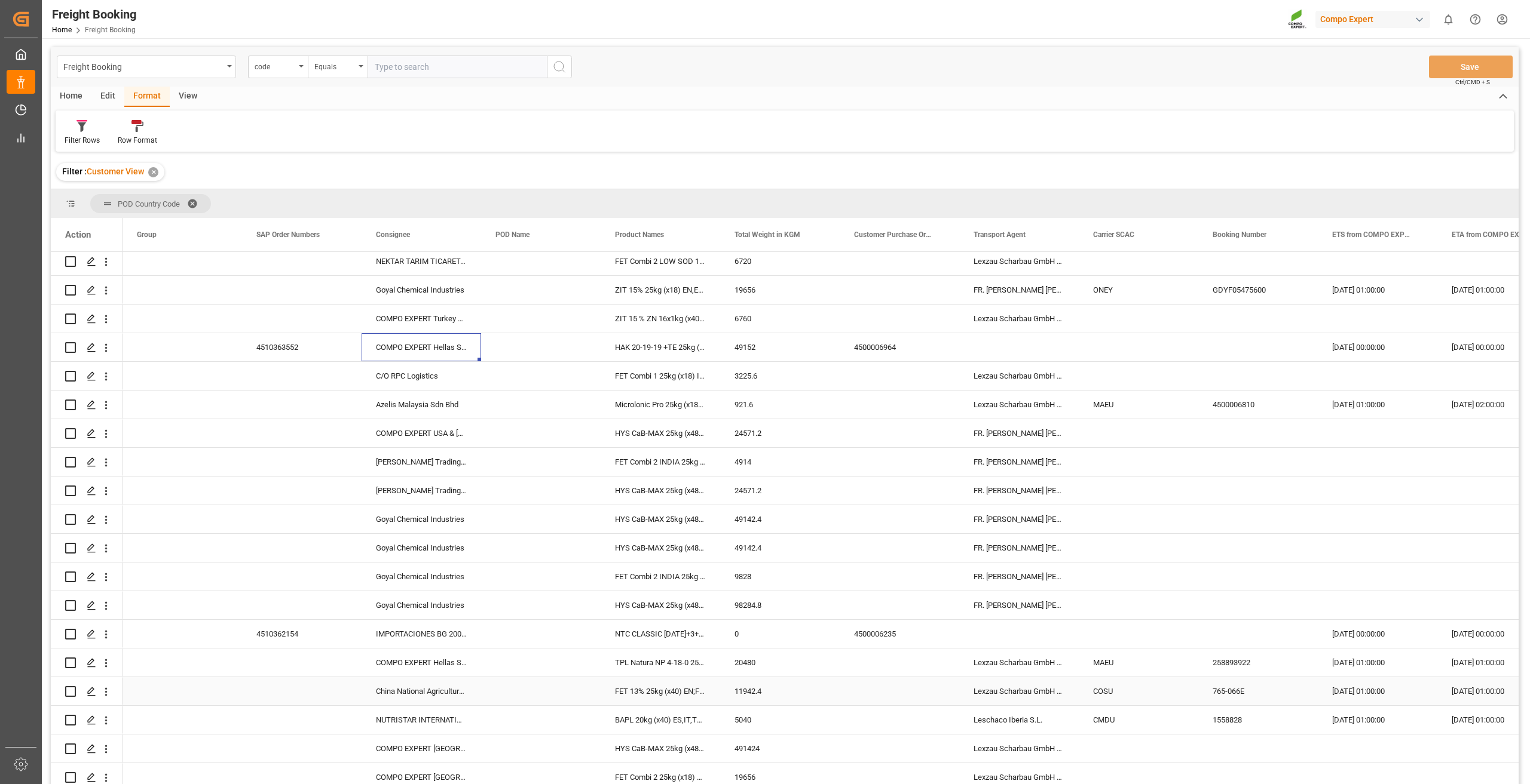
scroll to position [597, 0]
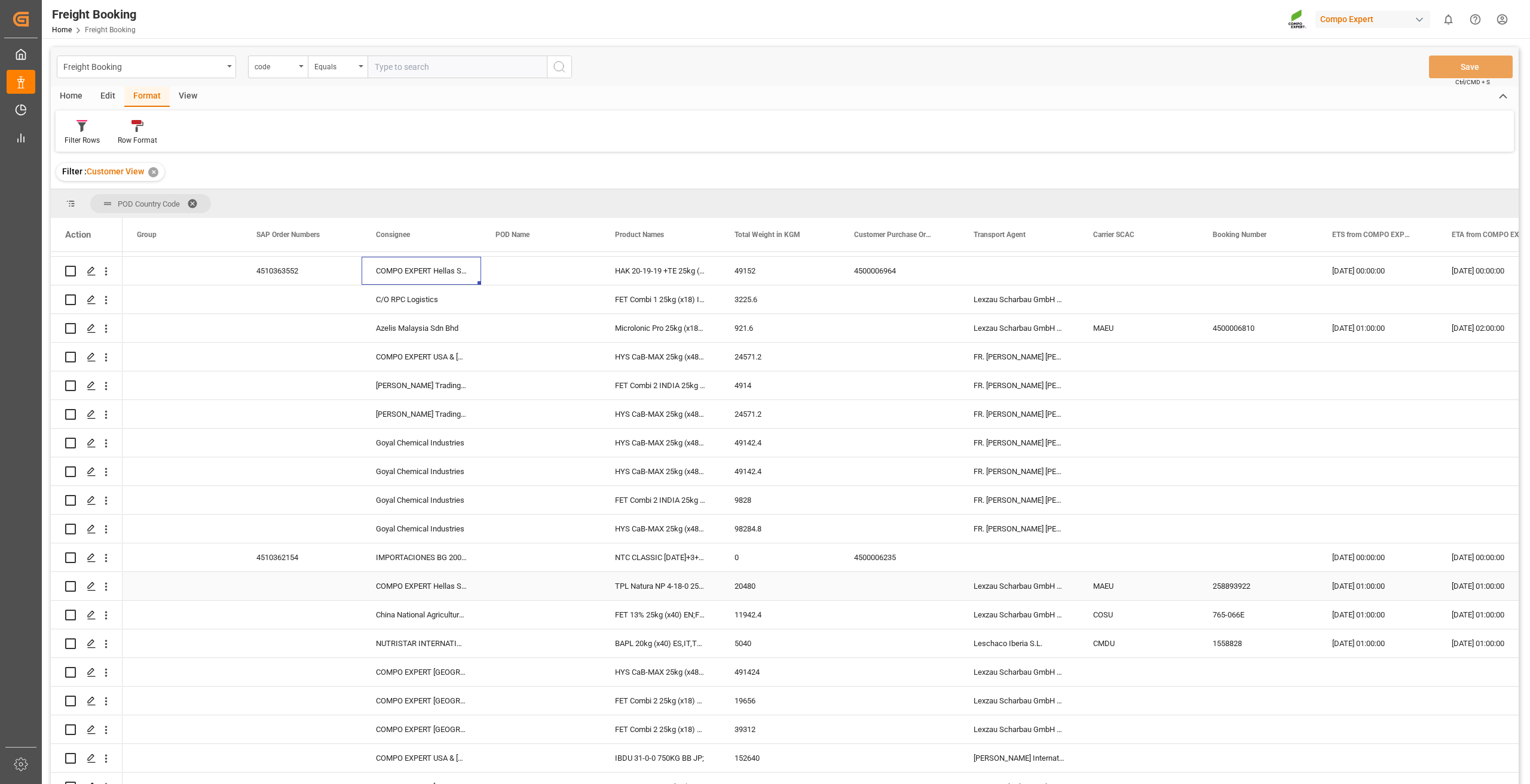
click at [449, 583] on div "COMPO EXPERT Hellas S.A., CE_HELLAS" at bounding box center [421, 586] width 120 height 28
click at [763, 583] on div "258893922" at bounding box center [1258, 586] width 120 height 28
click at [108, 587] on icon "open menu" at bounding box center [106, 586] width 13 height 13
click at [162, 610] on span "Open in new tab" at bounding box center [185, 612] width 109 height 13
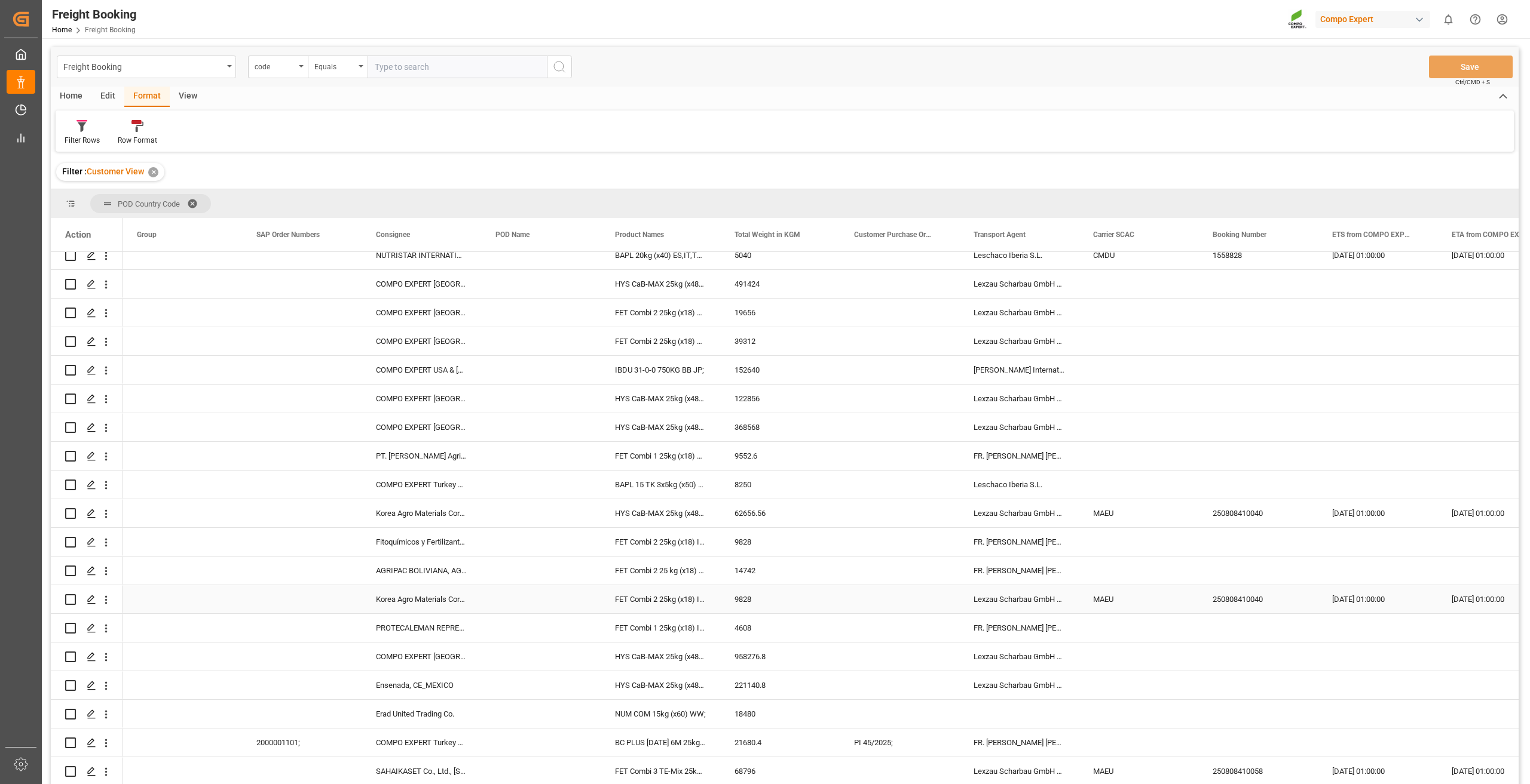
scroll to position [1015, 0]
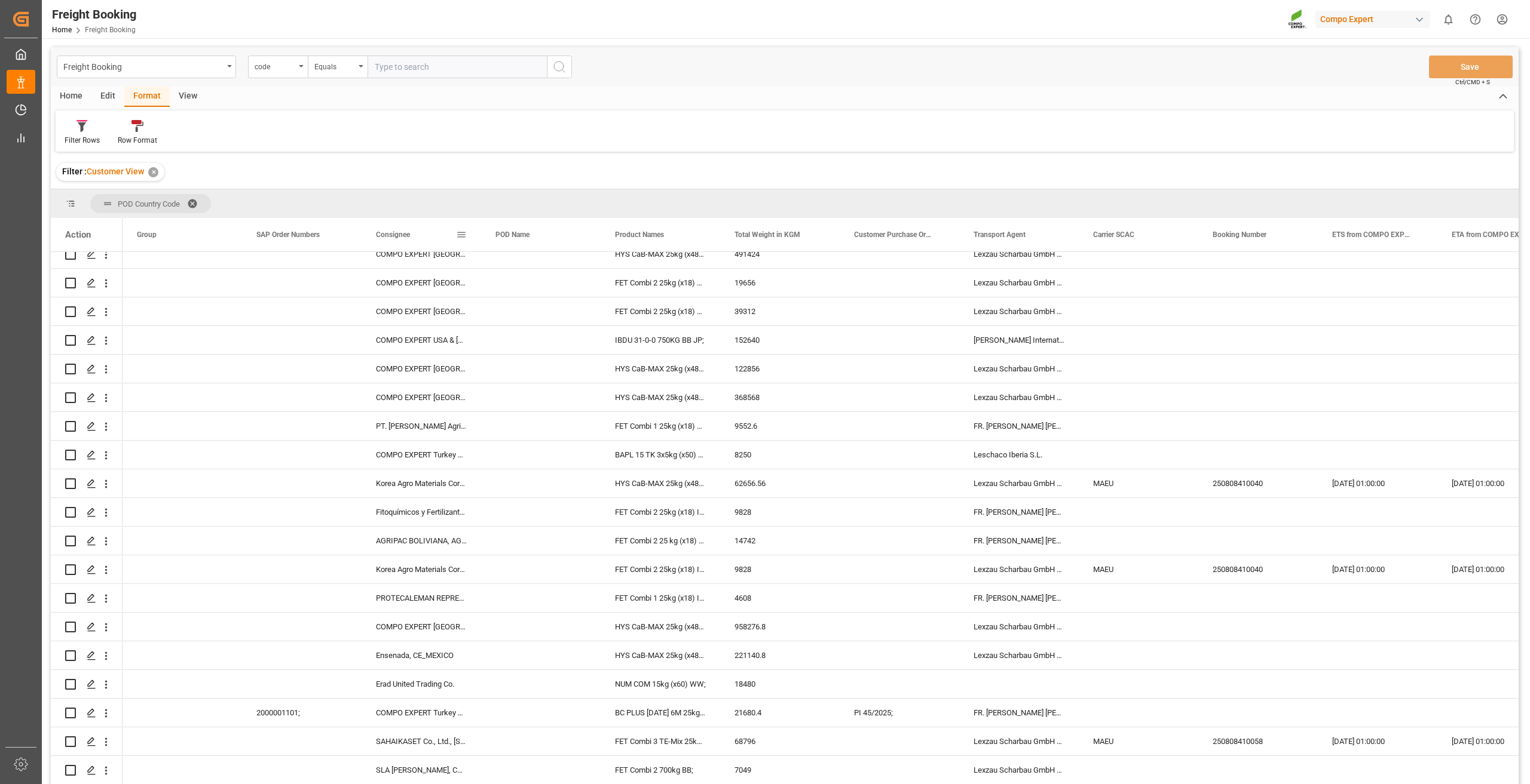
click at [394, 187] on div "Freight Booking code Equals Save Ctrl/CMD + S Home Edit Format View Filter Rows…" at bounding box center [784, 431] width 1468 height 769
drag, startPoint x: 398, startPoint y: 230, endPoint x: 394, endPoint y: 207, distance: 23.3
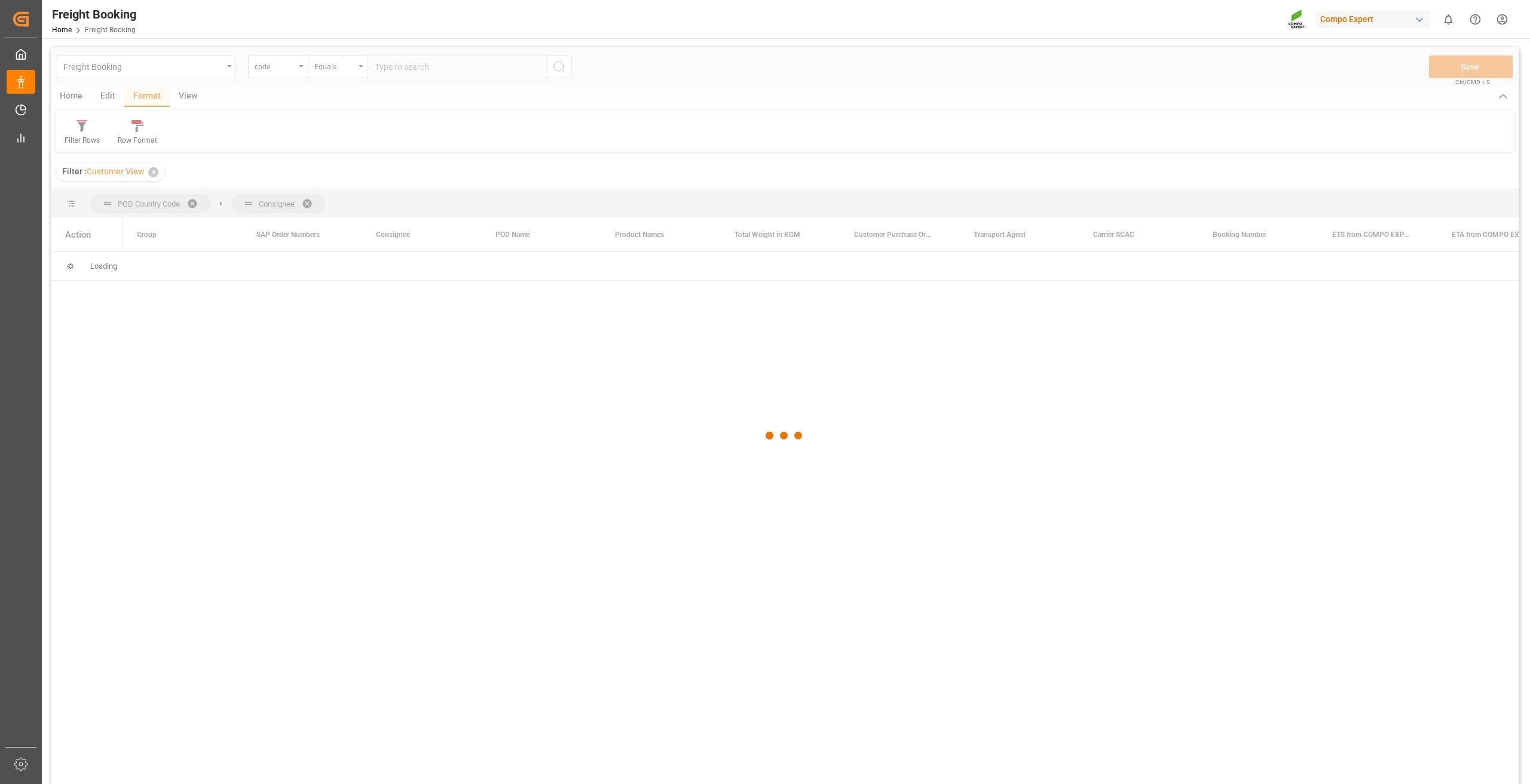
scroll to position [0, 0]
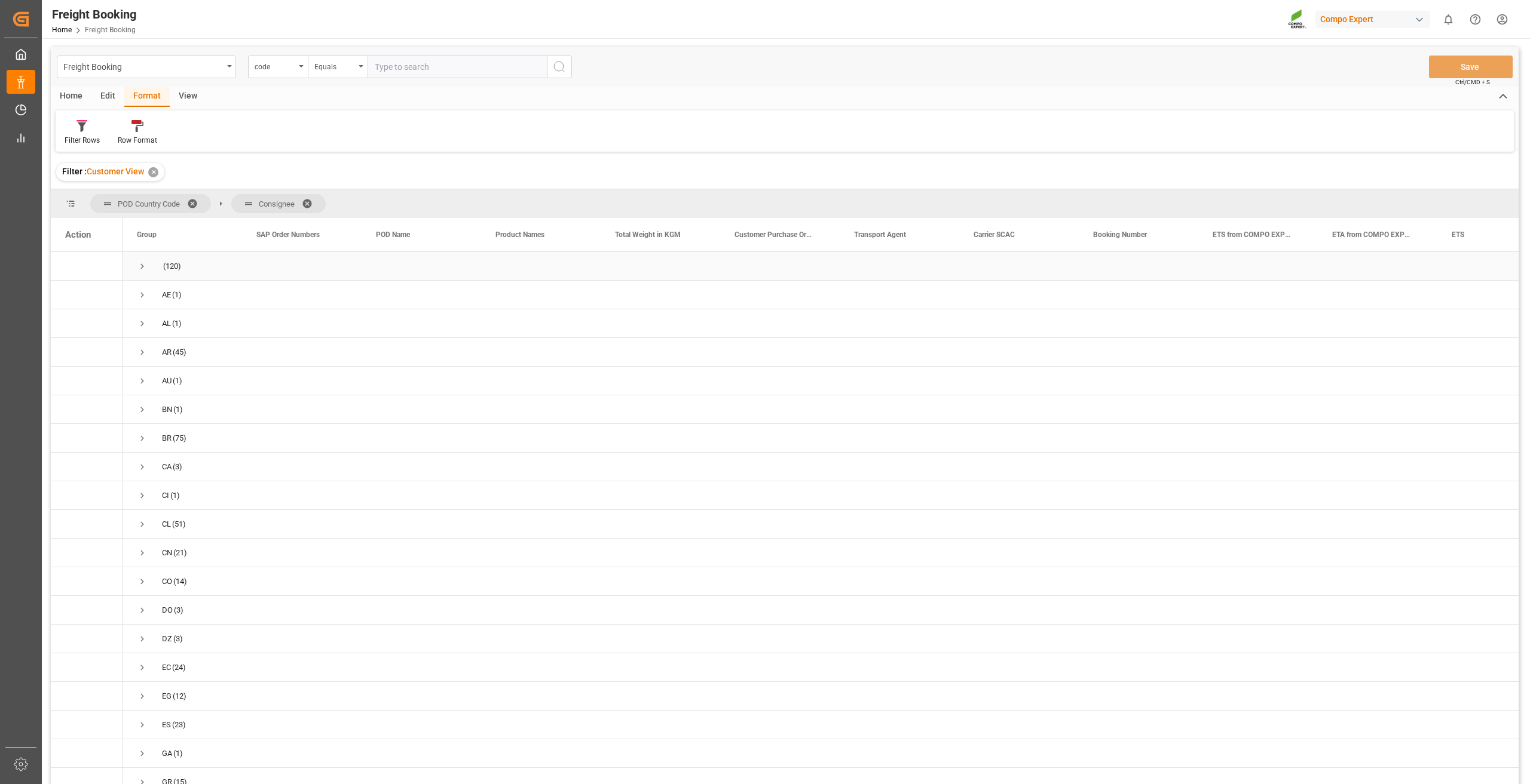
click at [140, 267] on span "Press SPACE to select this row." at bounding box center [142, 267] width 11 height 11
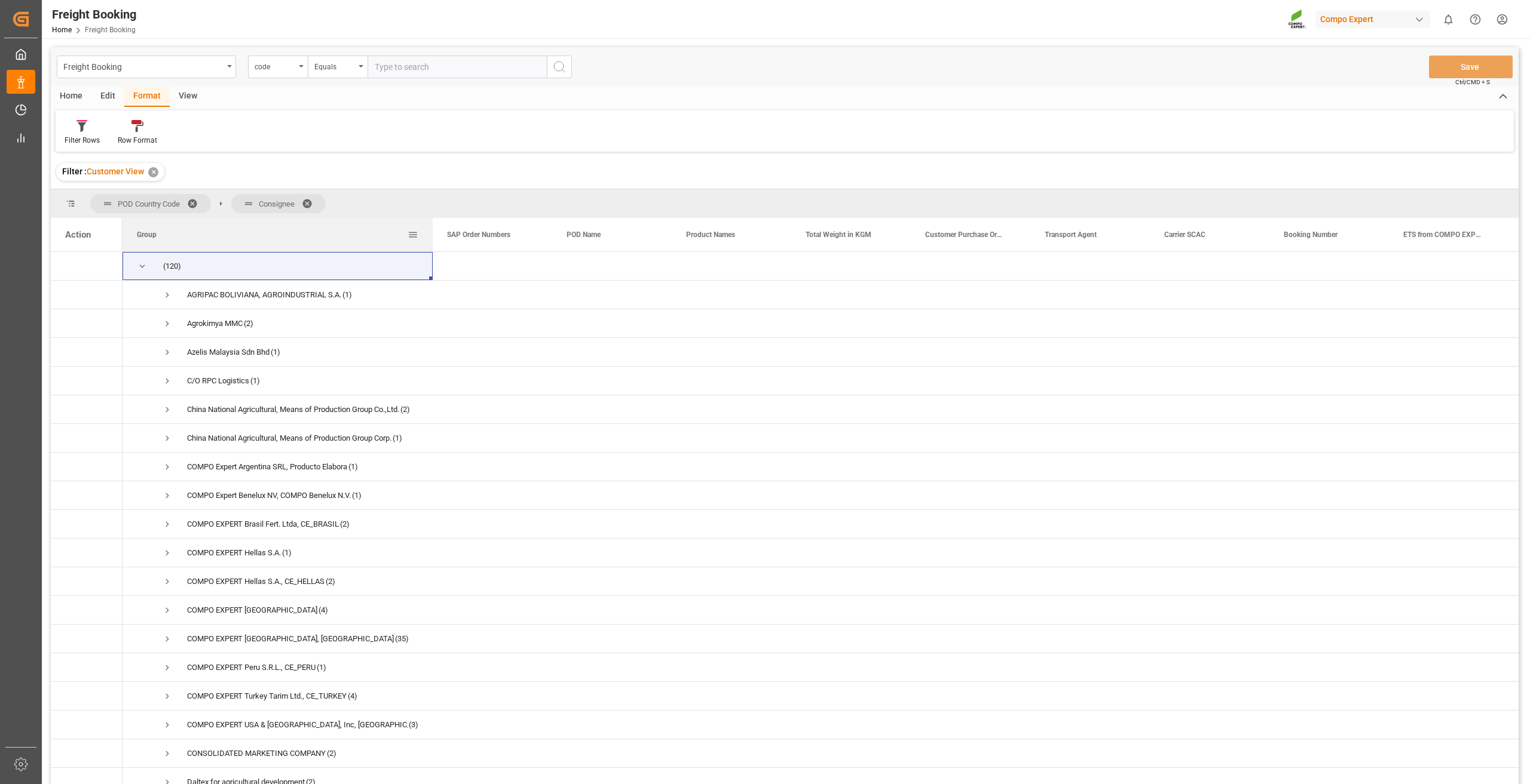
drag, startPoint x: 240, startPoint y: 232, endPoint x: 435, endPoint y: 232, distance: 195.0
click at [435, 232] on div at bounding box center [433, 235] width 5 height 33
click at [164, 586] on span "Press SPACE to select this row." at bounding box center [167, 582] width 11 height 11
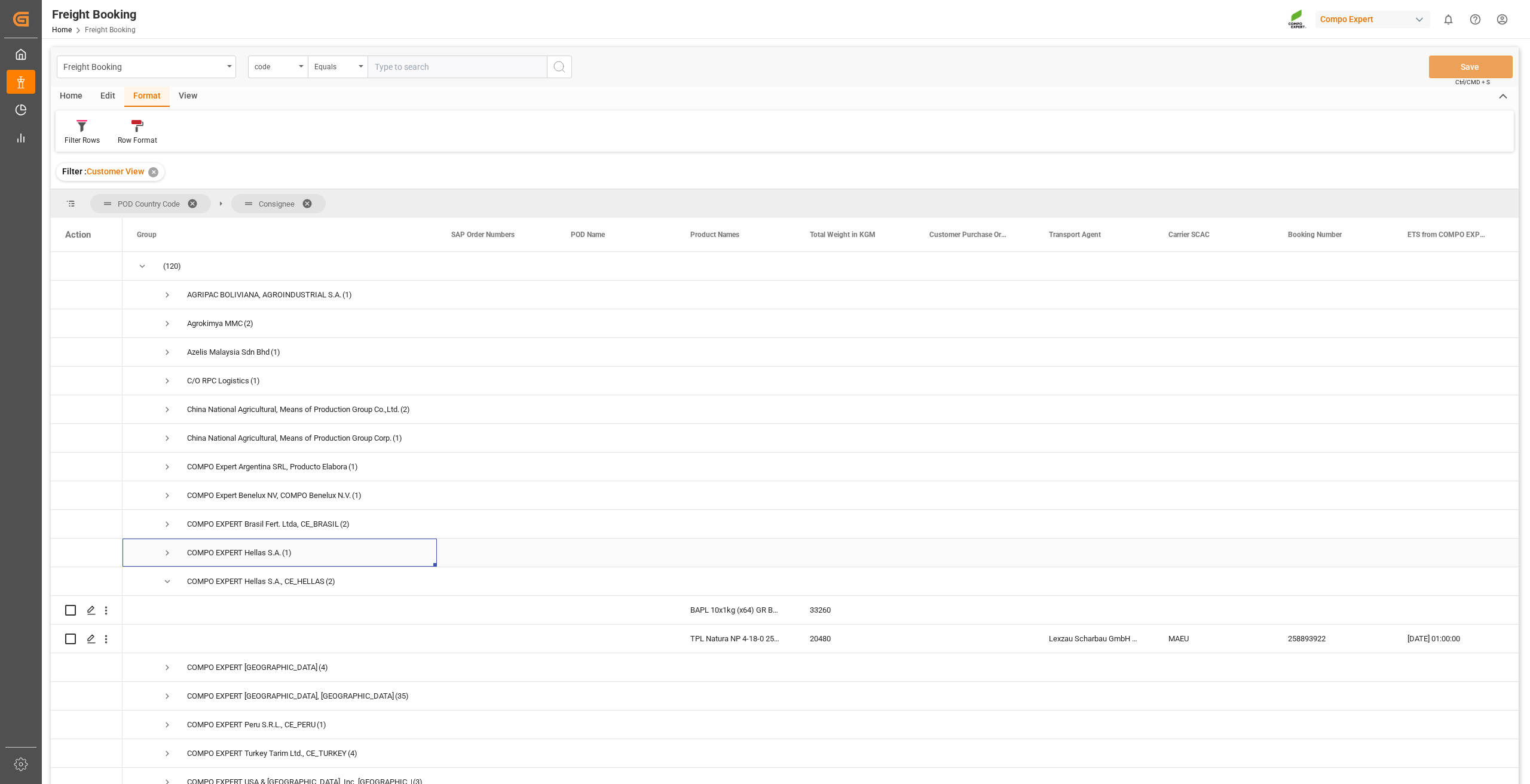
click at [167, 554] on span "Press SPACE to select this row." at bounding box center [167, 553] width 11 height 11
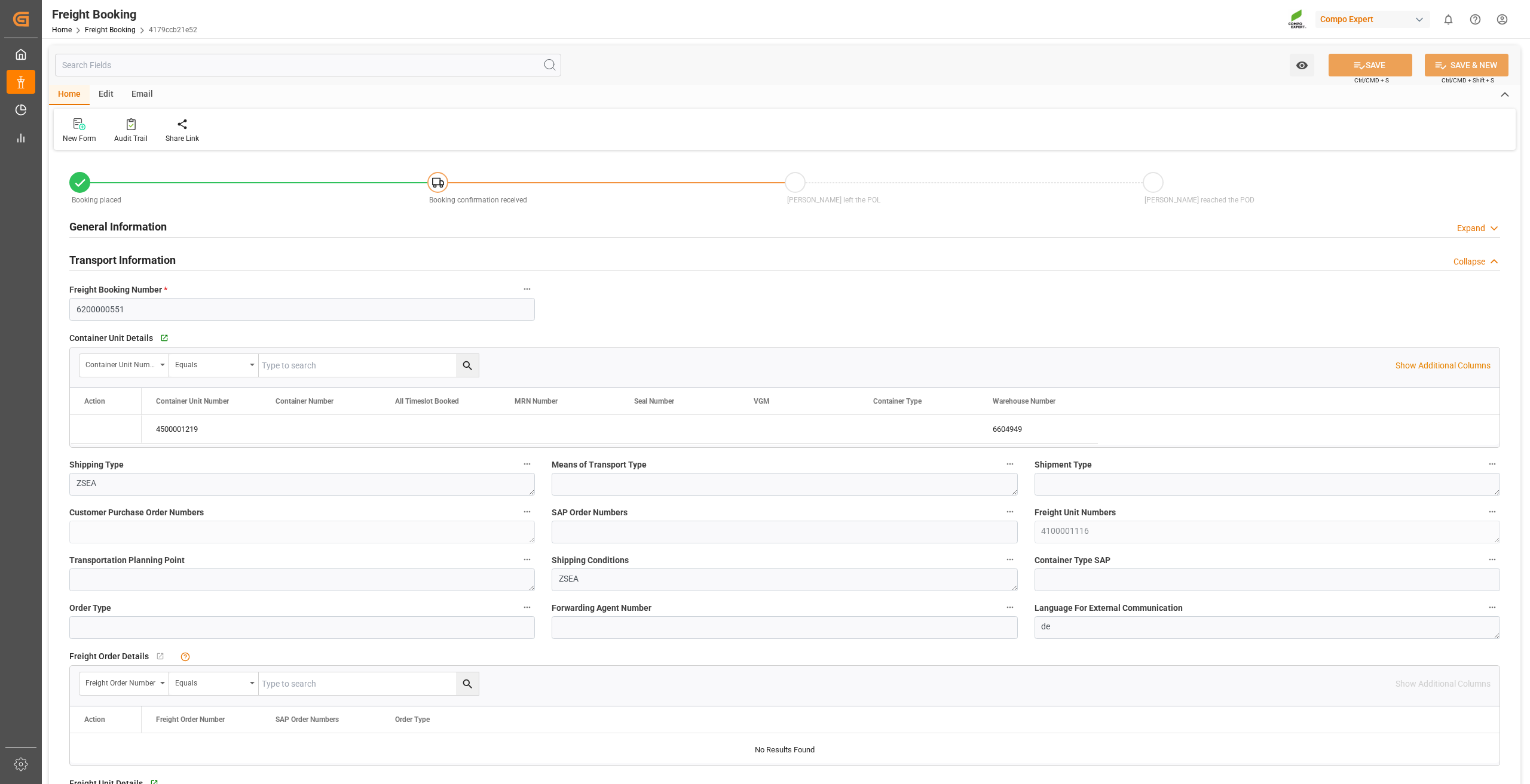
type input "Maersk"
type input "Maersk Line AS"
type input "9627904"
type input "0"
type input "20480"
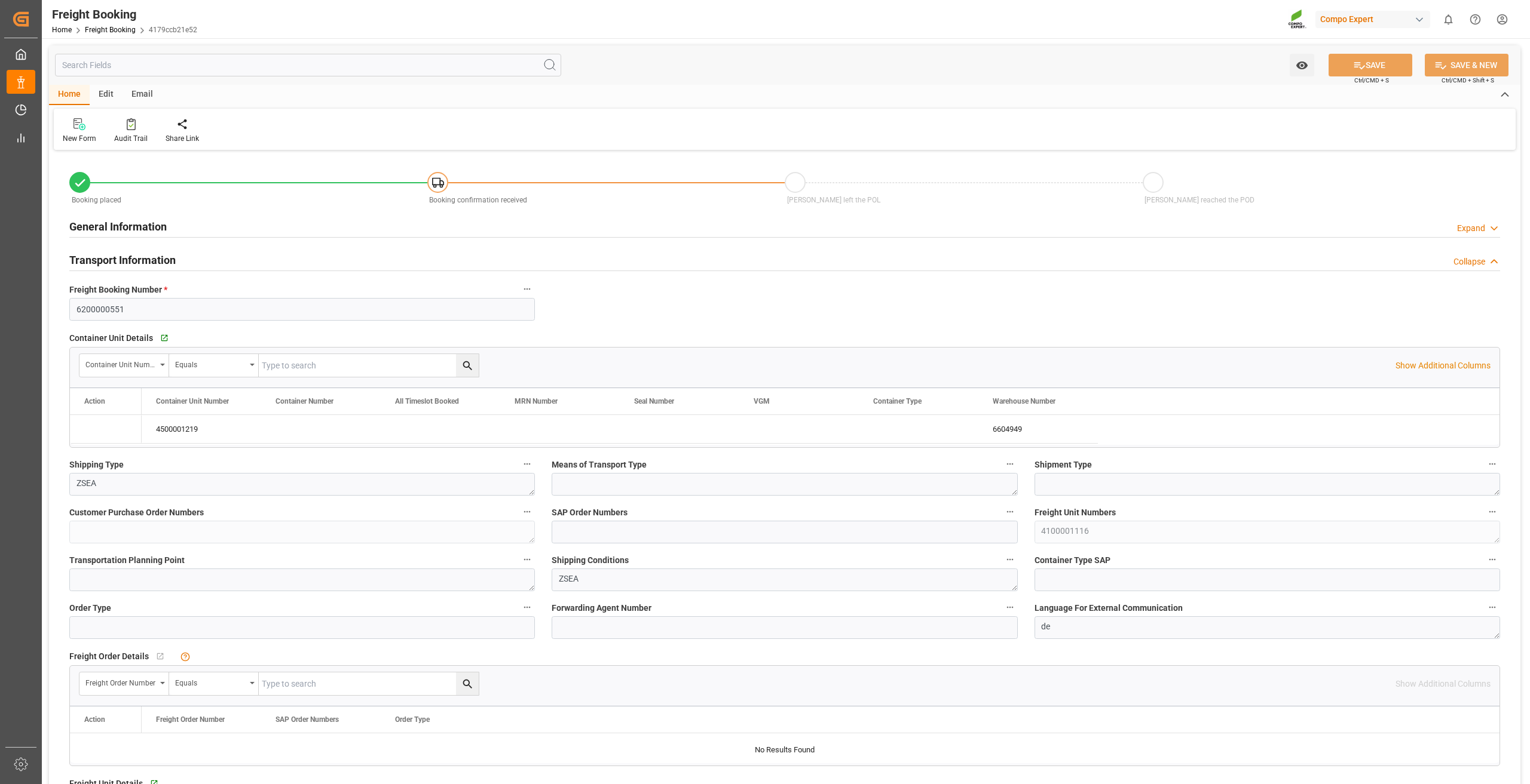
type input "25.08.2025 00:00"
type input "09.09.2025 01:00"
type input "16.09.2025 01:00"
type input "27.08.2025 17:06"
type input "27.08.2025 17:08"
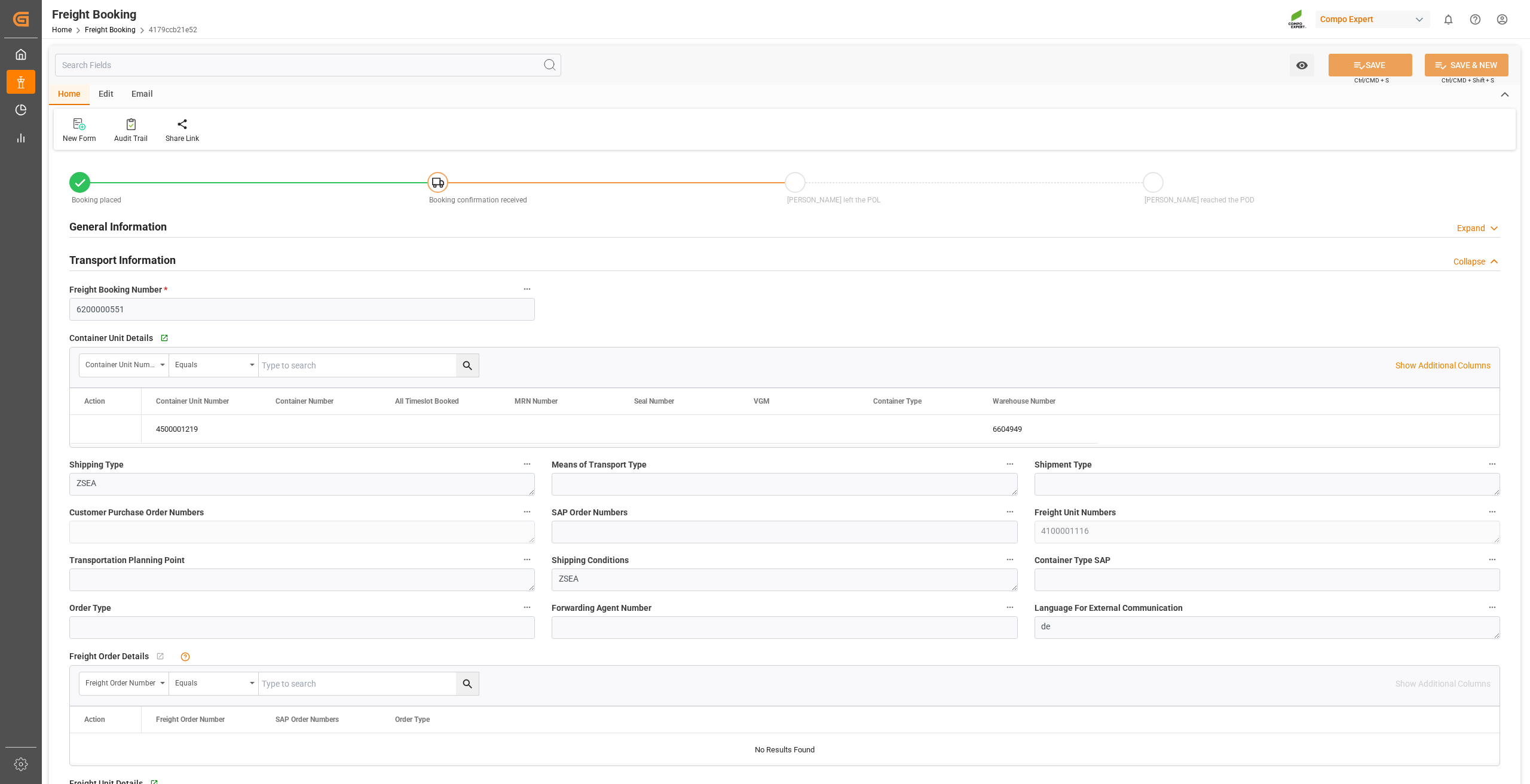
type input "27.08.2025 17:08"
drag, startPoint x: 154, startPoint y: 310, endPoint x: -14, endPoint y: 295, distance: 168.7
click at [0, 295] on html "Created by potrace 1.15, written by Peter Selinger 2001-2017 Created by potrace…" at bounding box center [765, 392] width 1530 height 784
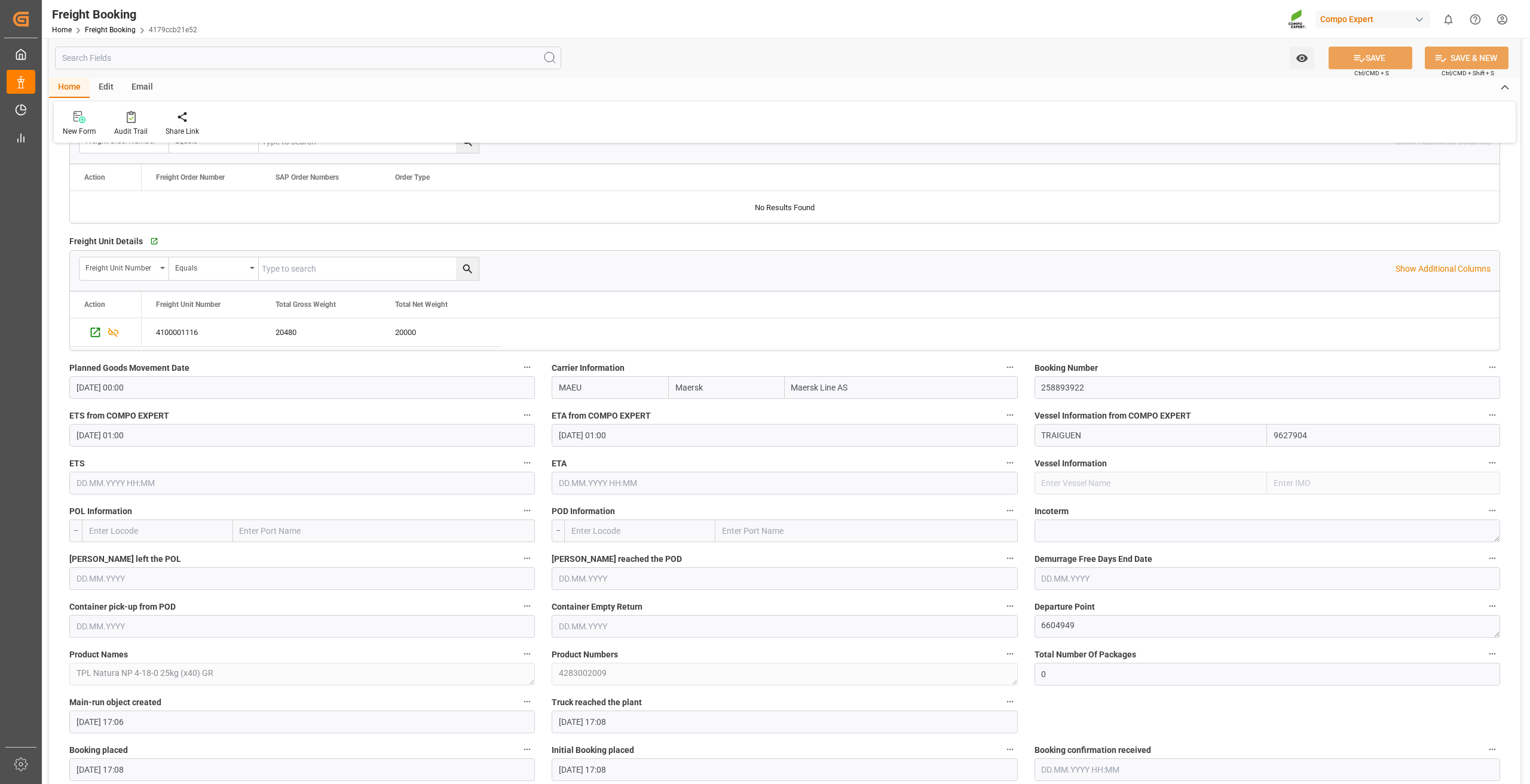
scroll to position [836, 0]
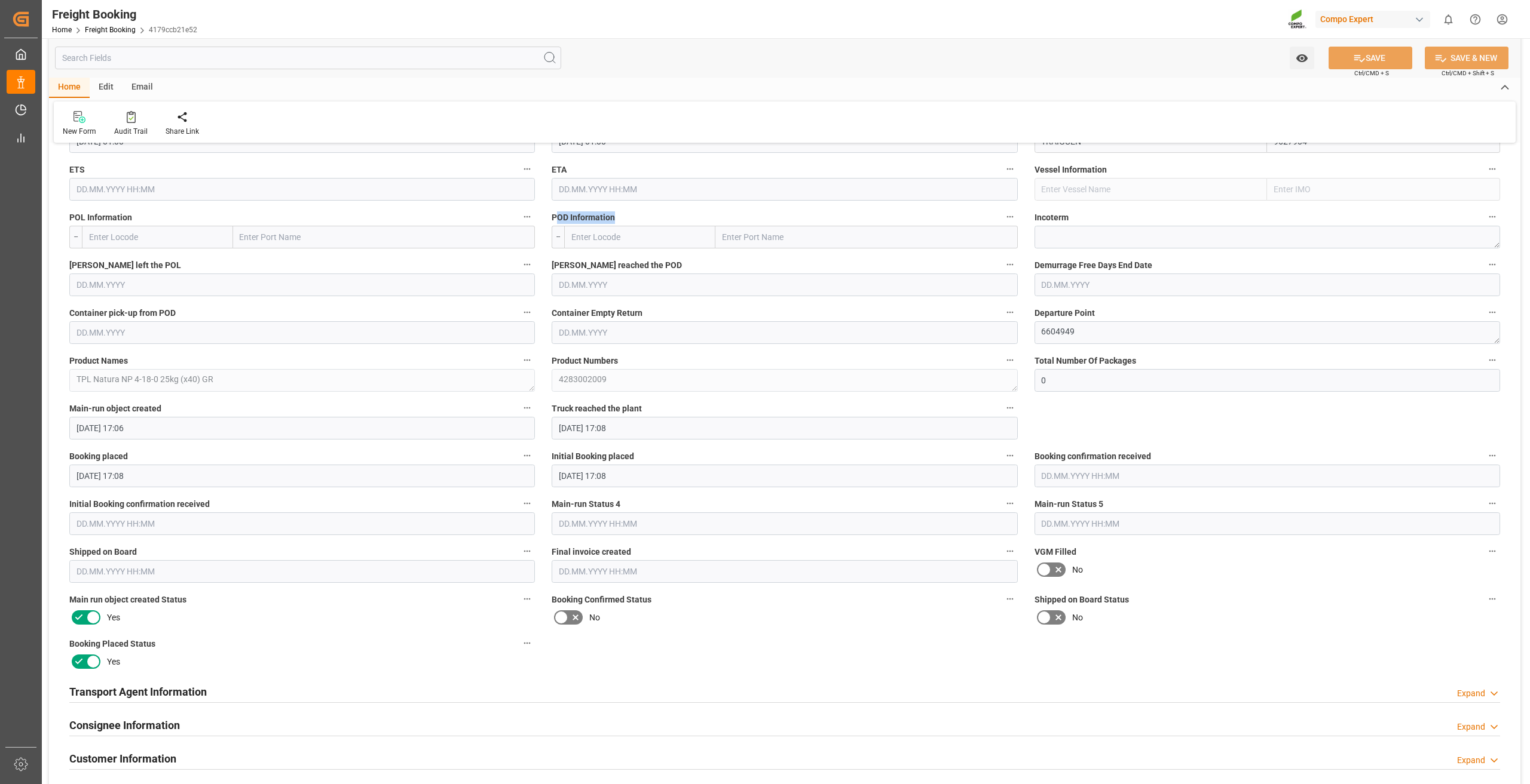
drag, startPoint x: 557, startPoint y: 220, endPoint x: 649, endPoint y: 211, distance: 92.4
click at [649, 211] on label "POD Information" at bounding box center [784, 217] width 465 height 17
click at [597, 213] on span "POD Information" at bounding box center [584, 217] width 64 height 13
click at [1002, 213] on button "POD Information" at bounding box center [1009, 217] width 16 height 16
click at [626, 209] on div at bounding box center [765, 392] width 1530 height 784
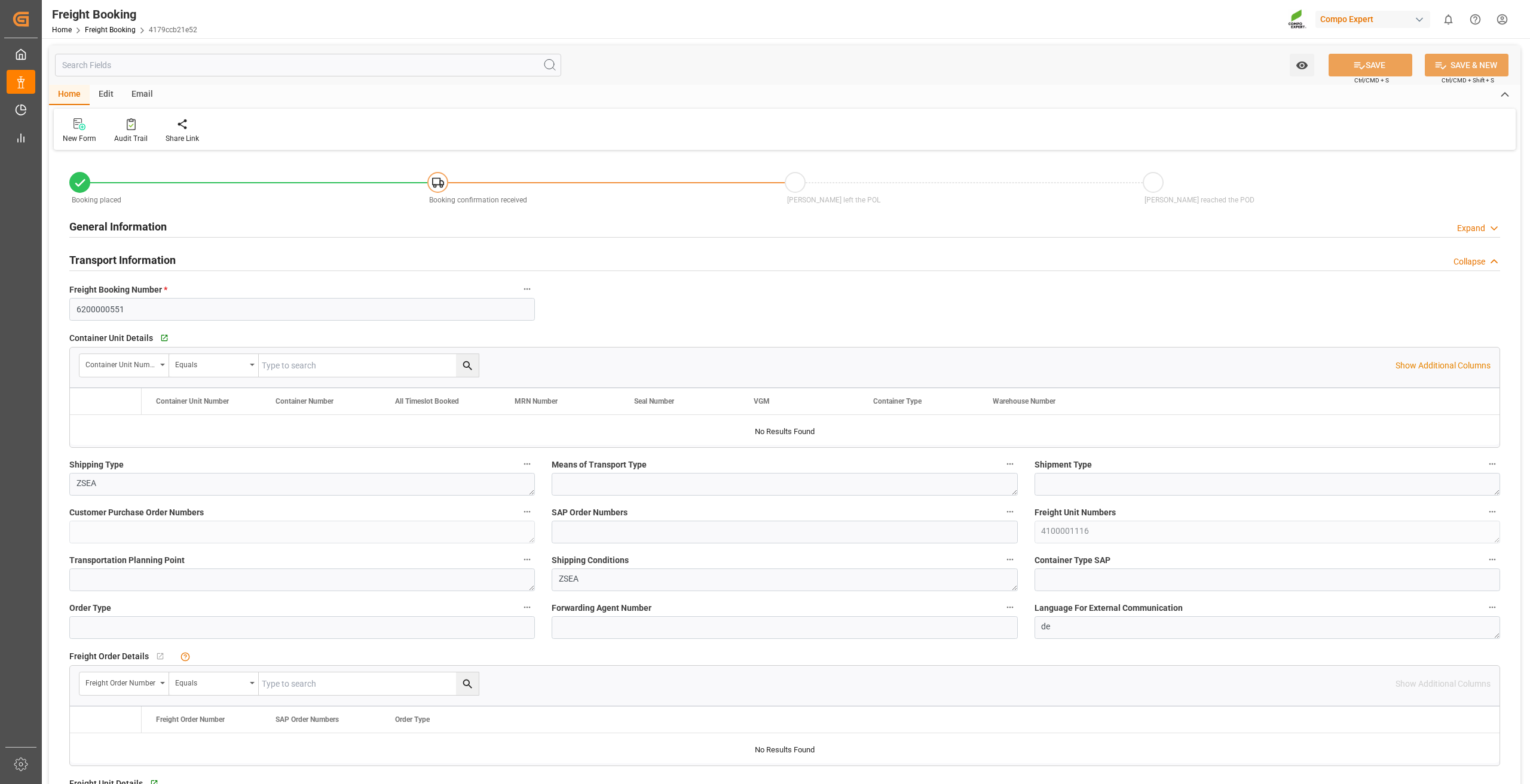
type input "Maersk"
type input "Maersk Line AS"
type input "9627904"
type input "0"
type input "20480"
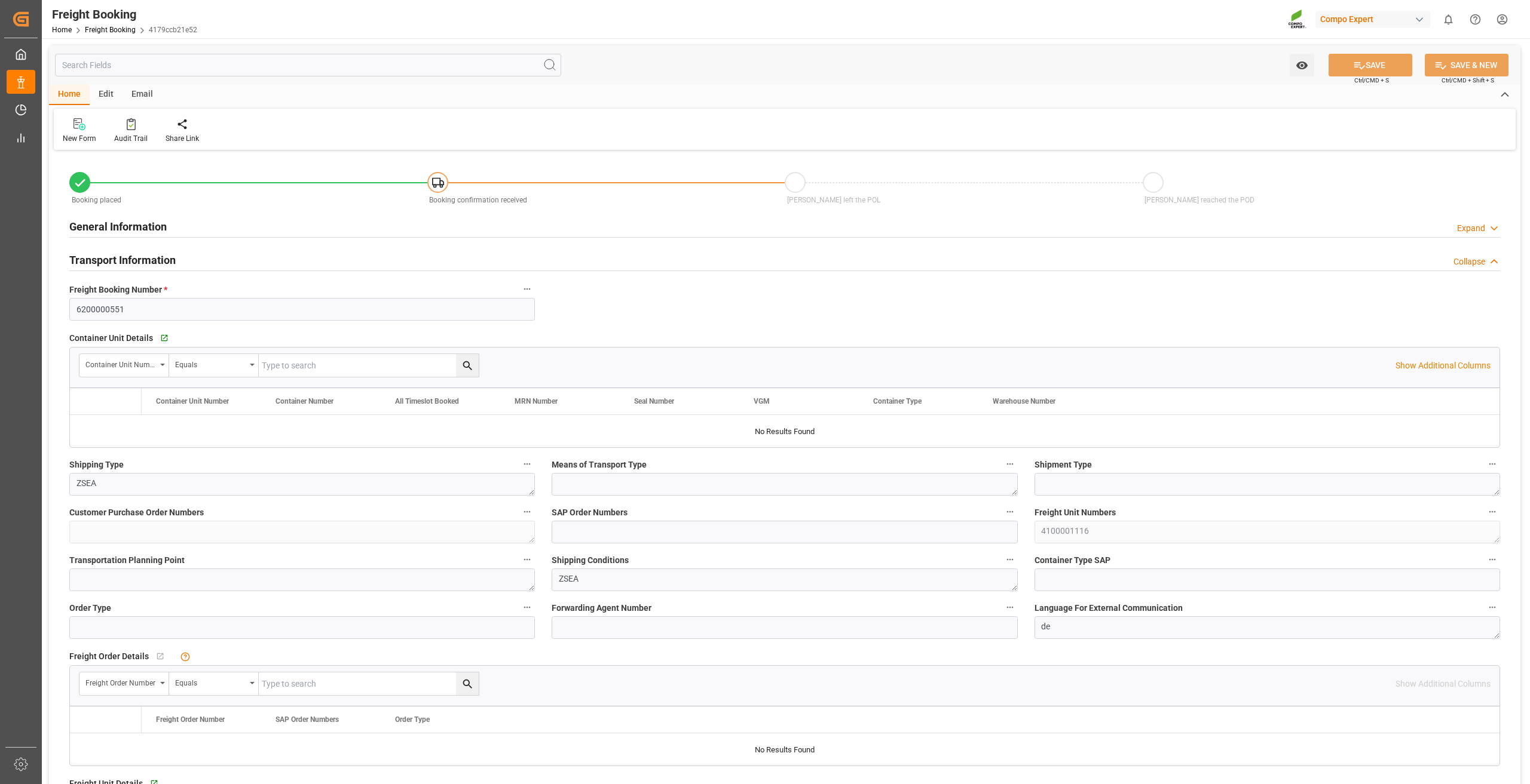
type input "[DATE] 00:00"
type input "[DATE] 01:00"
type input "[DATE] 17:06"
type input "[DATE] 17:08"
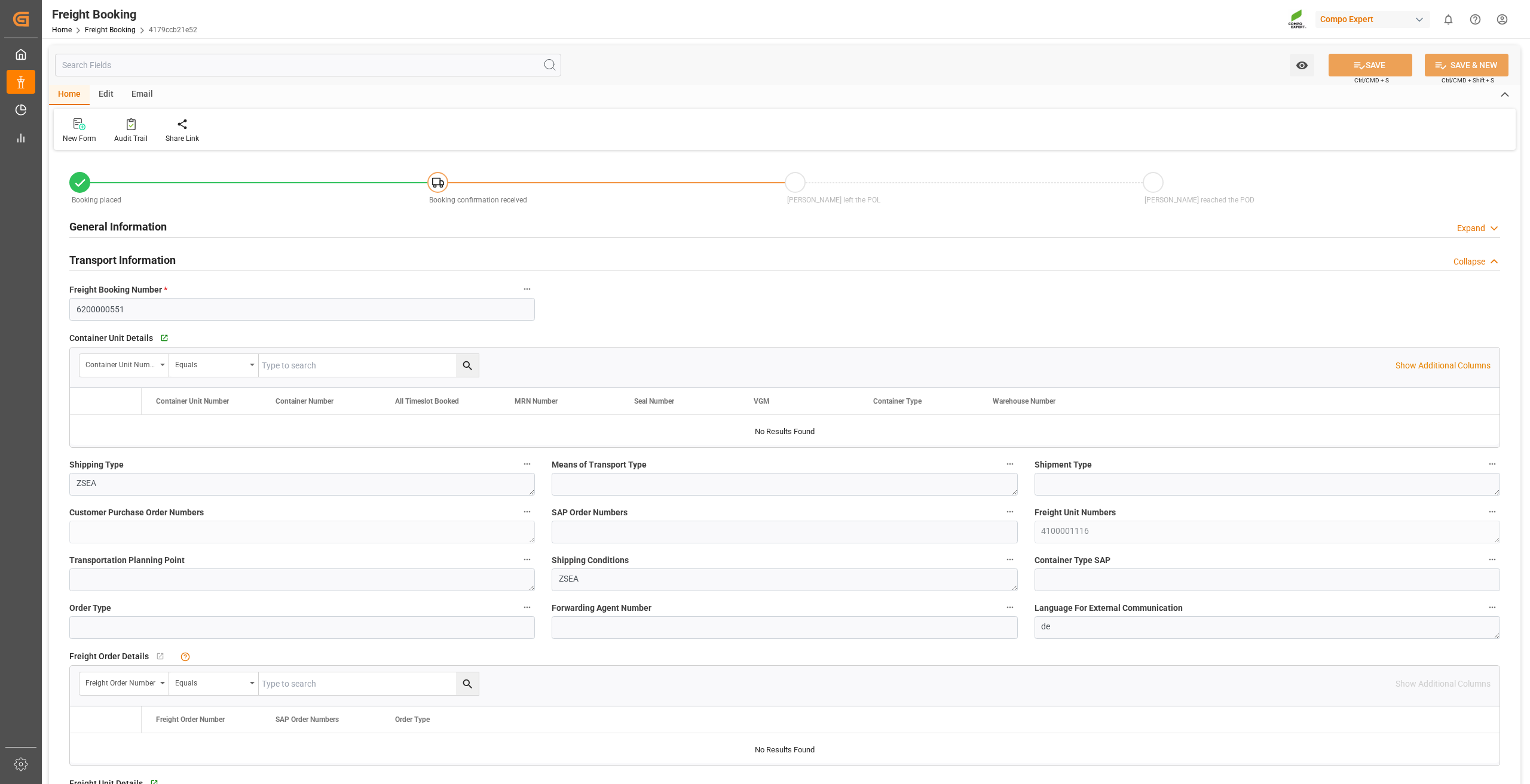
type input "[DATE] 17:08"
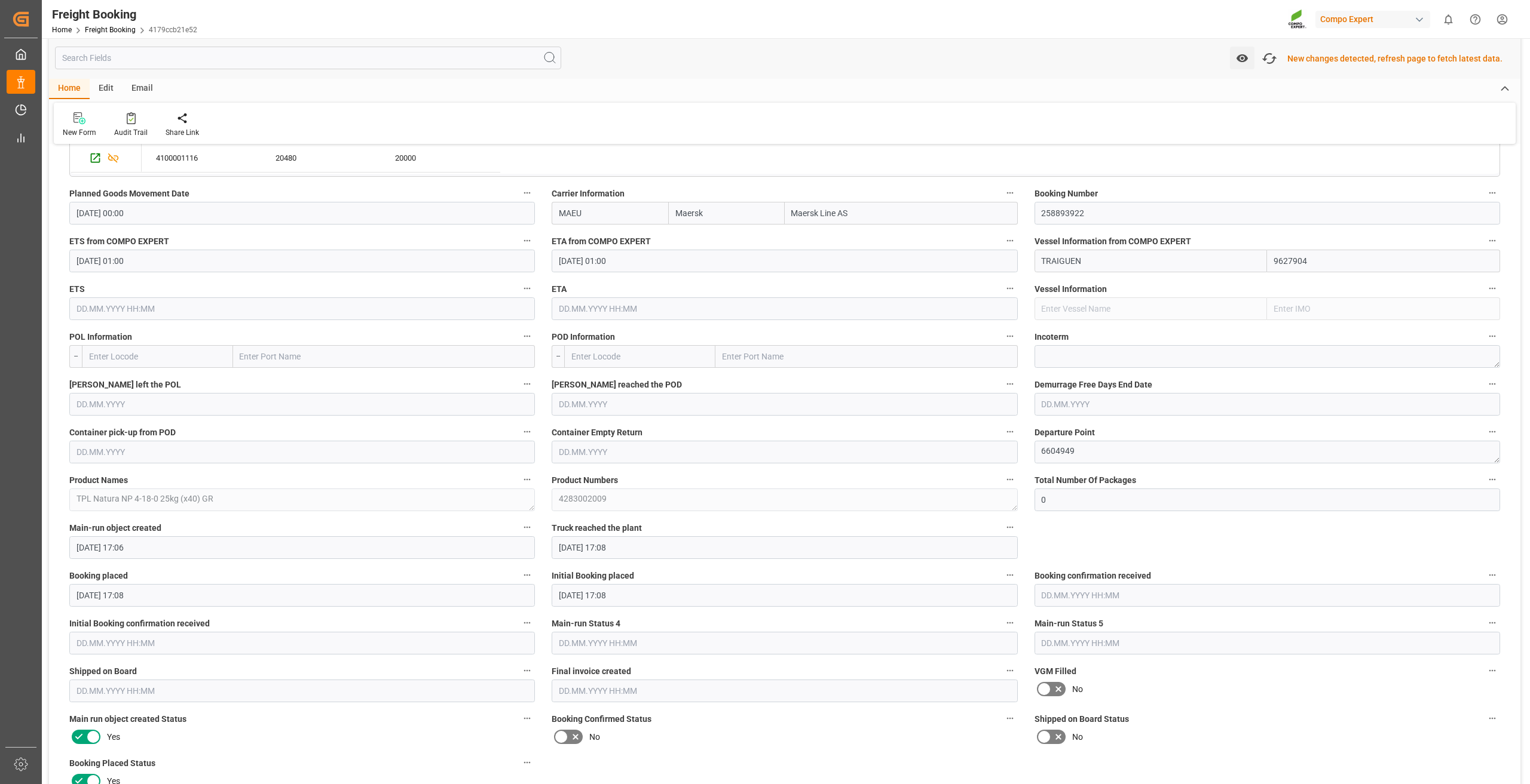
scroll to position [717, 0]
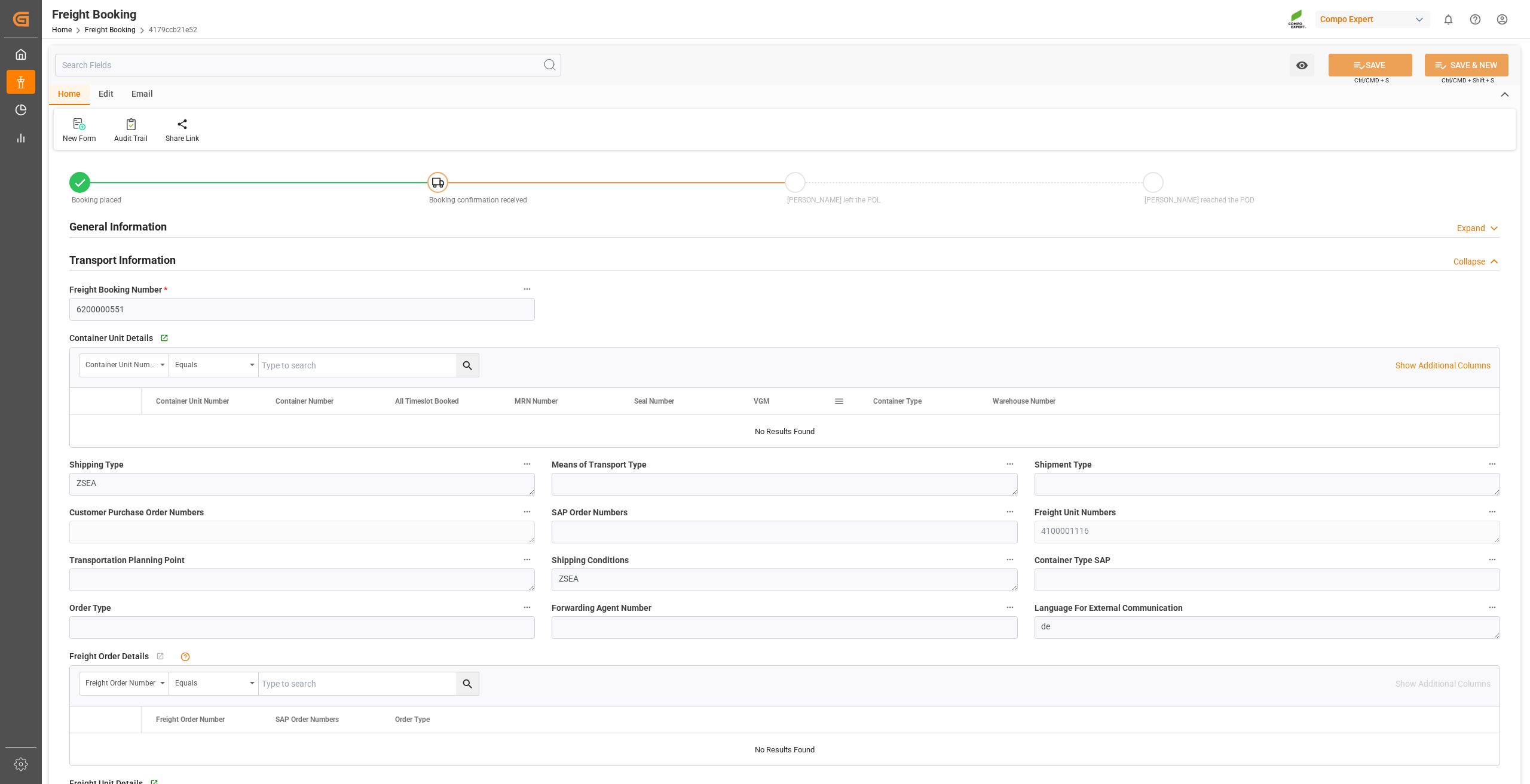
type input "Maersk"
type input "Maersk Line AS"
type input "9627904"
type input "GRPIR"
type input "0"
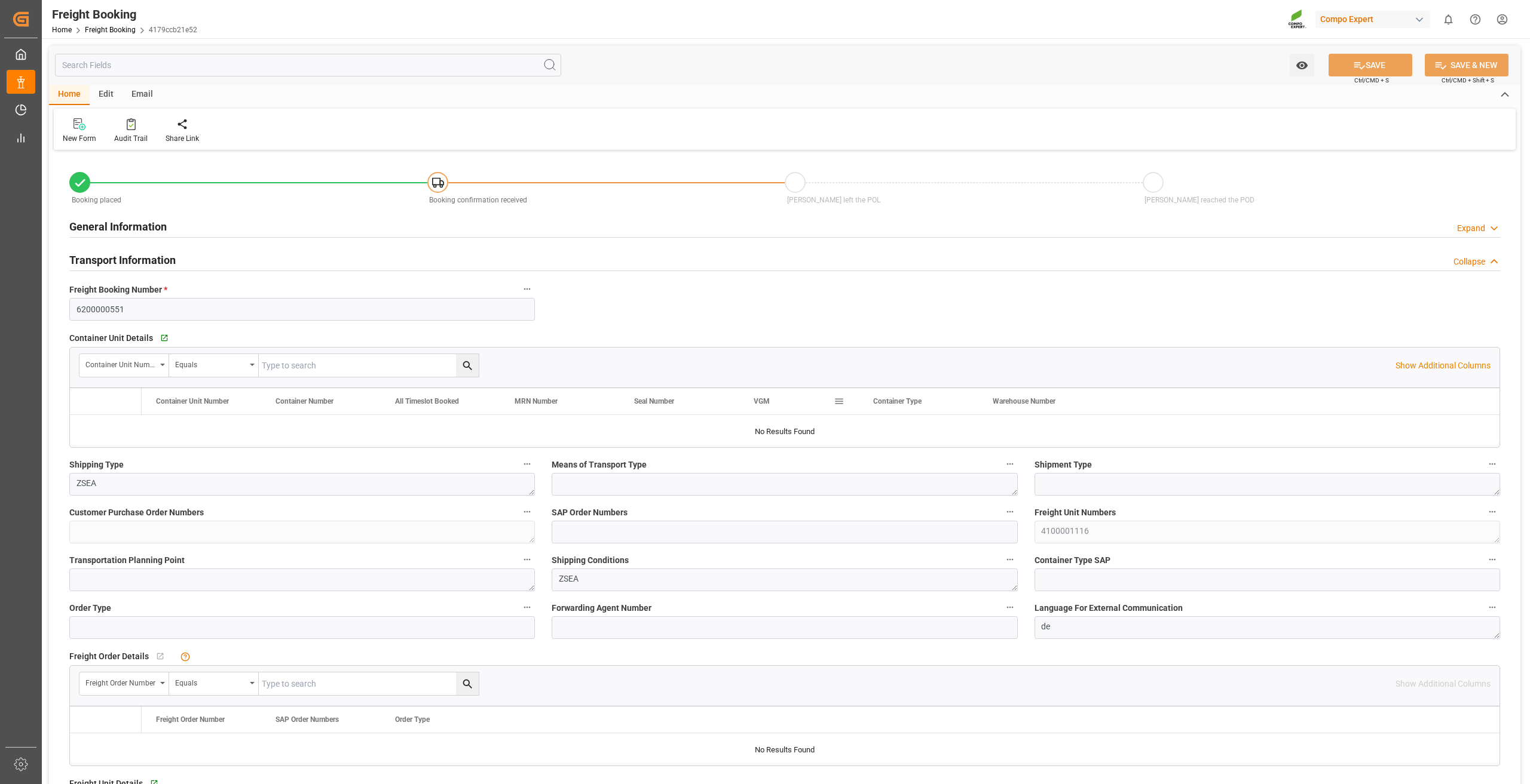
type input "20480"
type input "[DATE] 00:00"
type input "[DATE] 01:00"
type input "[DATE] 17:06"
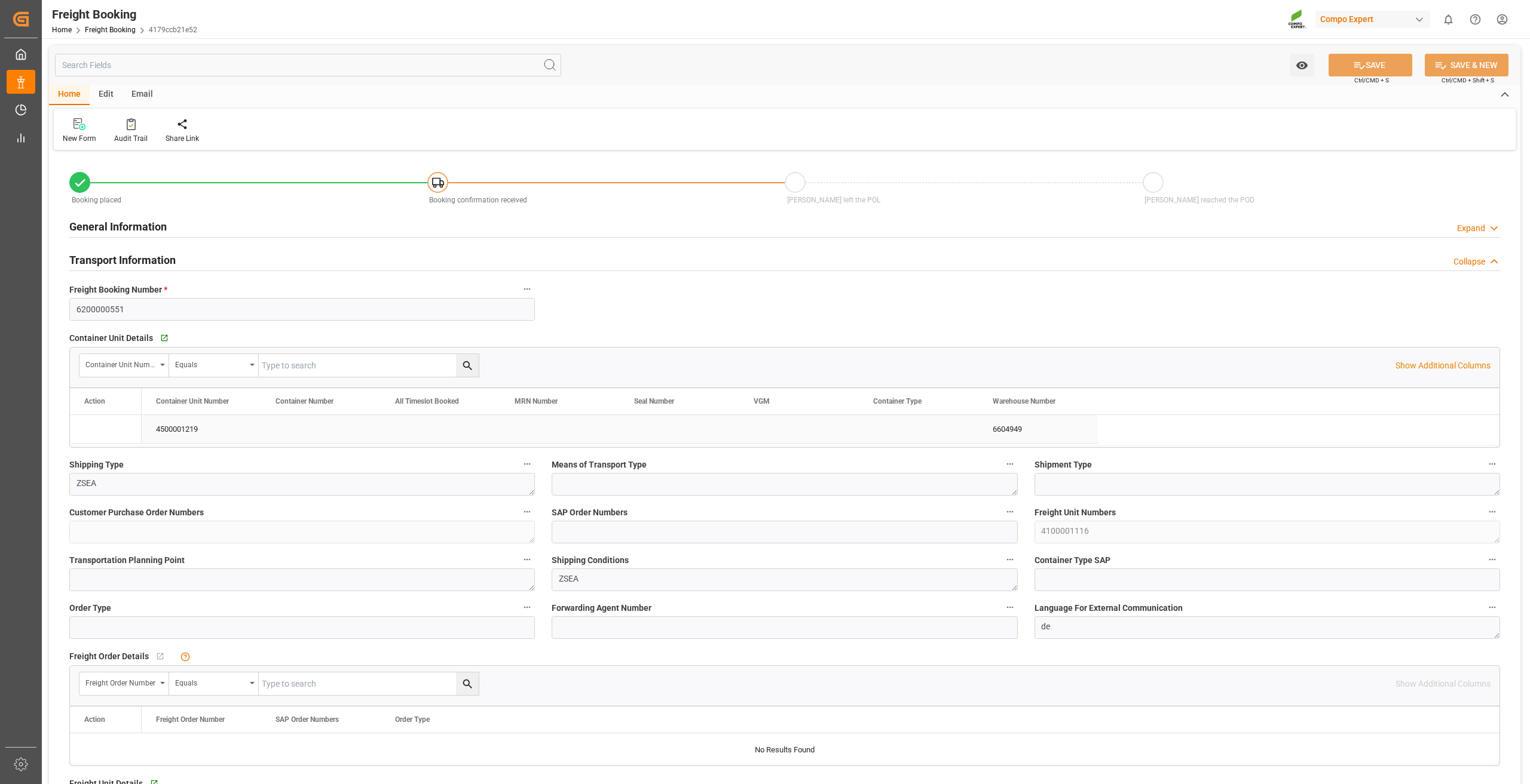
type input "[DATE] 17:08"
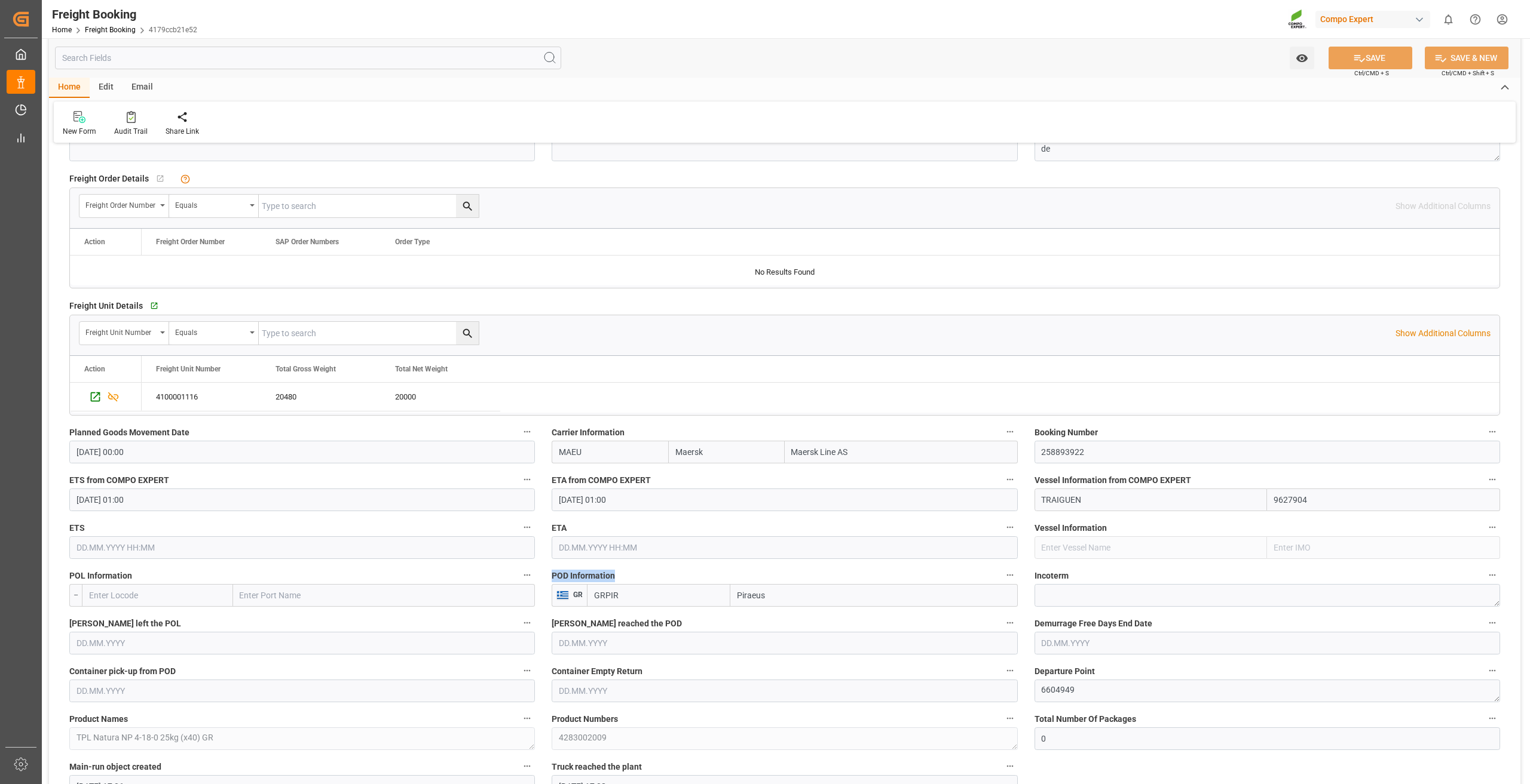
drag, startPoint x: 554, startPoint y: 575, endPoint x: 615, endPoint y: 577, distance: 61.0
click at [615, 577] on label "POD Information" at bounding box center [784, 576] width 465 height 17
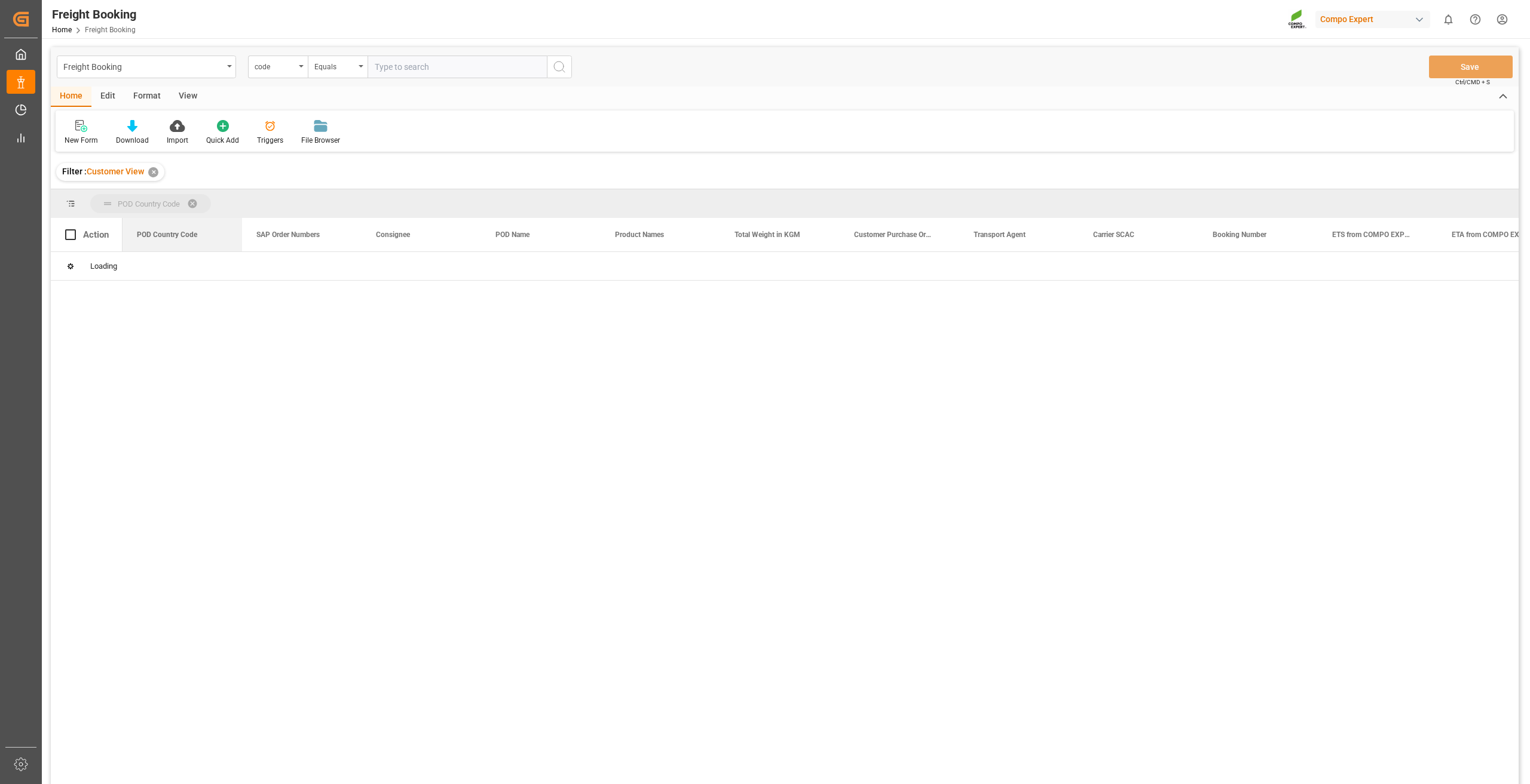
drag, startPoint x: 174, startPoint y: 234, endPoint x: 165, endPoint y: 203, distance: 32.3
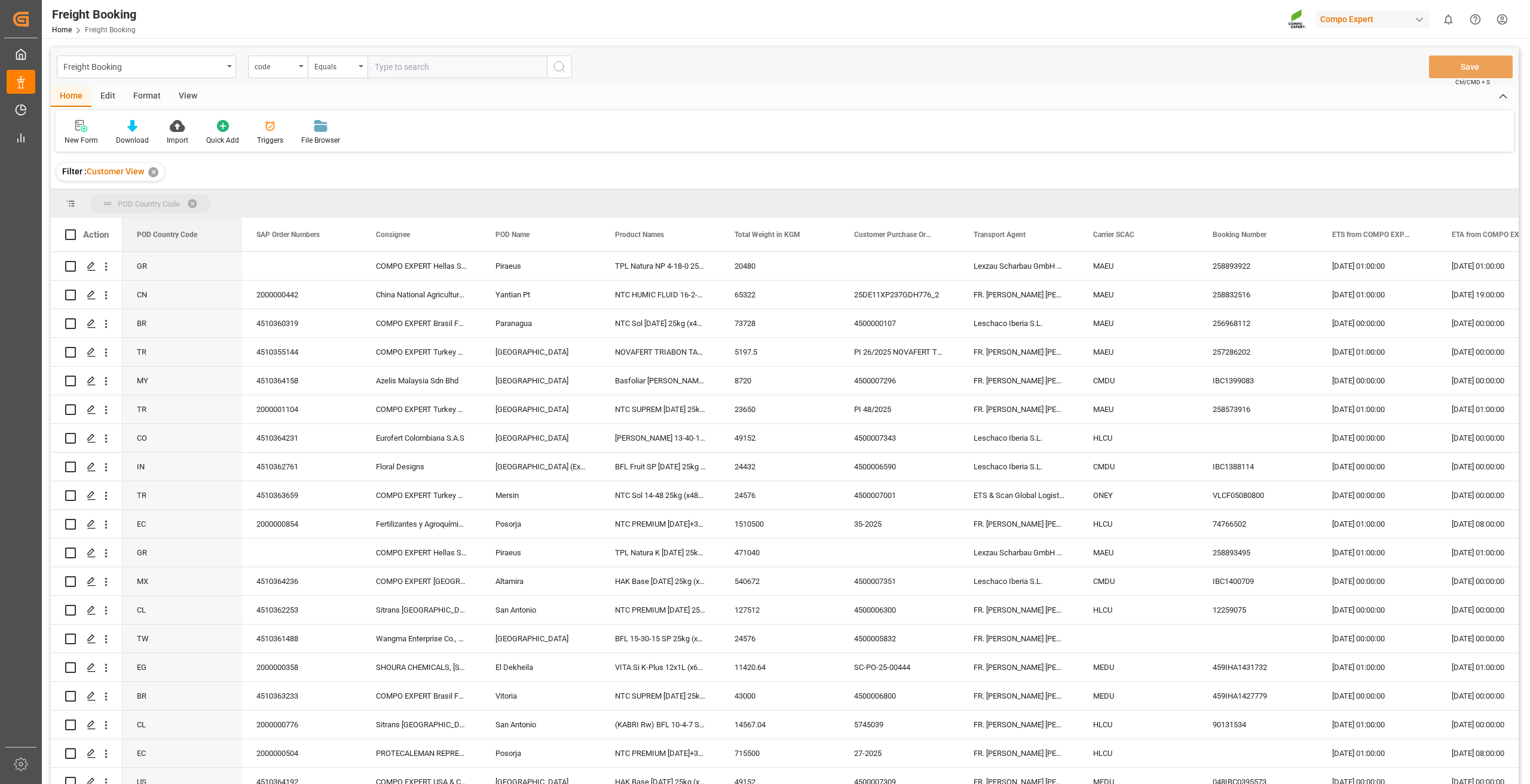
drag, startPoint x: 161, startPoint y: 213, endPoint x: 159, endPoint y: 201, distance: 12.2
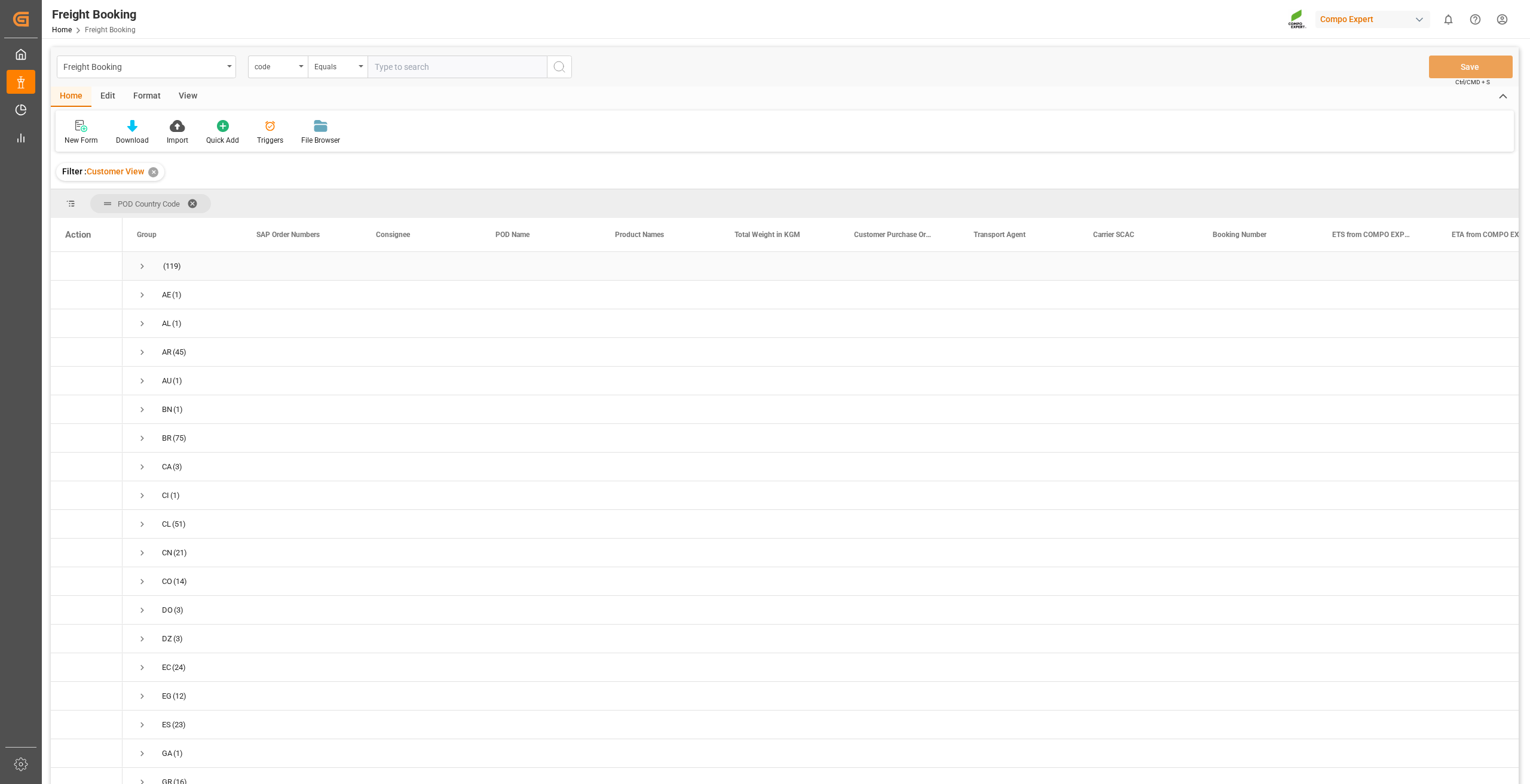
click at [140, 264] on span "Press SPACE to select this row." at bounding box center [142, 267] width 11 height 11
